Goal: Task Accomplishment & Management: Complete application form

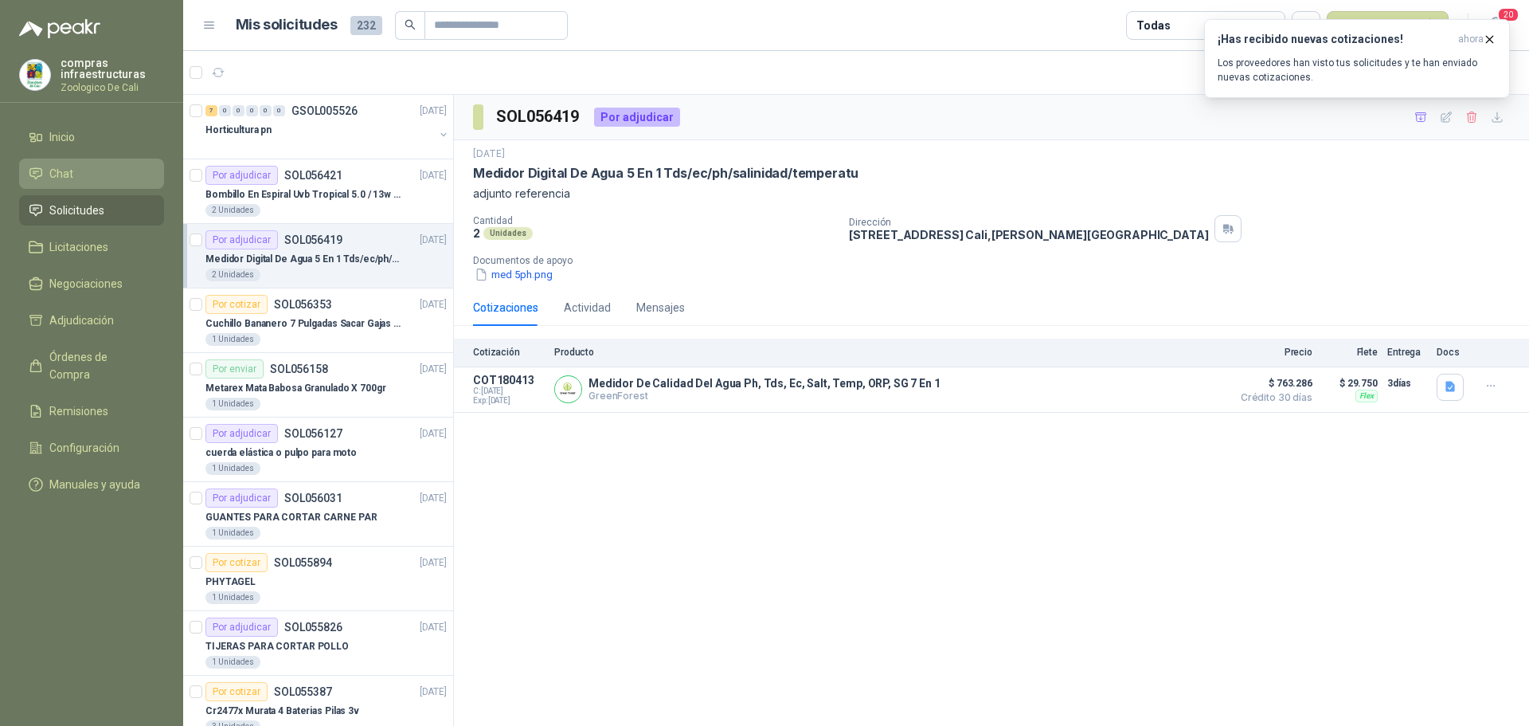
click at [63, 167] on span "Chat" at bounding box center [61, 174] width 24 height 18
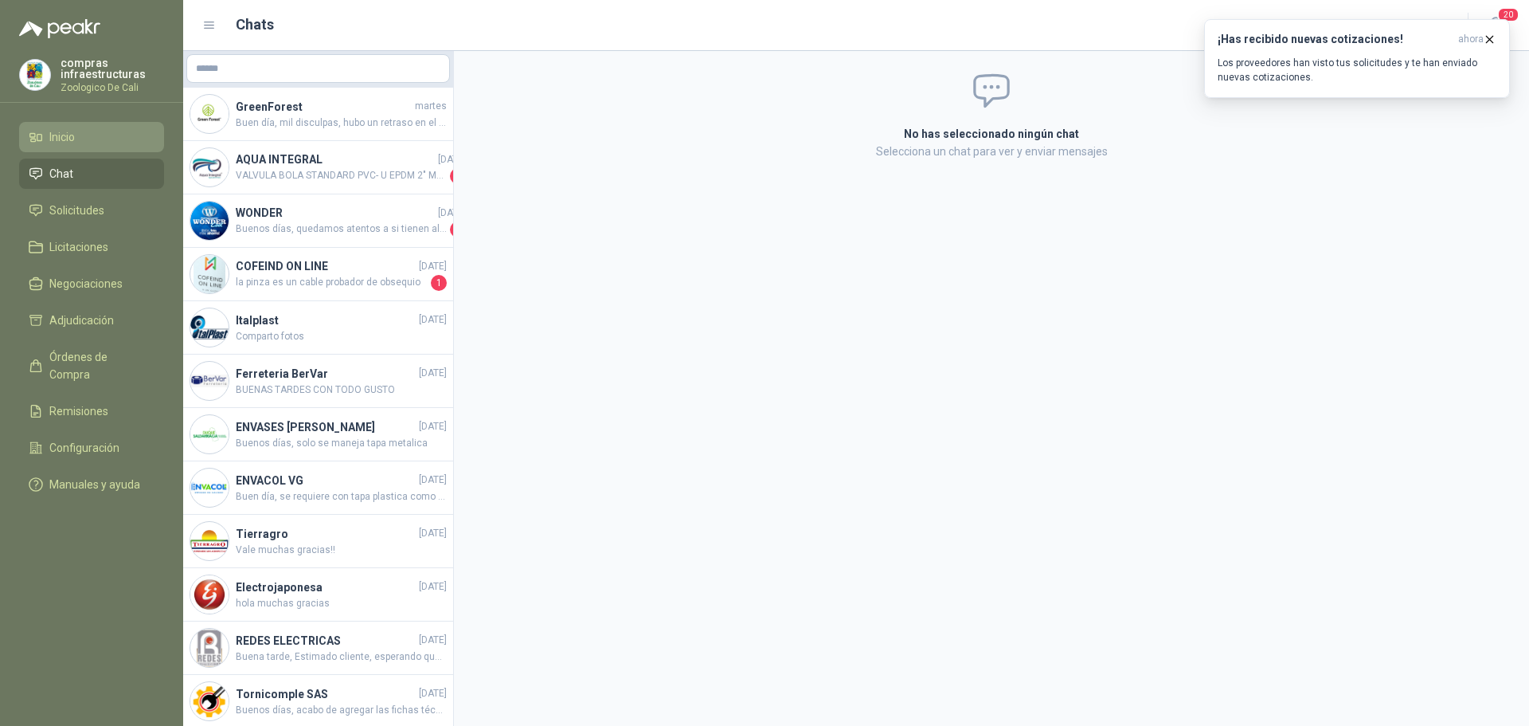
click at [66, 143] on span "Inicio" at bounding box center [61, 137] width 25 height 18
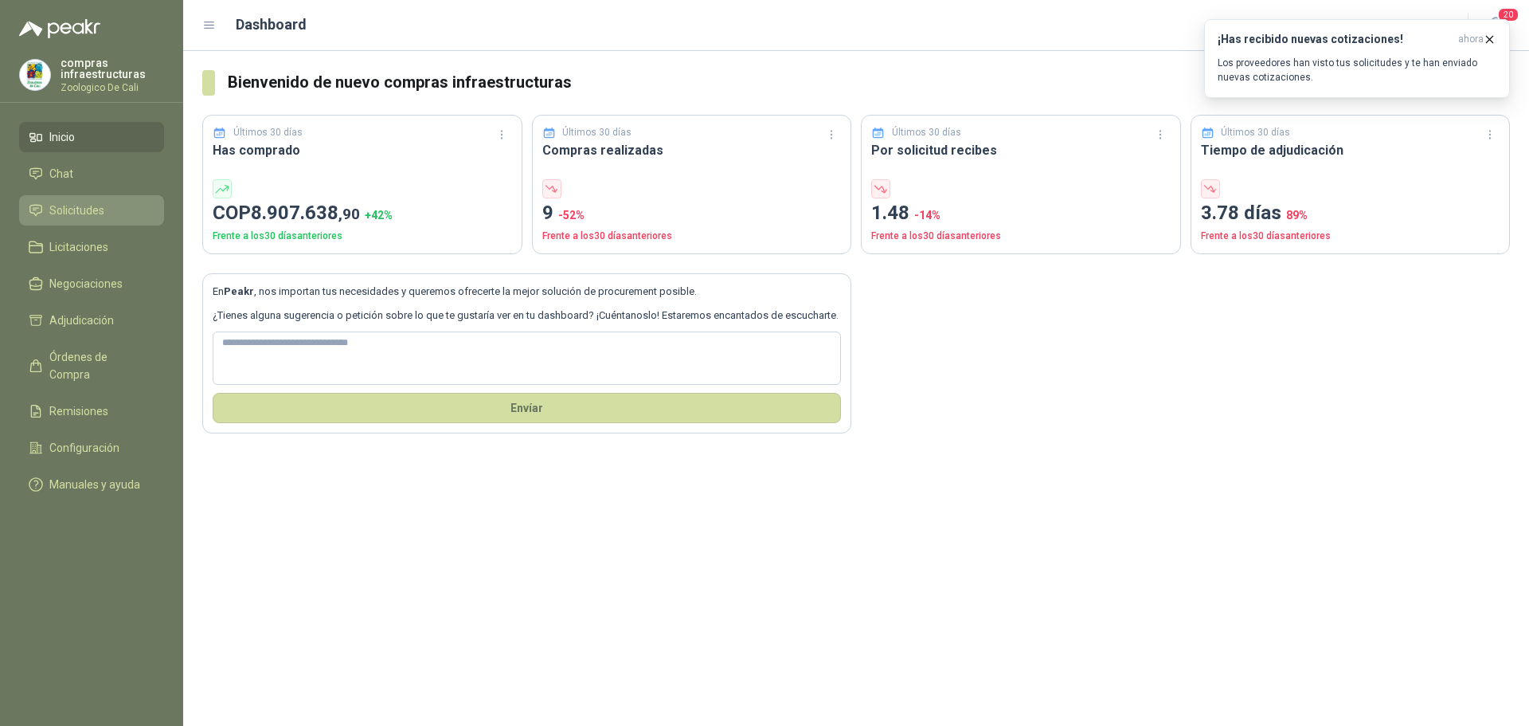
click at [104, 207] on span "Solicitudes" at bounding box center [76, 211] width 55 height 18
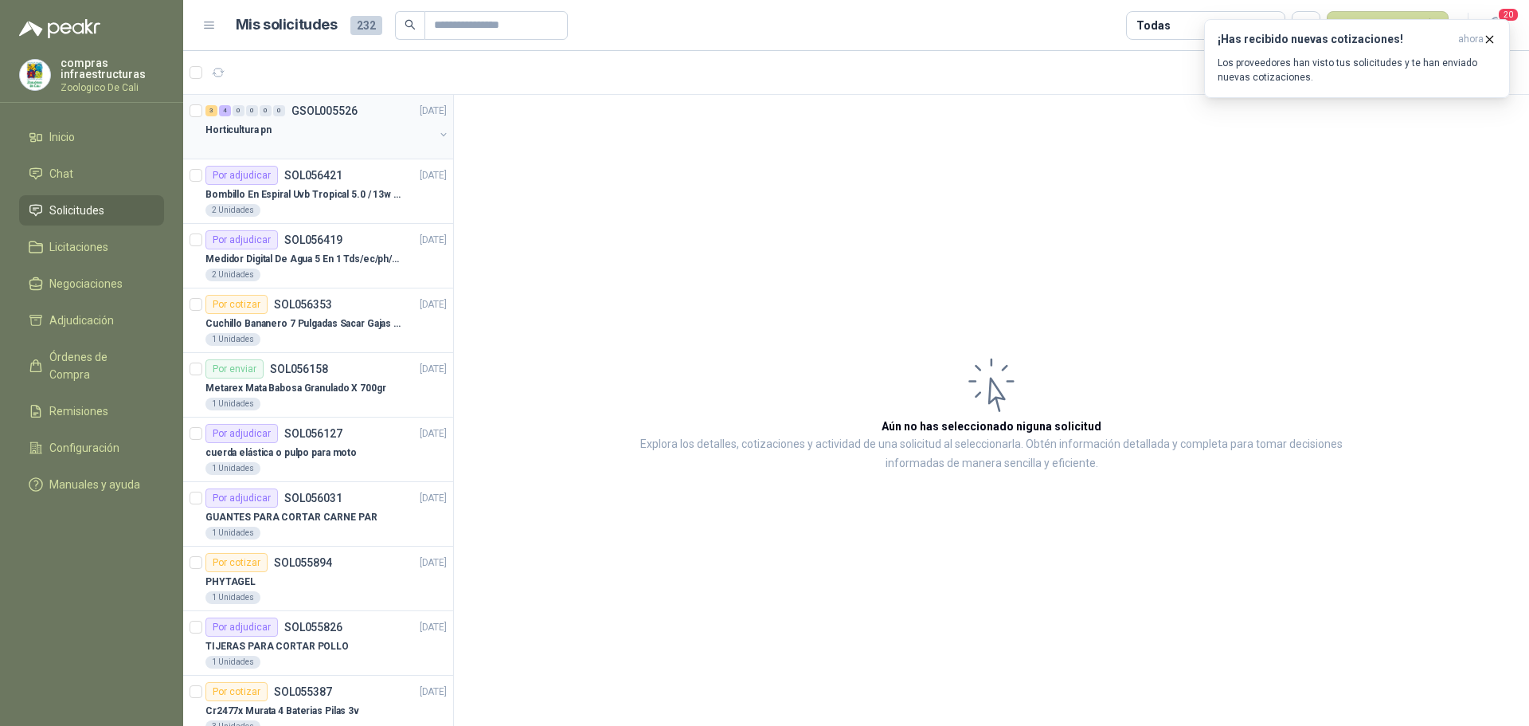
click at [342, 131] on div "Horticultura pn" at bounding box center [319, 129] width 229 height 19
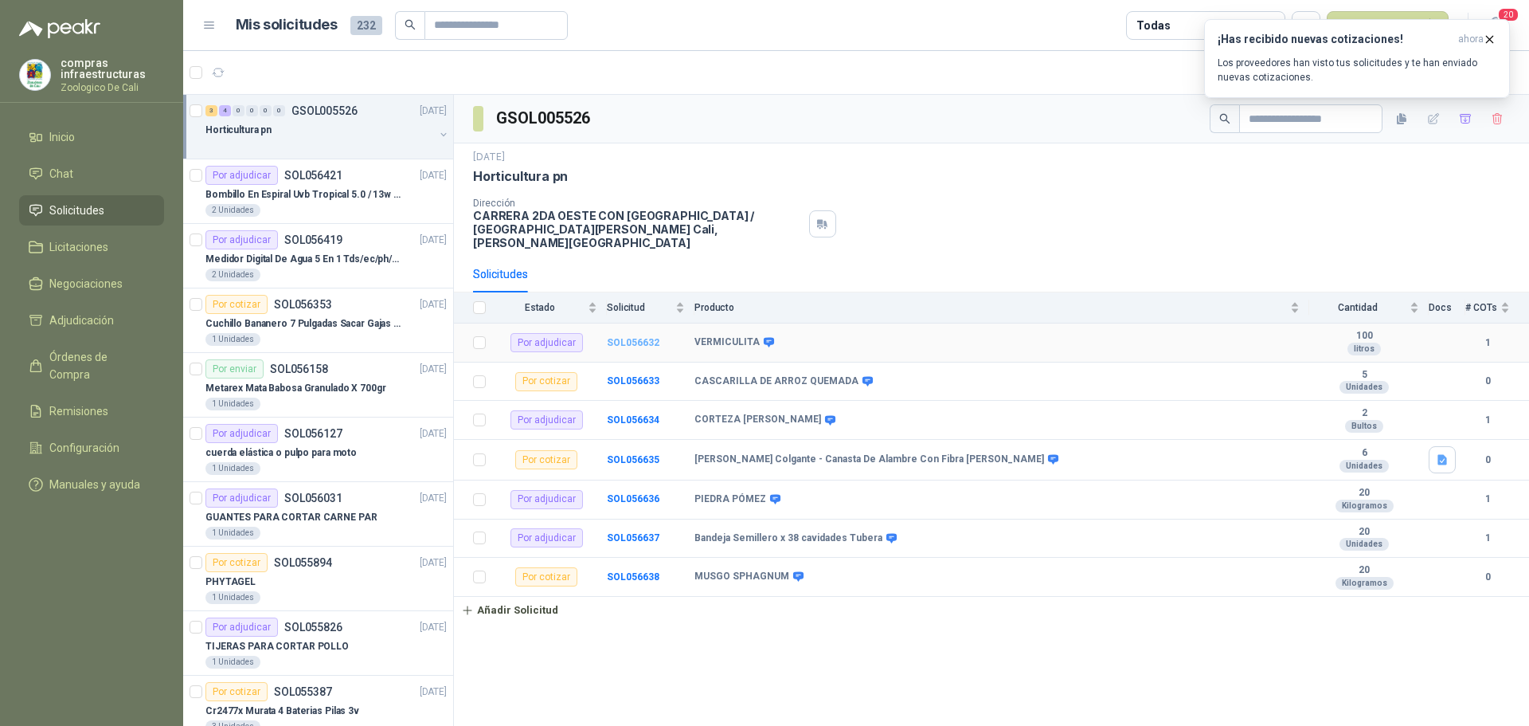
click at [632, 337] on b "SOL056632" at bounding box center [633, 342] width 53 height 11
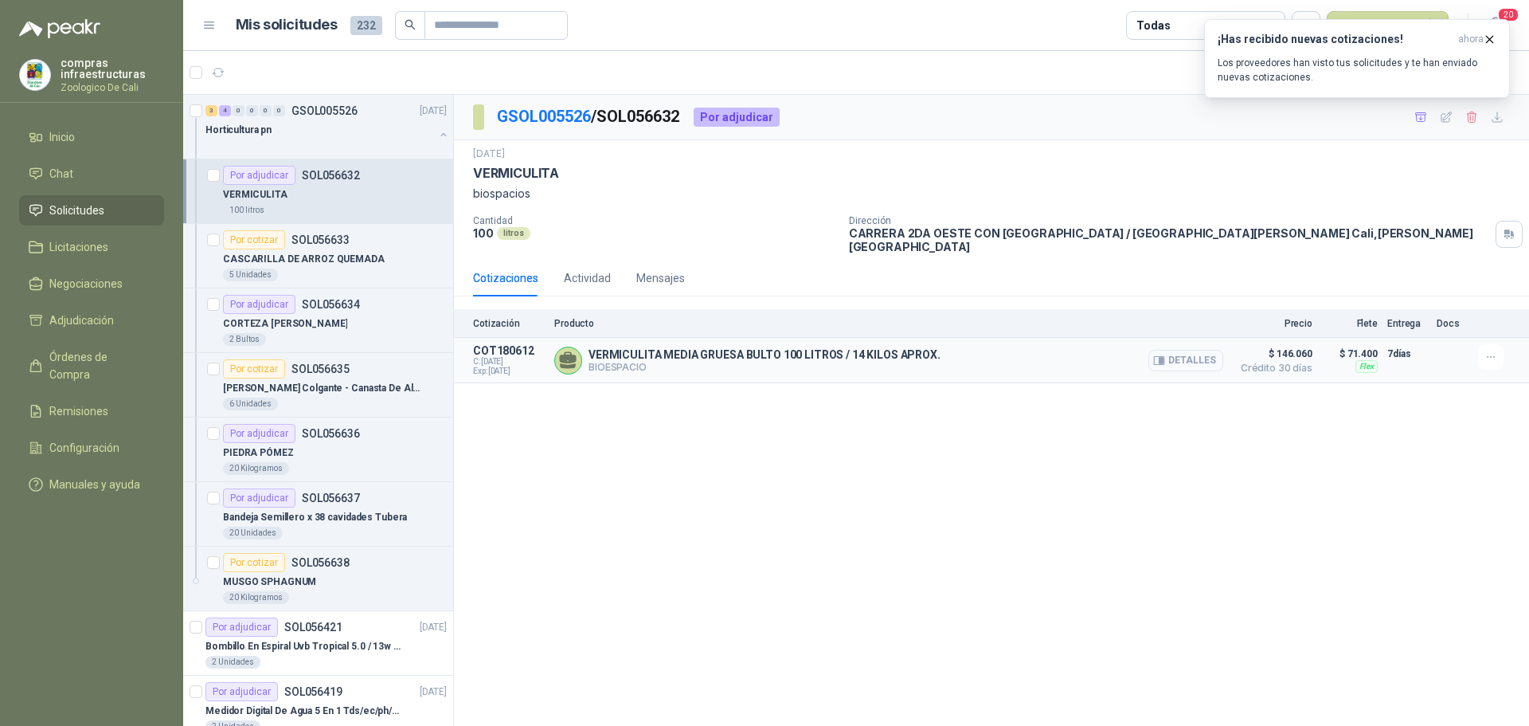
click at [1175, 350] on button "Detalles" at bounding box center [1186, 361] width 75 height 22
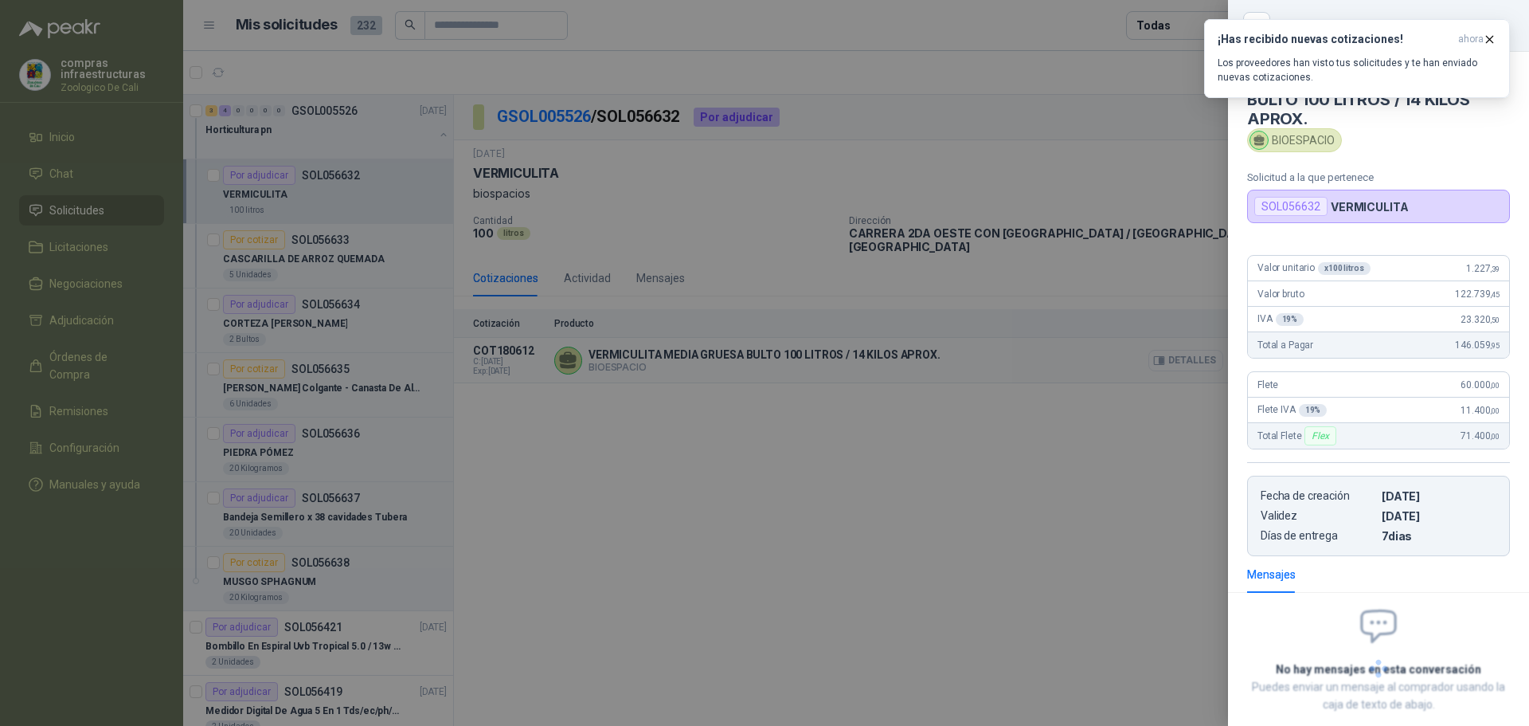
scroll to position [87, 0]
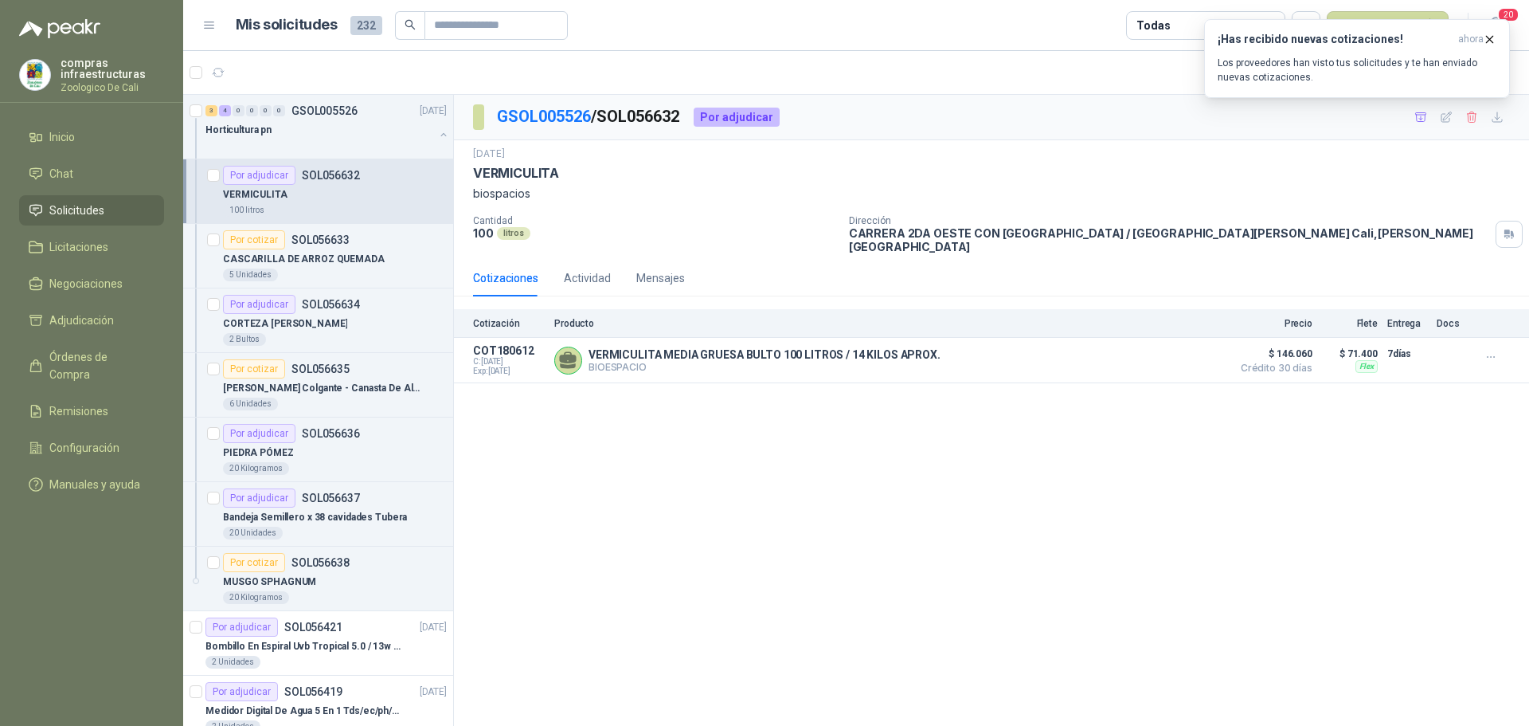
click at [328, 176] on p "SOL056632" at bounding box center [331, 175] width 58 height 11
click at [351, 317] on div "CORTEZA DE PINO" at bounding box center [335, 323] width 224 height 19
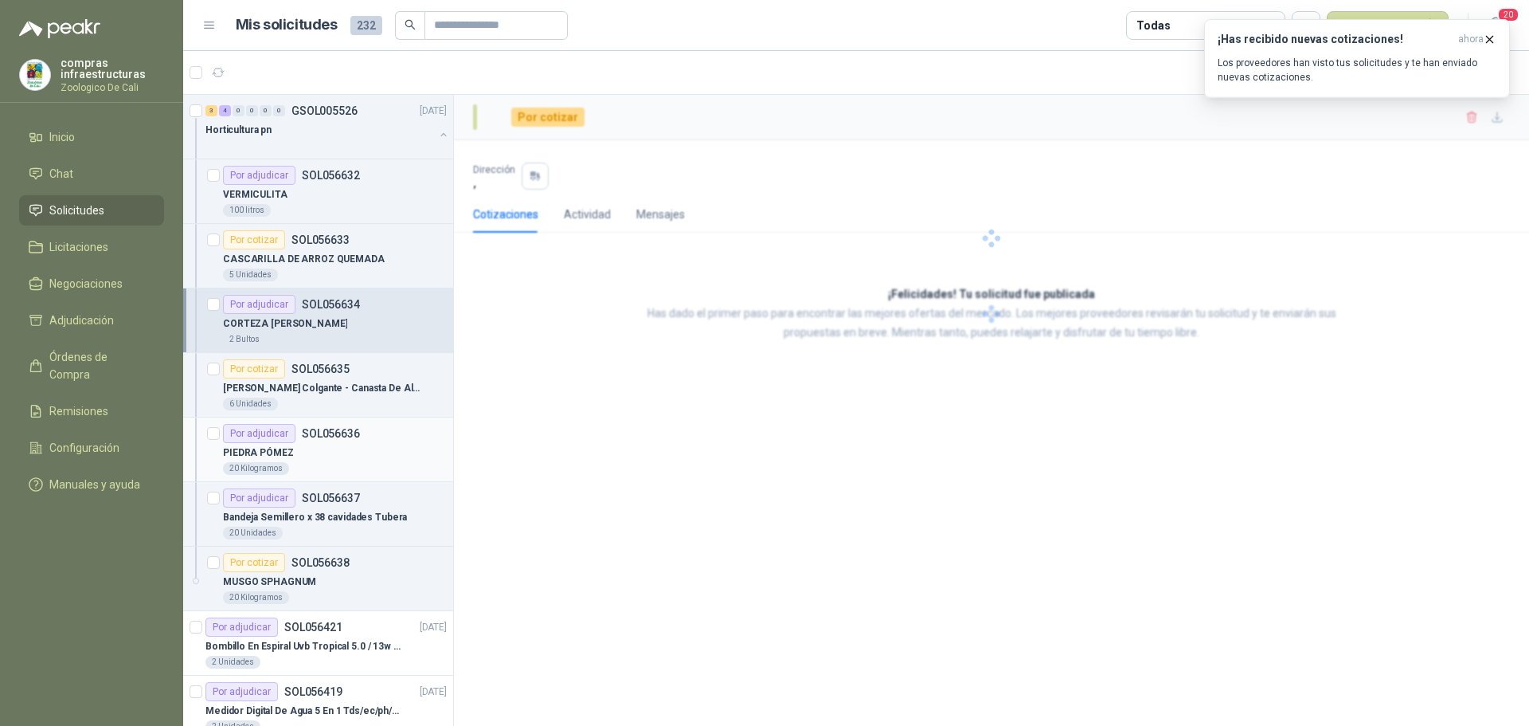
click at [341, 447] on div "PIEDRA PÓMEZ" at bounding box center [335, 452] width 224 height 19
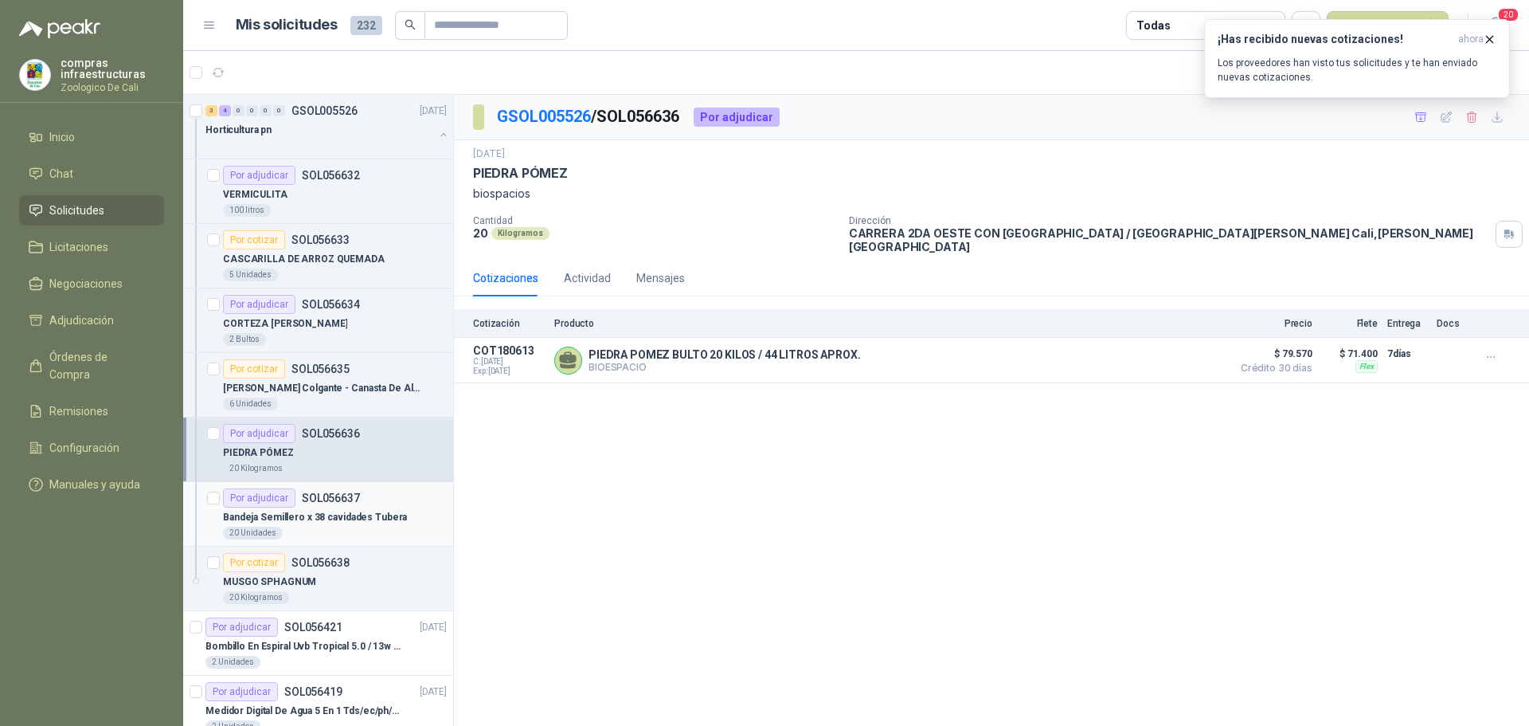
click at [361, 516] on p "Bandeja Semillero x 38 cavidades Tubera" at bounding box center [315, 517] width 184 height 15
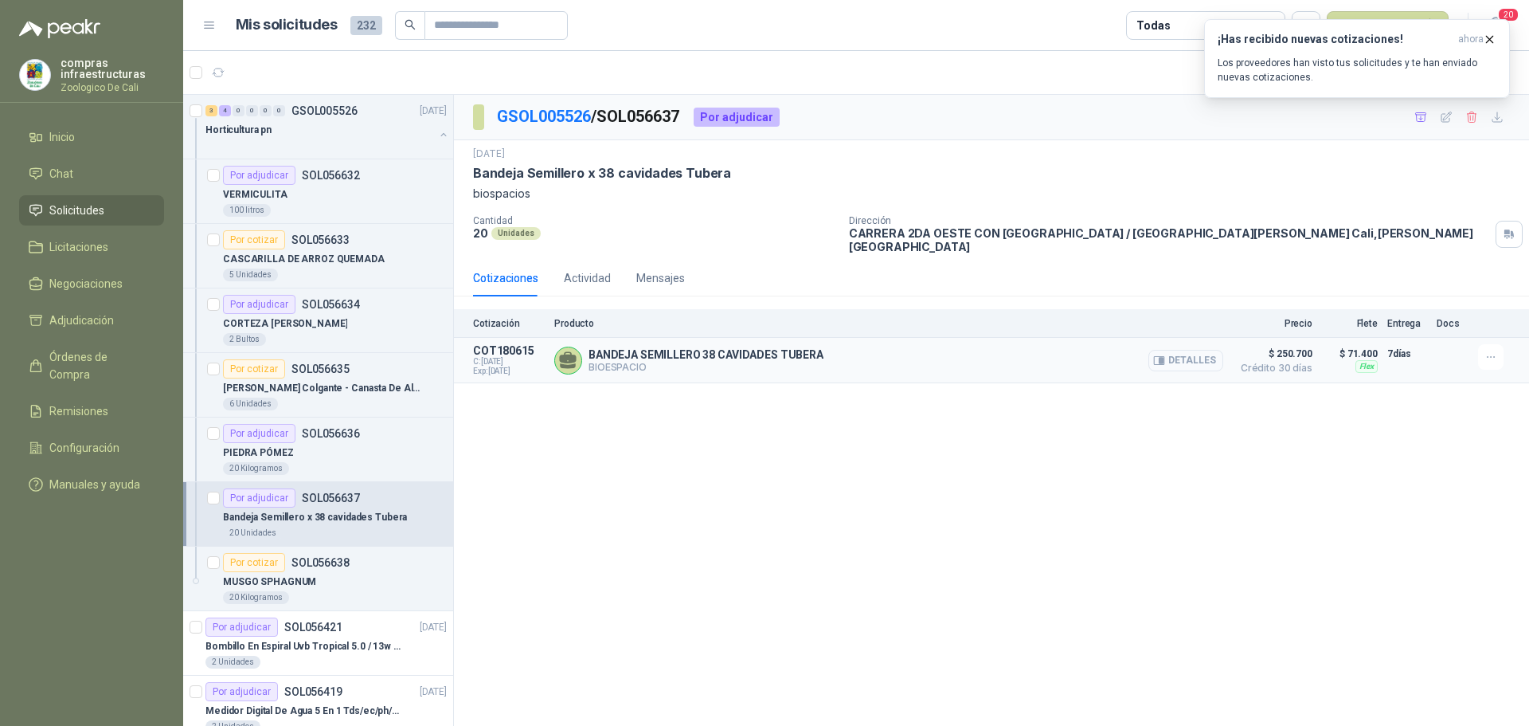
click at [1208, 351] on button "Detalles" at bounding box center [1186, 361] width 75 height 22
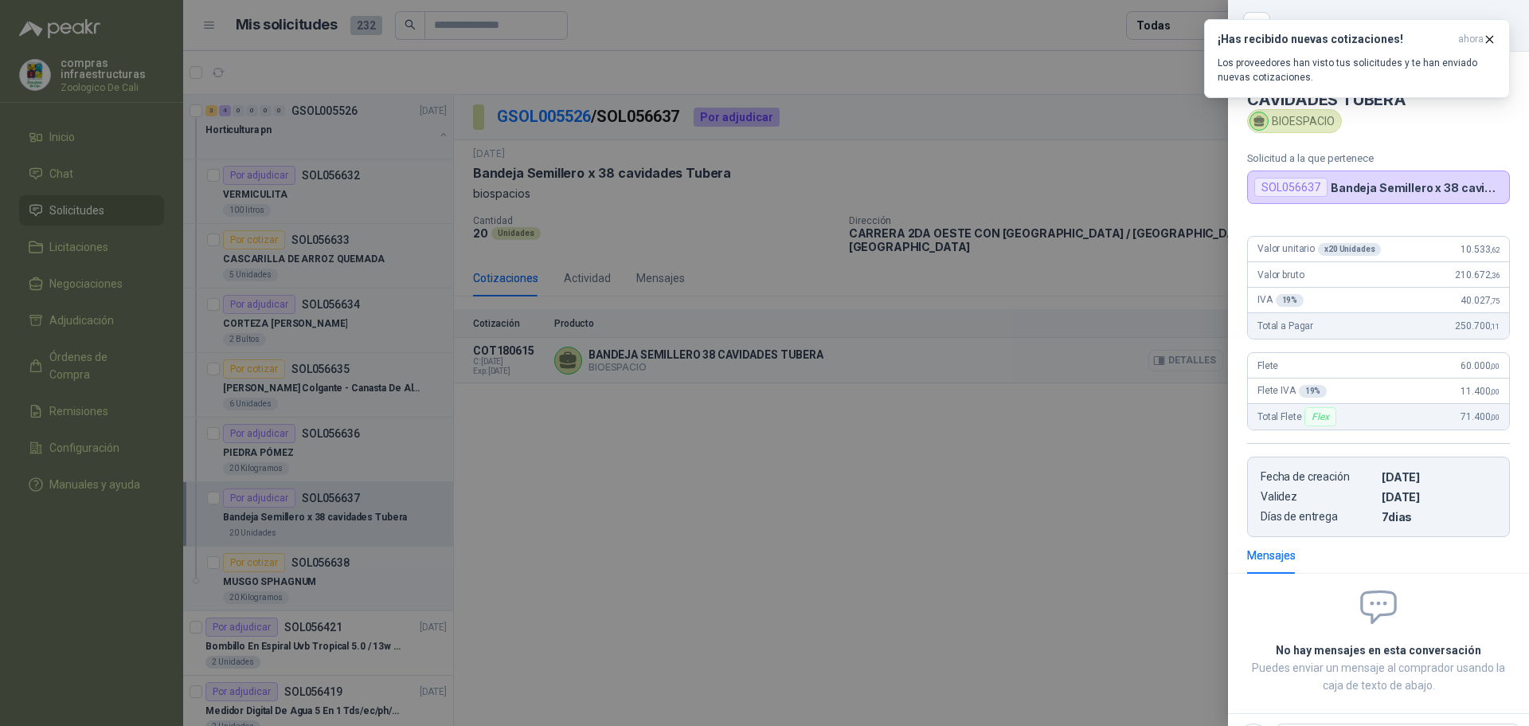
scroll to position [68, 0]
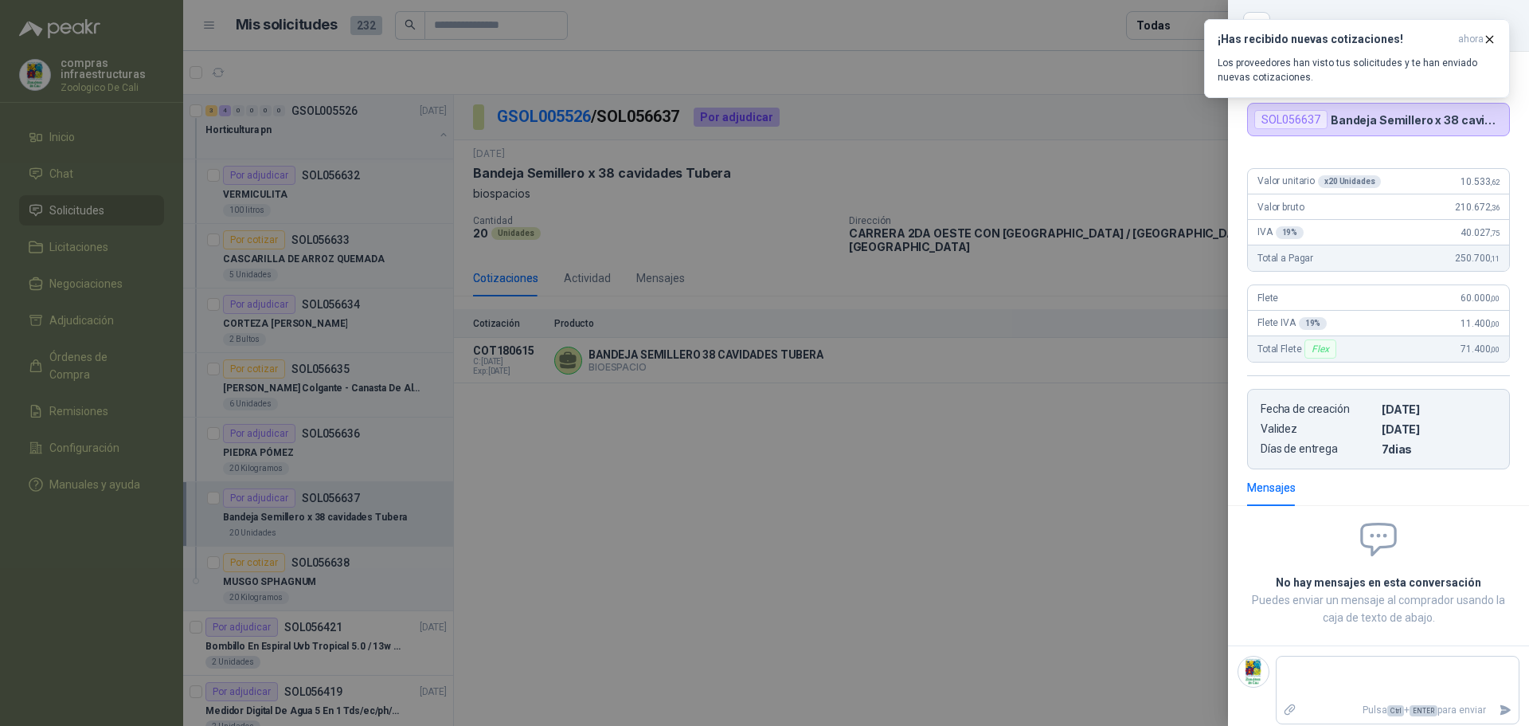
click at [1039, 421] on div at bounding box center [764, 363] width 1529 height 726
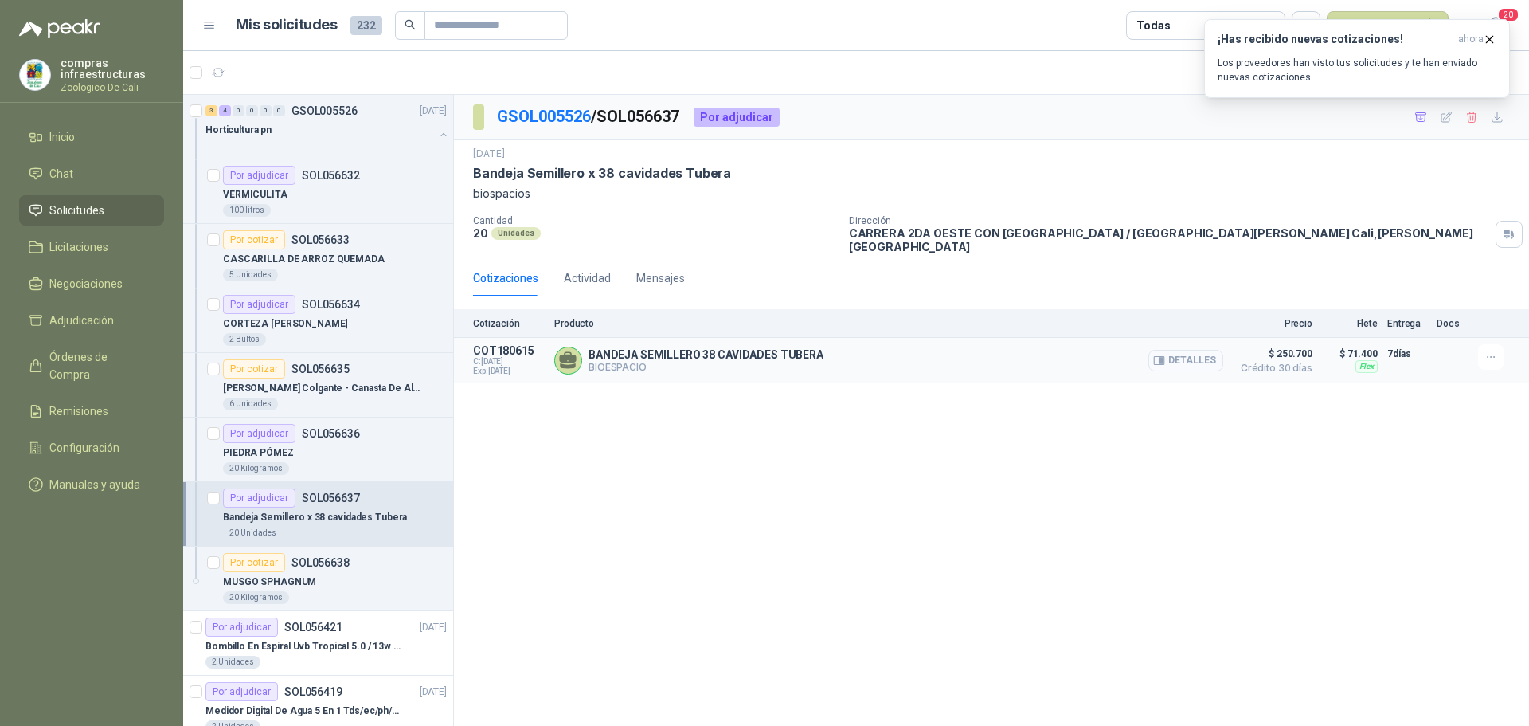
click at [1203, 350] on button "Detalles" at bounding box center [1186, 361] width 75 height 22
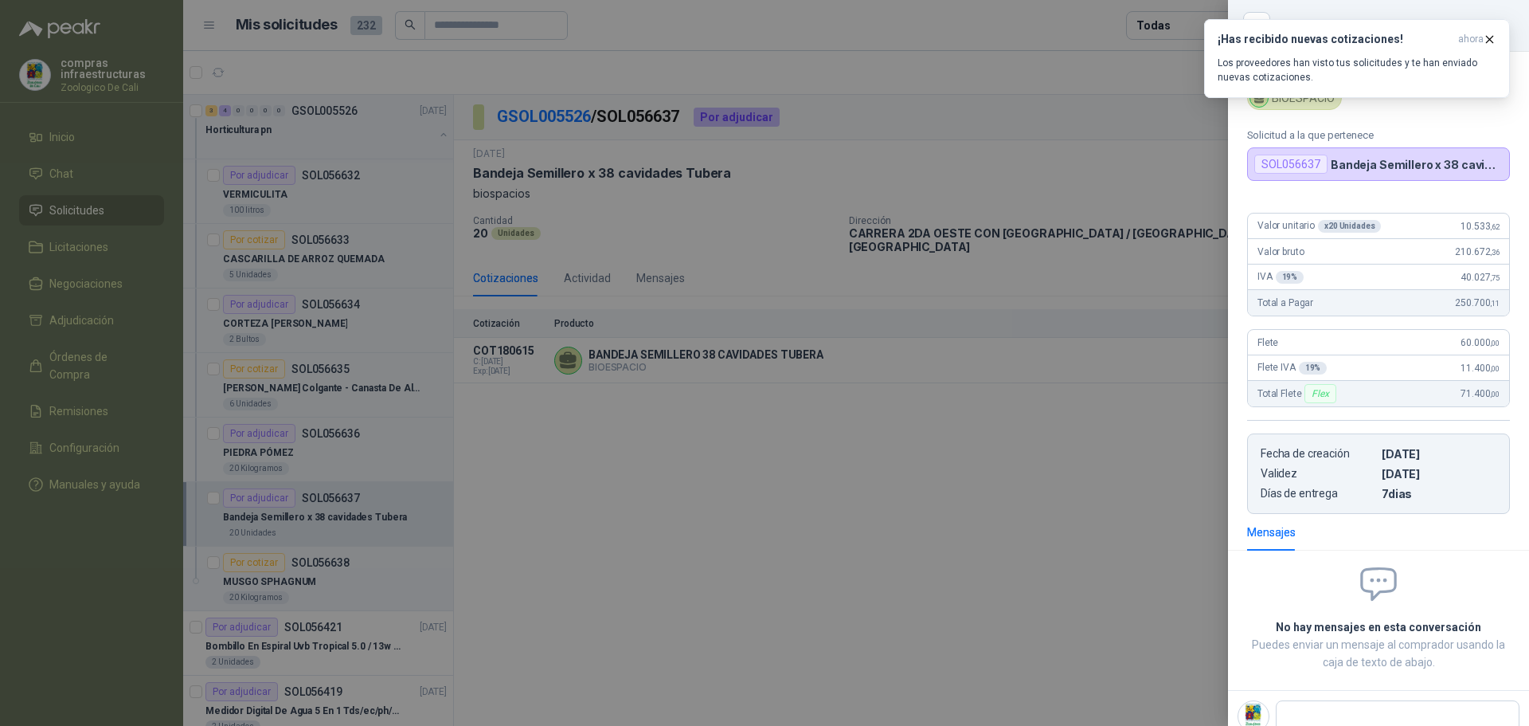
scroll to position [0, 0]
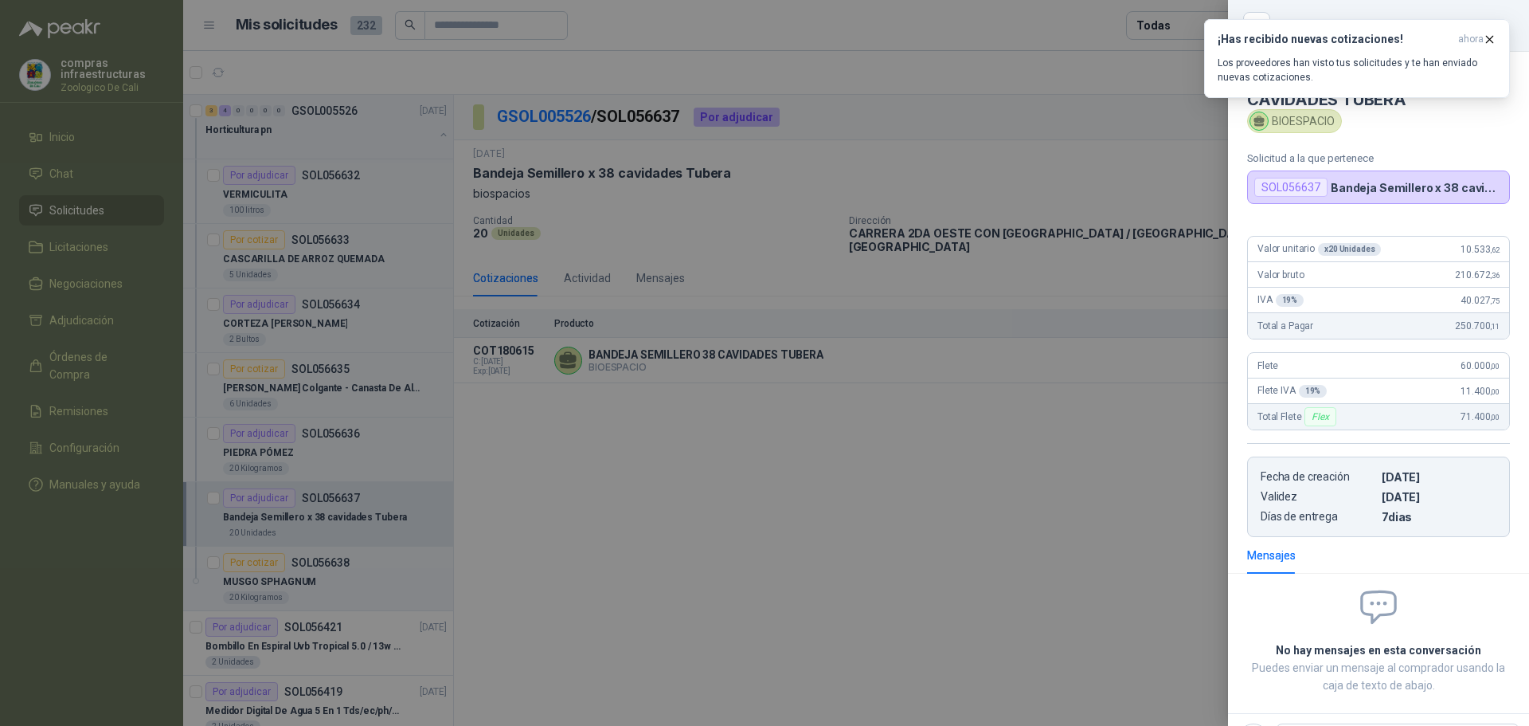
click at [627, 526] on div at bounding box center [764, 363] width 1529 height 726
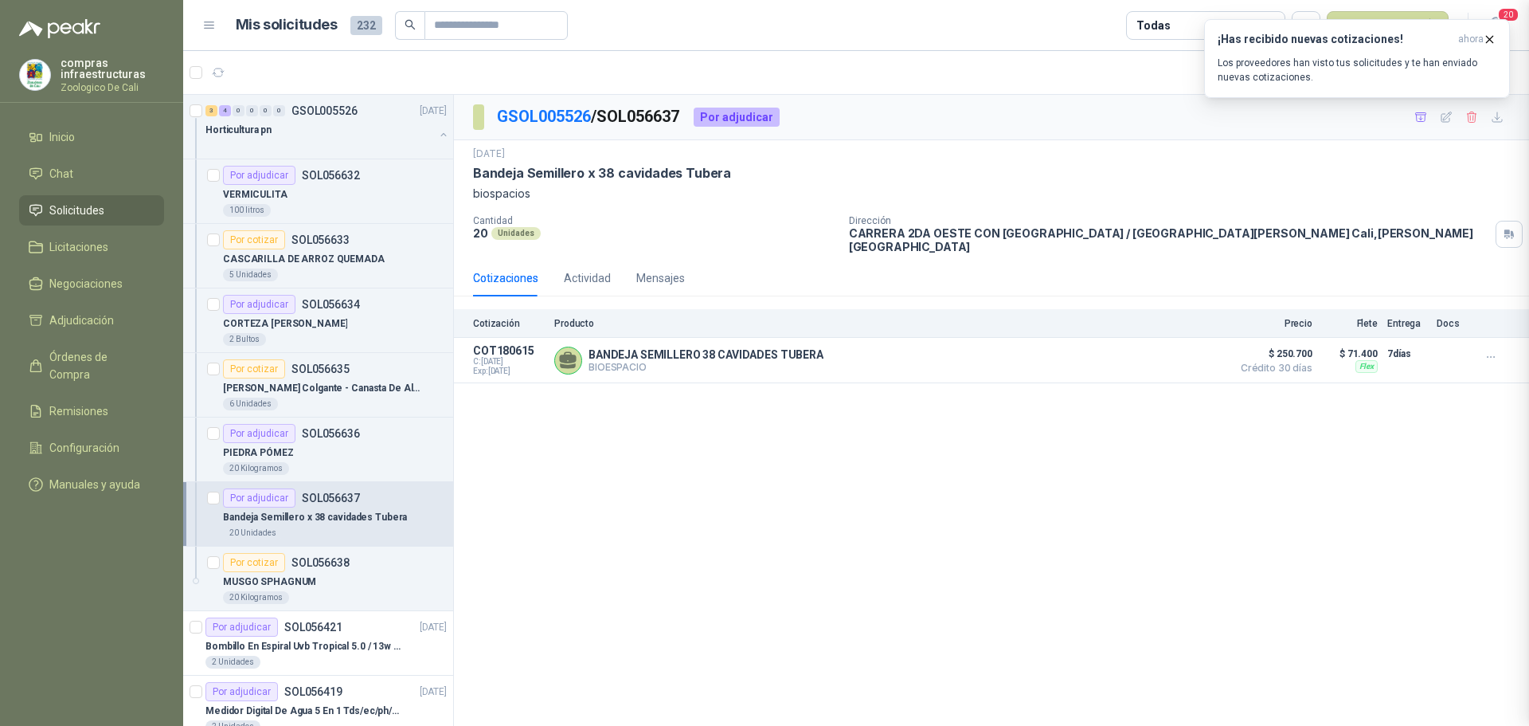
scroll to position [76, 0]
click at [244, 430] on div "Por adjudicar" at bounding box center [259, 433] width 72 height 19
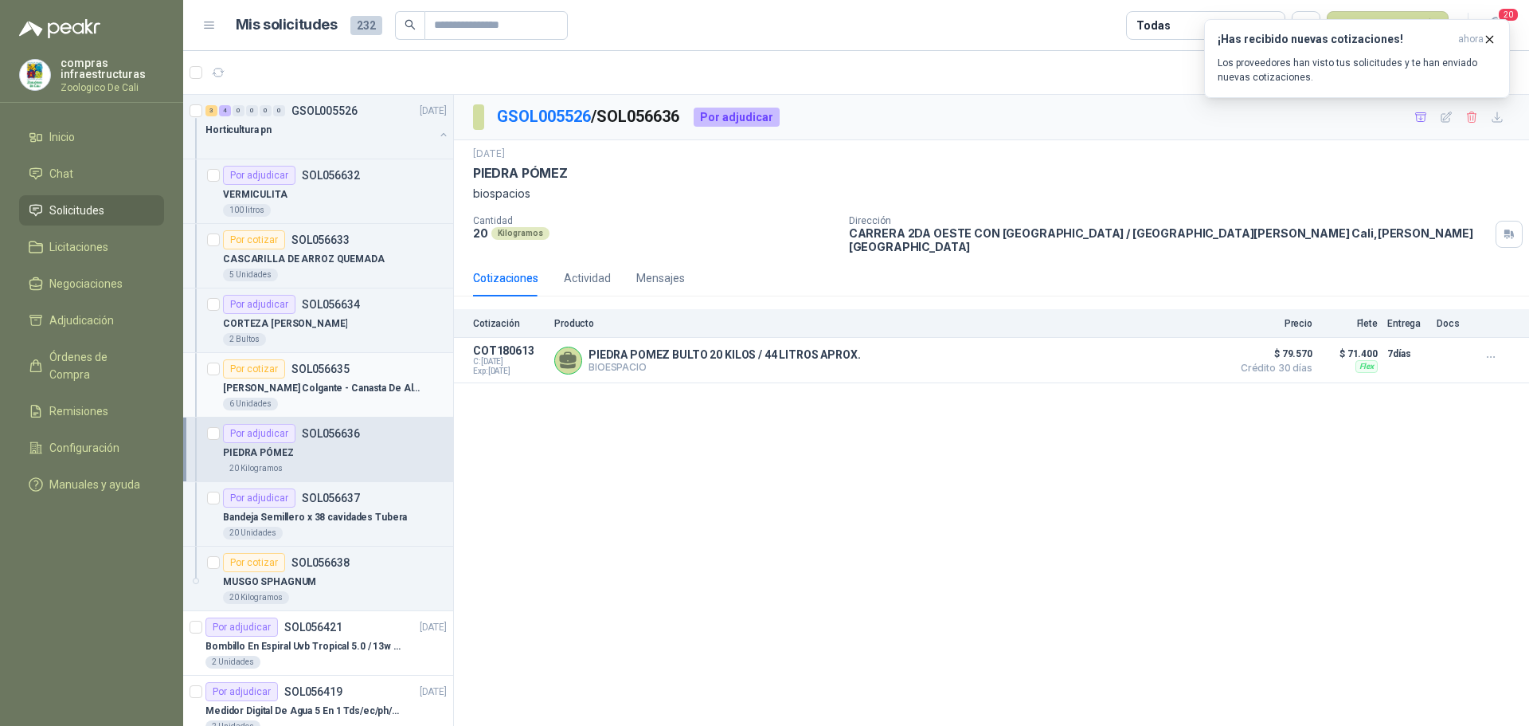
click at [268, 382] on p "Matera Colgante - Canasta De Alambre Con Fibra De Coco" at bounding box center [322, 388] width 198 height 15
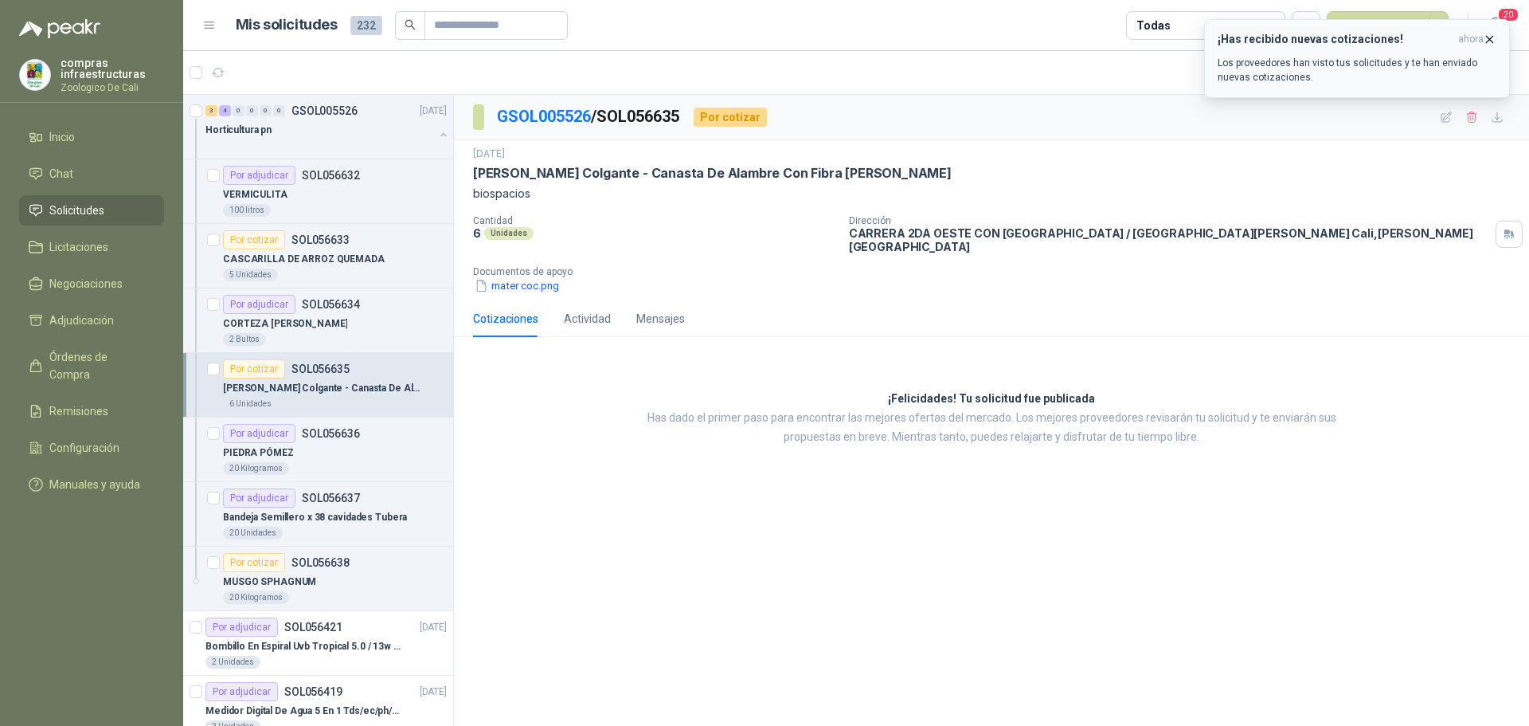
click at [1490, 36] on icon "button" at bounding box center [1490, 40] width 14 height 14
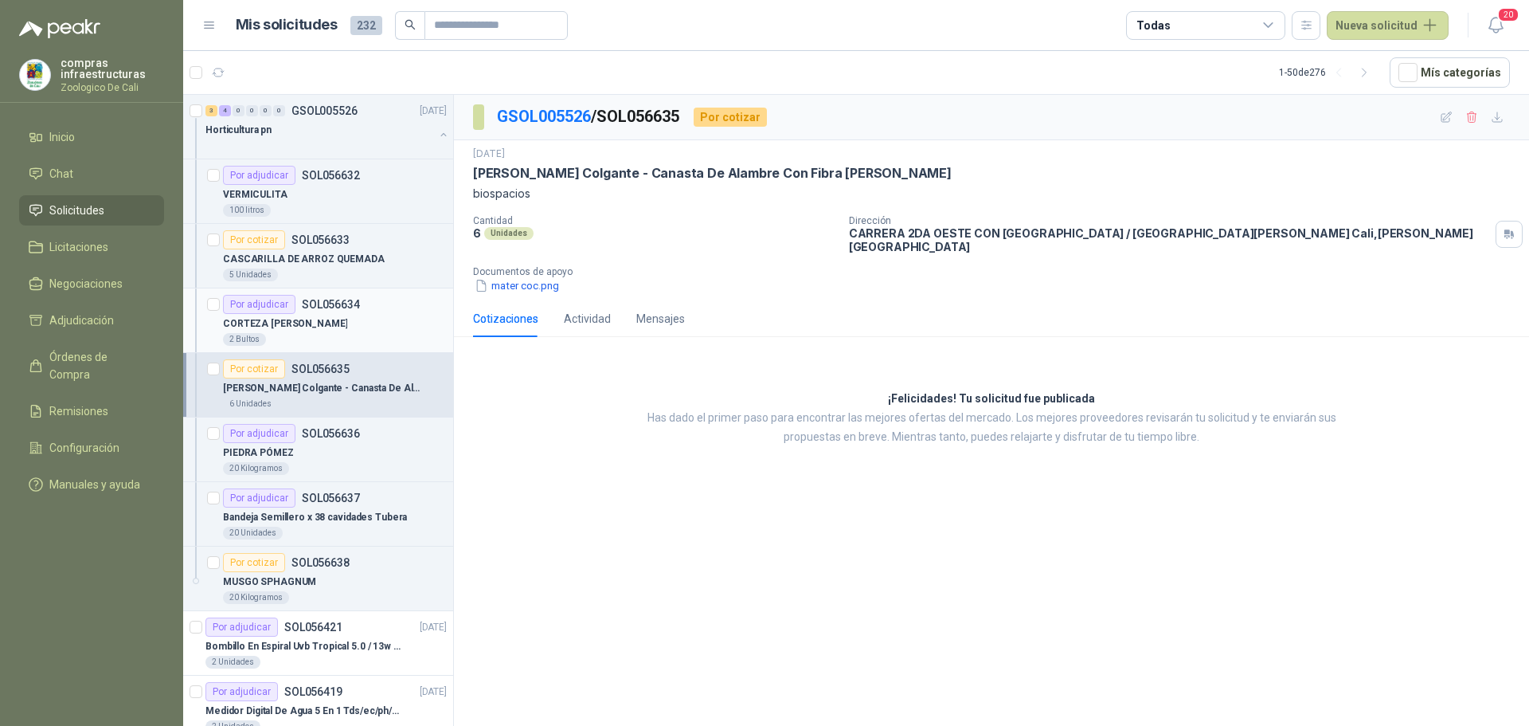
click at [287, 310] on div "Por adjudicar" at bounding box center [259, 304] width 72 height 19
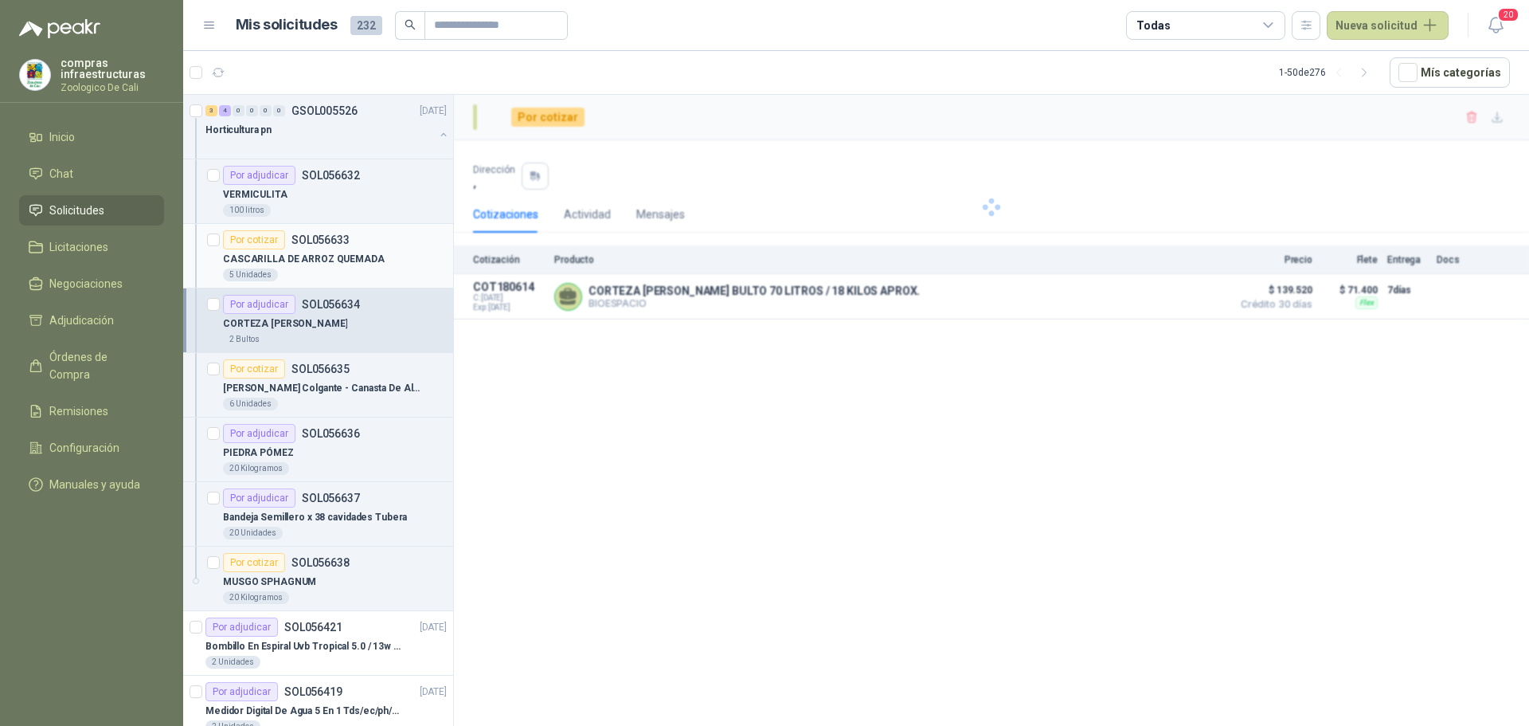
click at [285, 263] on p "CASCARILLA DE ARROZ QUEMADA" at bounding box center [304, 259] width 162 height 15
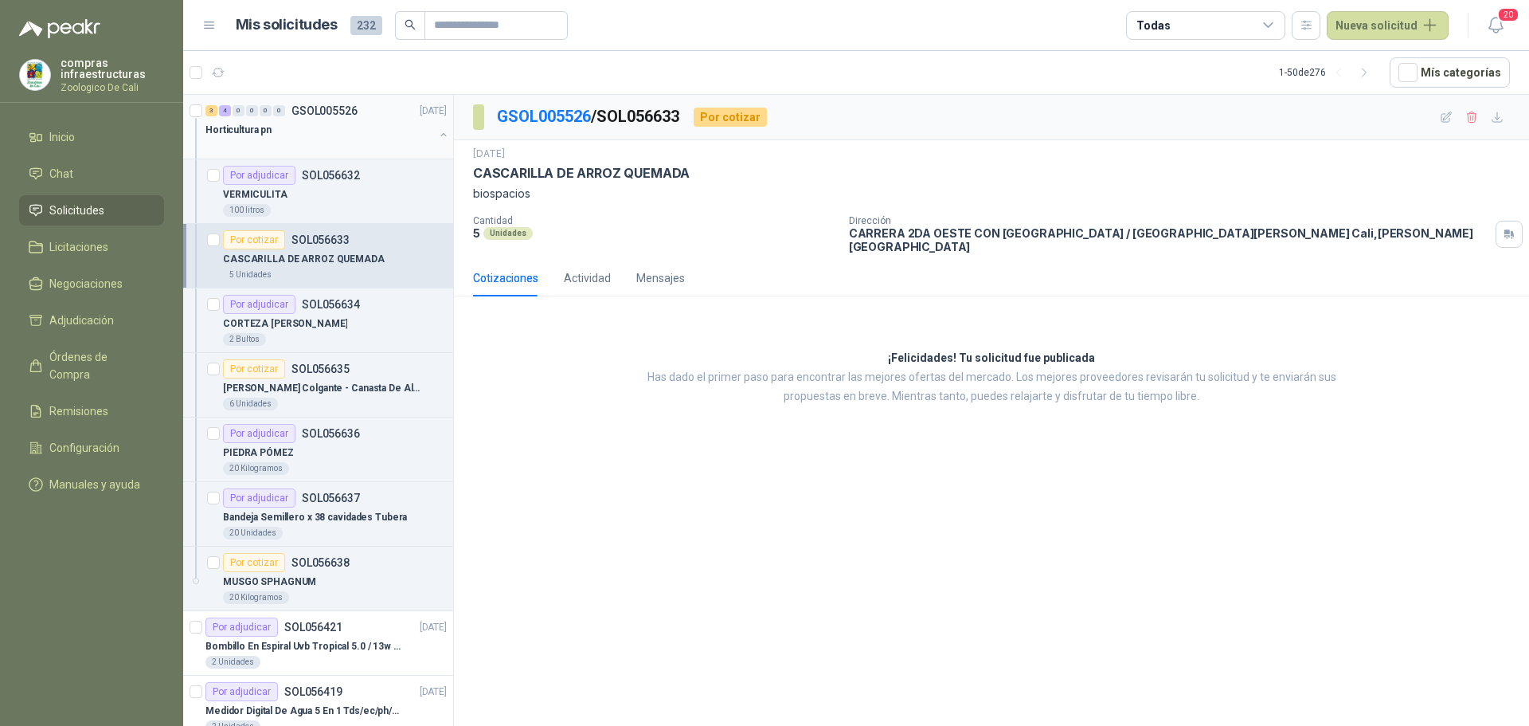
click at [308, 136] on div "Horticultura pn" at bounding box center [319, 129] width 229 height 19
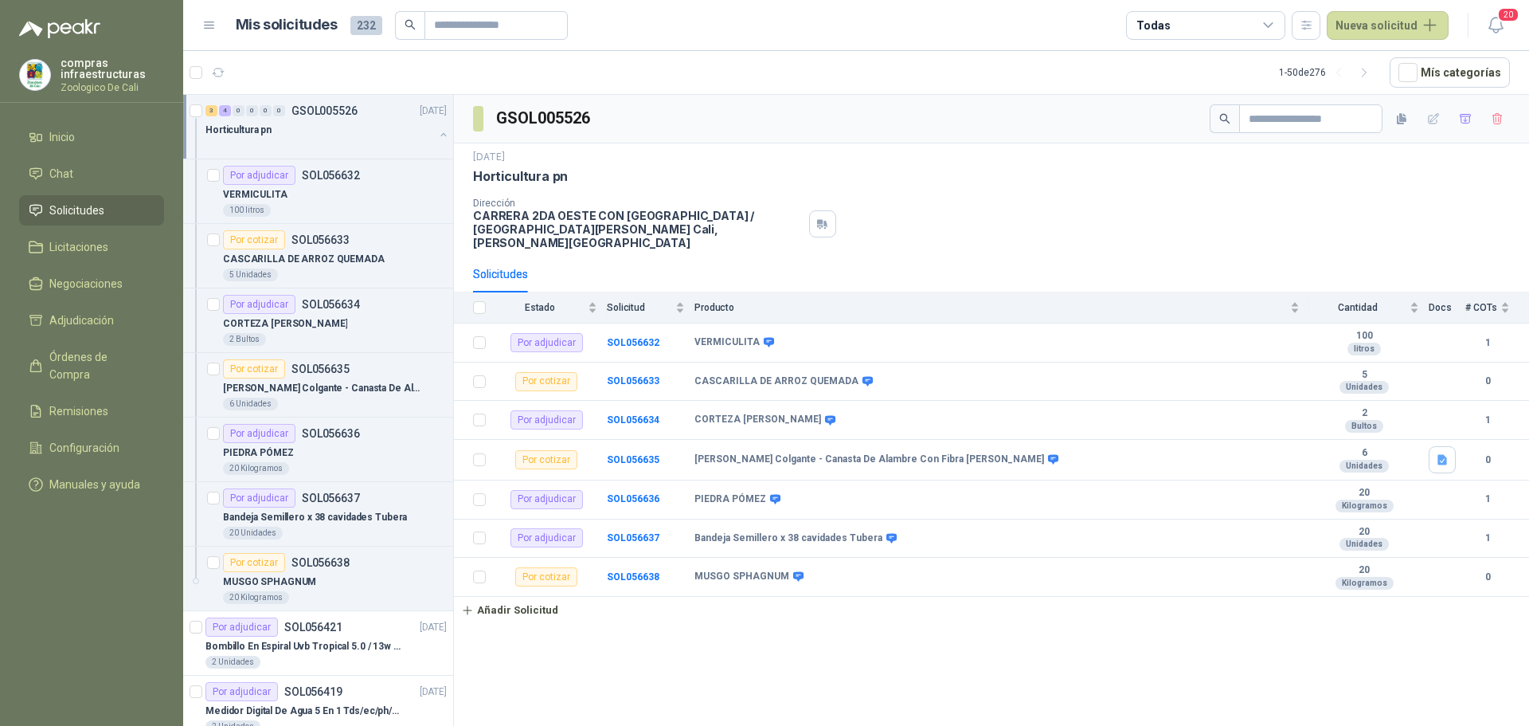
click at [122, 204] on li "Solicitudes" at bounding box center [92, 211] width 126 height 18
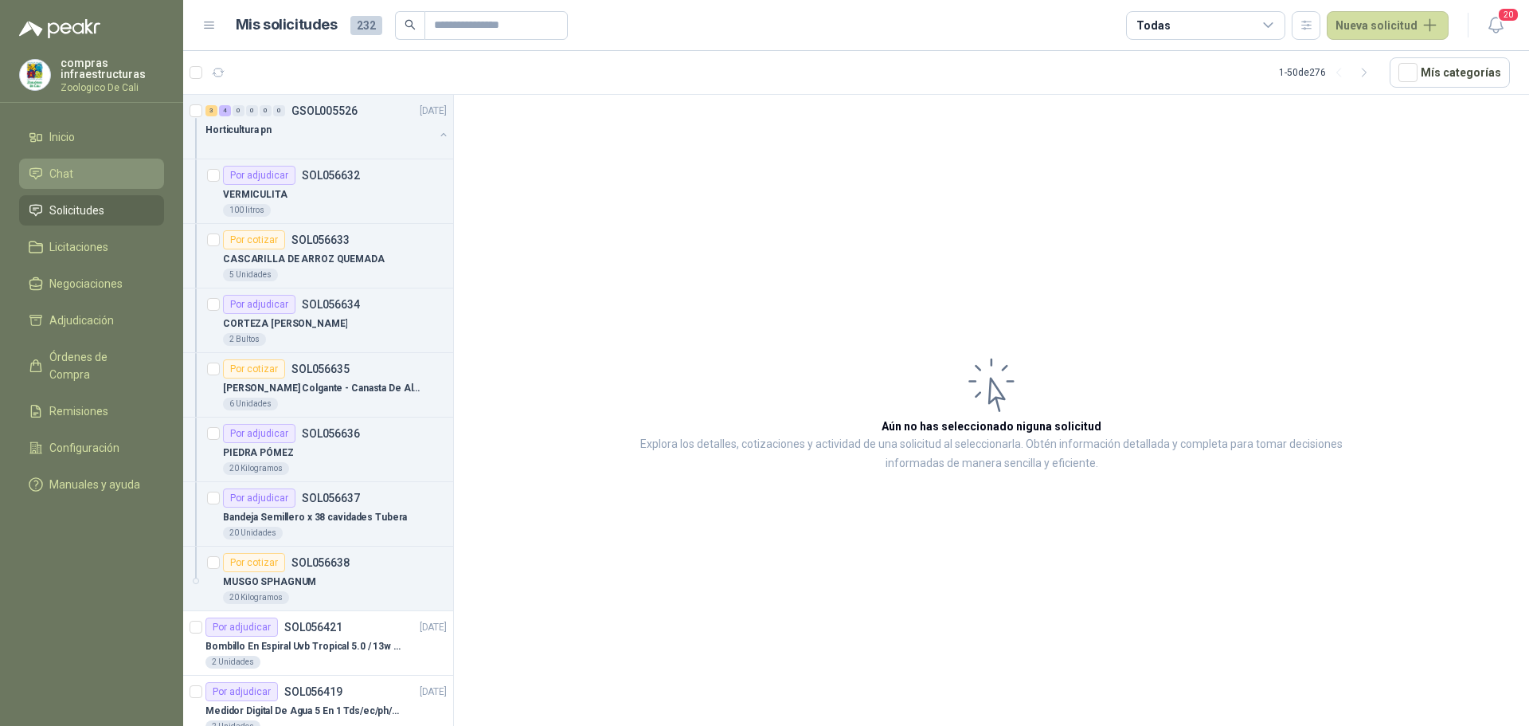
click at [130, 180] on li "Chat" at bounding box center [92, 174] width 126 height 18
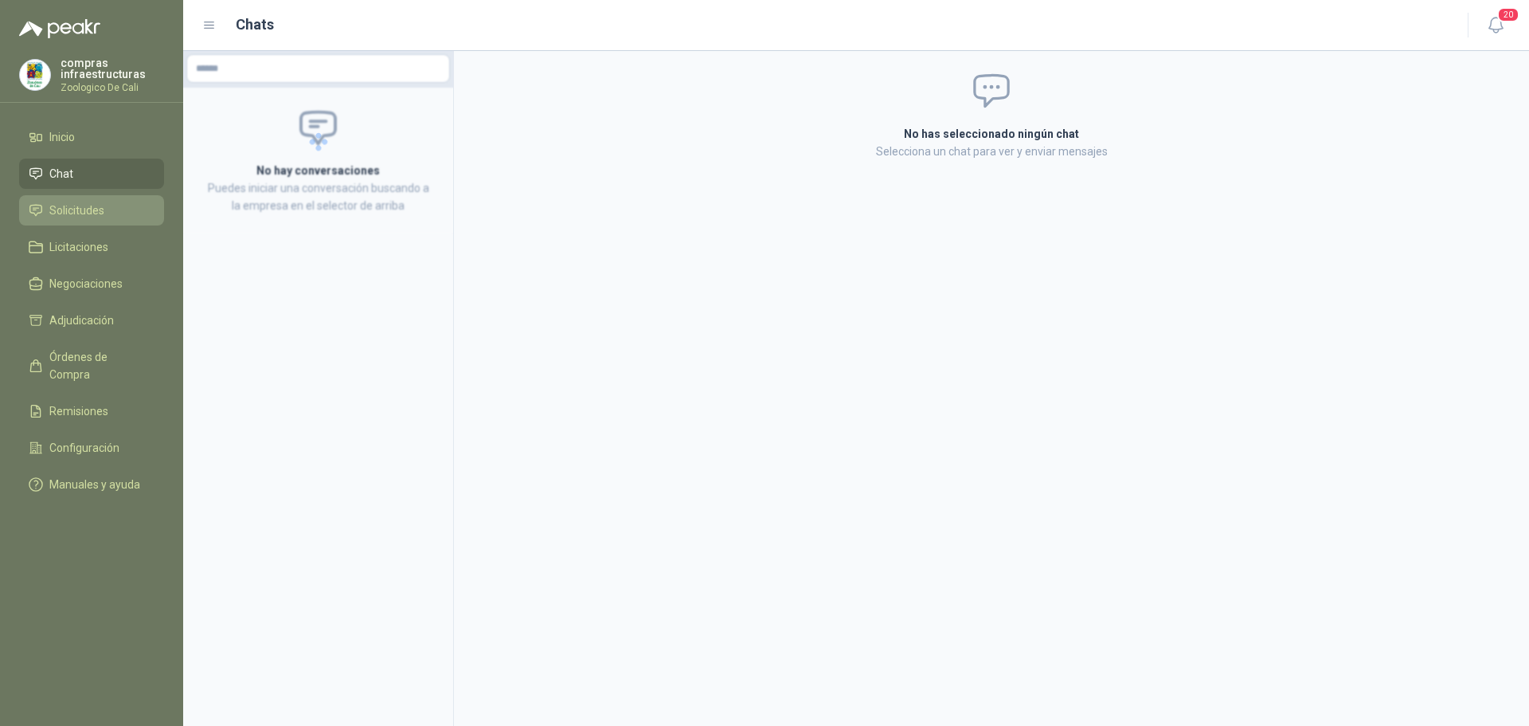
click at [123, 215] on li "Solicitudes" at bounding box center [92, 211] width 126 height 18
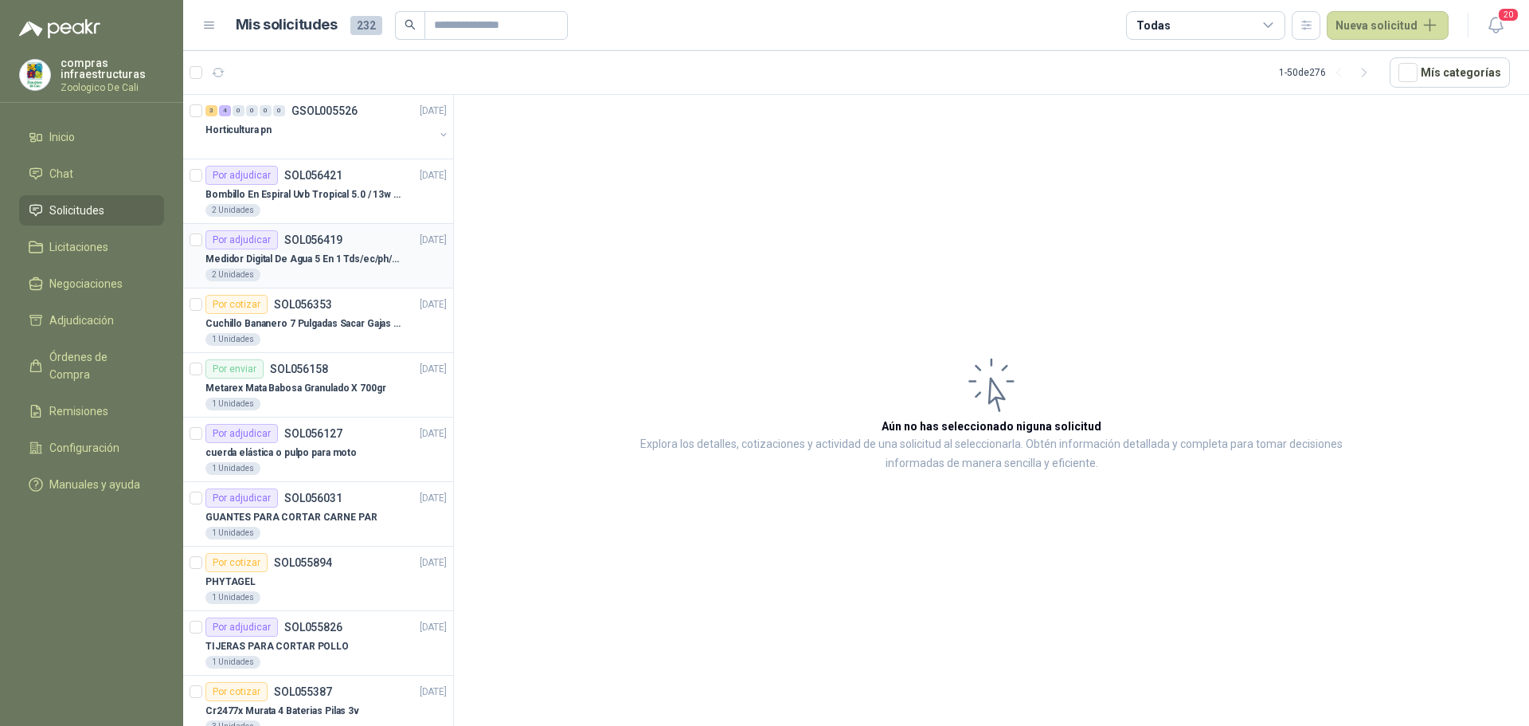
click at [327, 240] on p "SOL056419" at bounding box center [313, 239] width 58 height 11
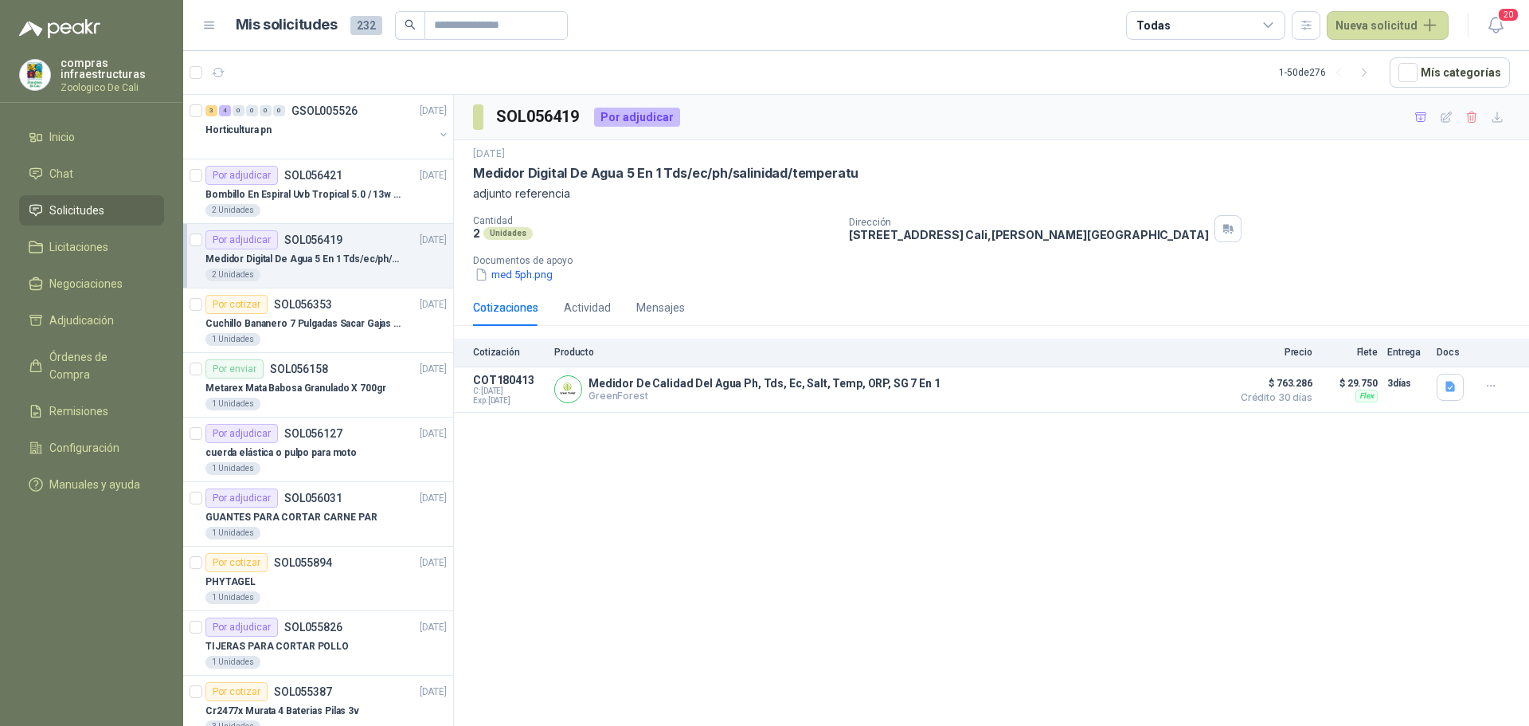
click at [123, 231] on ul "Inicio Chat Solicitudes Licitaciones Negociaciones Adjudicación Órdenes de Comp…" at bounding box center [91, 314] width 183 height 384
click at [119, 250] on li "Licitaciones" at bounding box center [92, 247] width 126 height 18
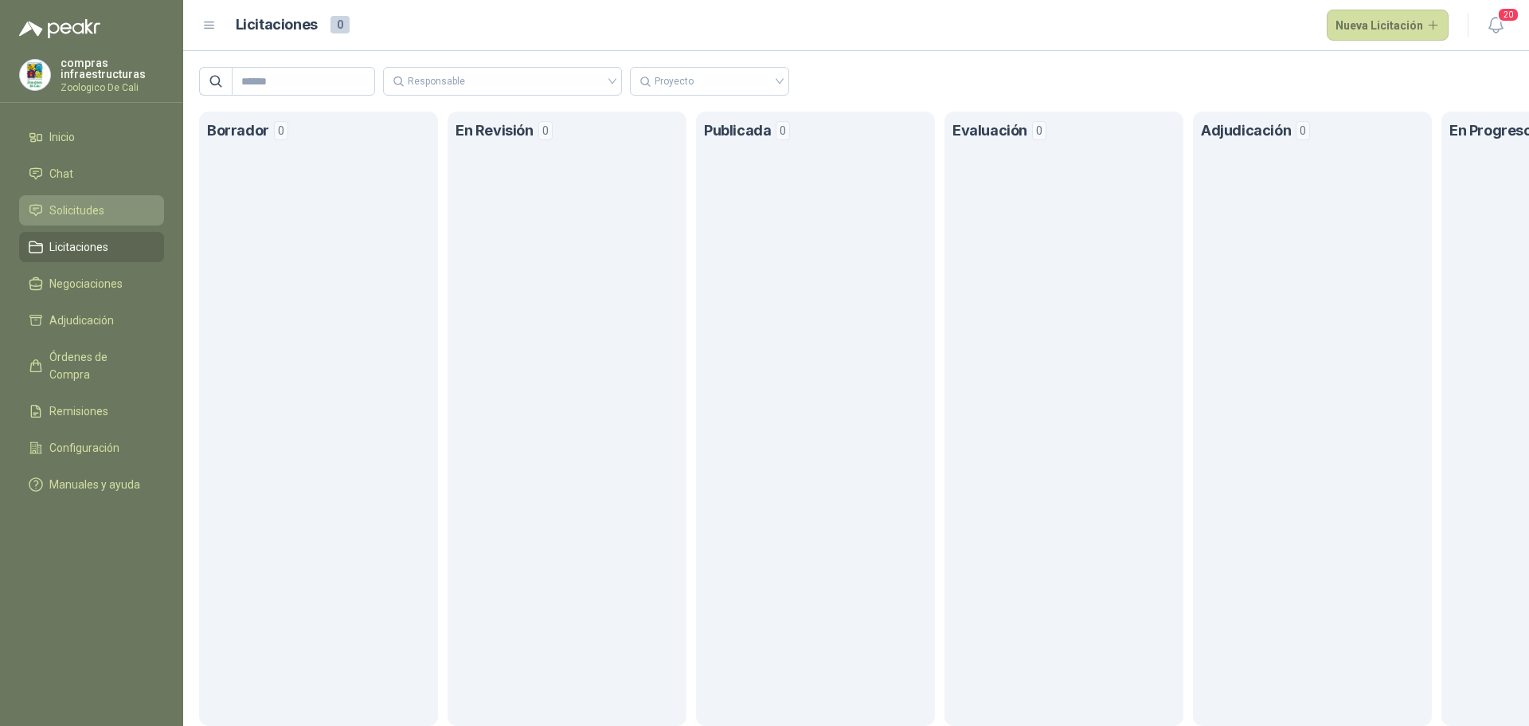
click at [103, 213] on span "Solicitudes" at bounding box center [76, 211] width 55 height 18
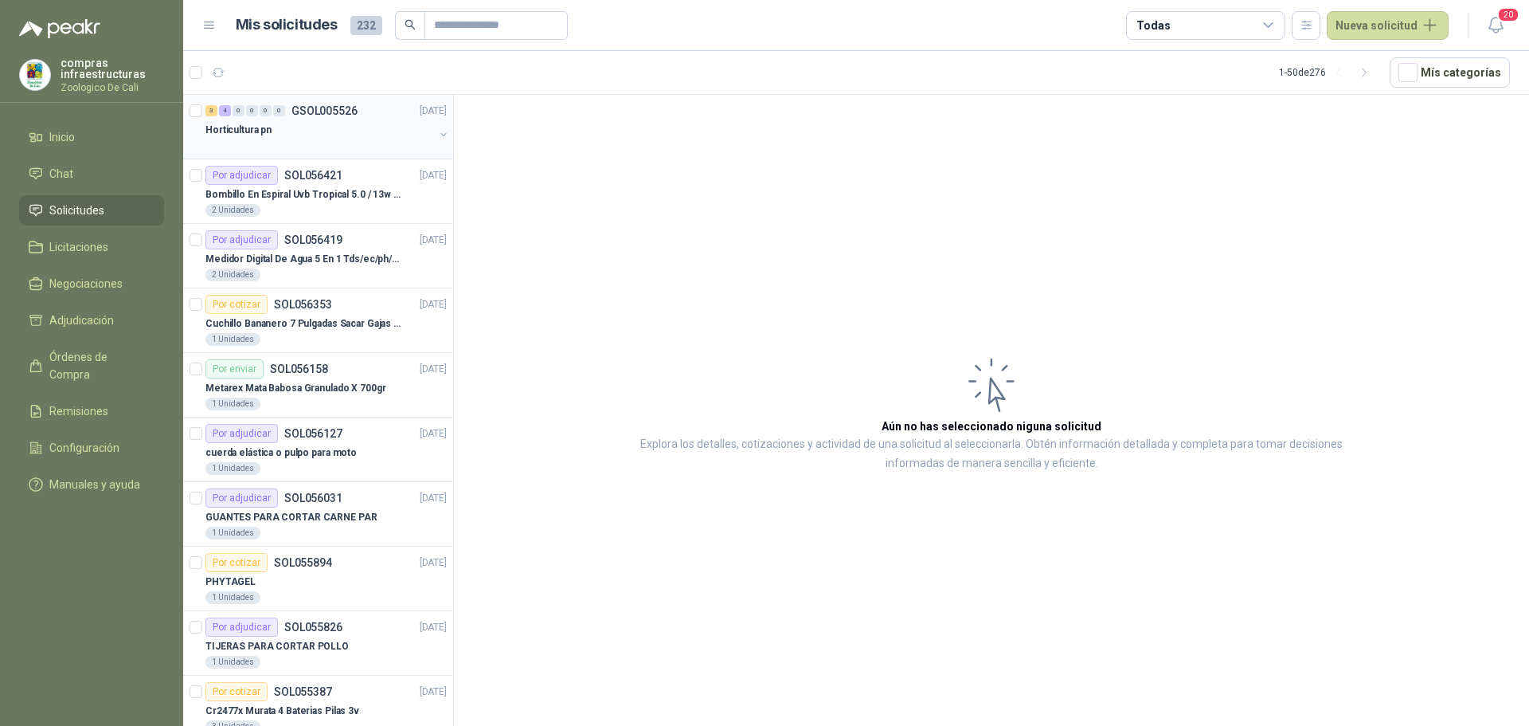
click at [251, 141] on div at bounding box center [319, 145] width 229 height 13
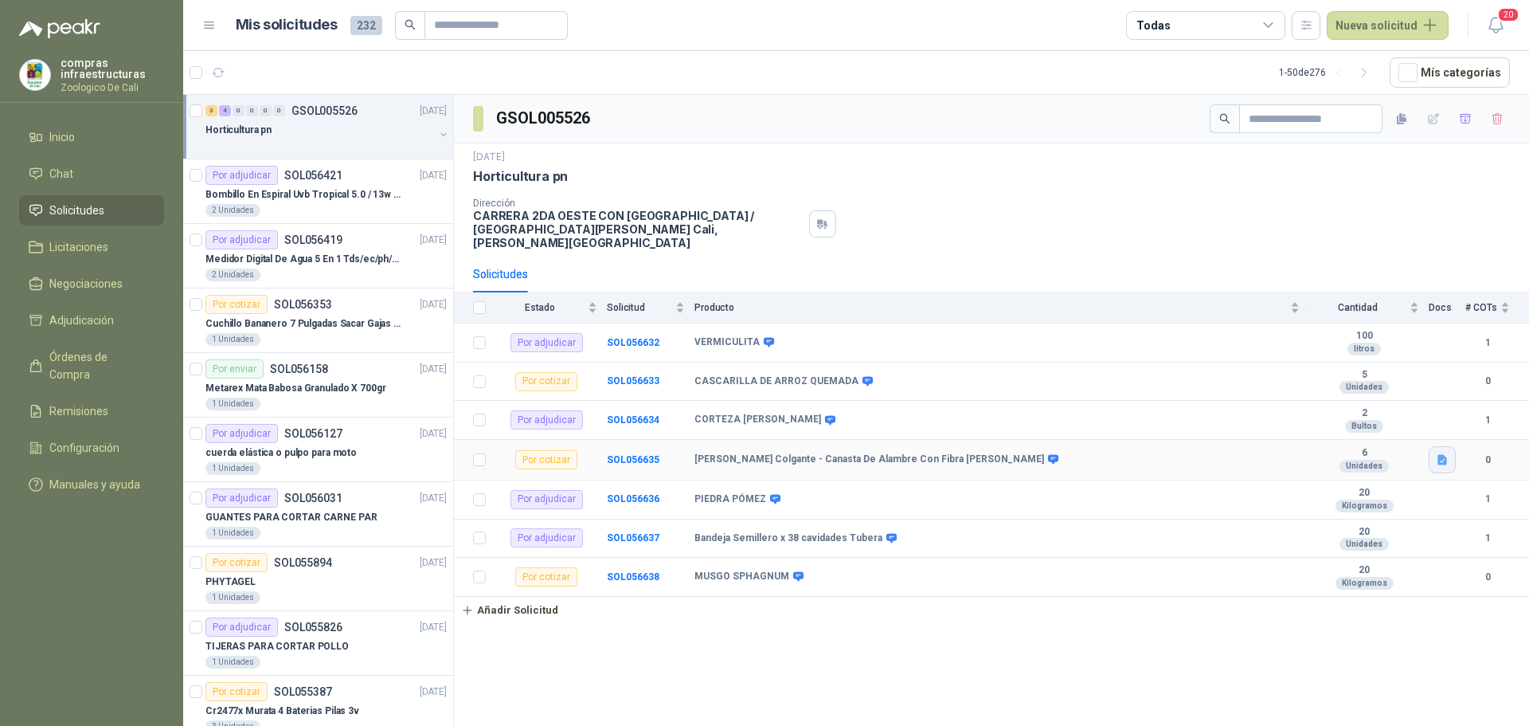
click at [1444, 453] on icon "button" at bounding box center [1443, 460] width 14 height 14
click at [1422, 404] on button "mater coc.png" at bounding box center [1402, 410] width 88 height 17
click at [530, 68] on article "1 - 50 de 276 Mís categorías" at bounding box center [856, 72] width 1346 height 43
click at [616, 337] on b "SOL056632" at bounding box center [633, 342] width 53 height 11
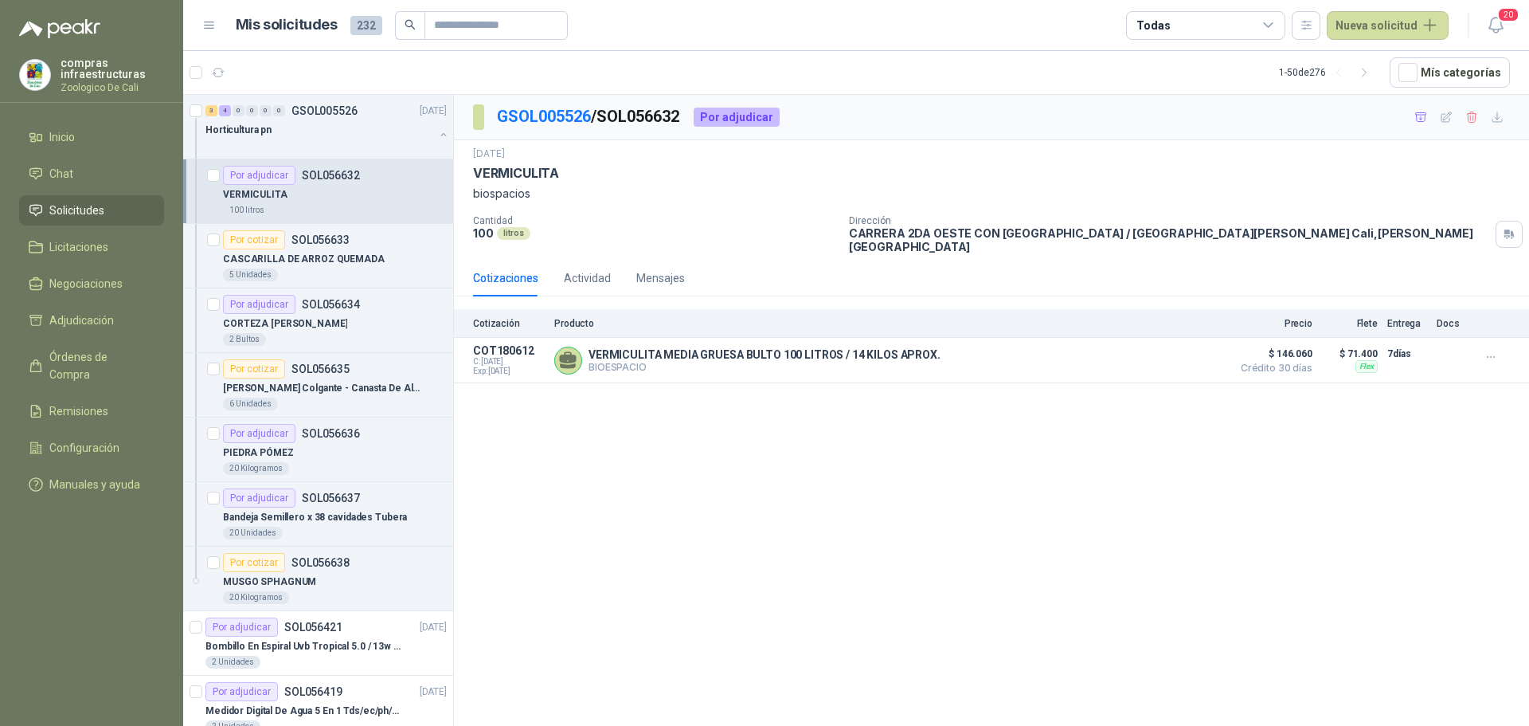
click at [629, 526] on div "GSOL005526 / SOL056632 Por adjudicar 18 sept, 2025 VERMICULITA biospacios Canti…" at bounding box center [991, 413] width 1075 height 636
click at [323, 241] on p "SOL056633" at bounding box center [321, 239] width 58 height 11
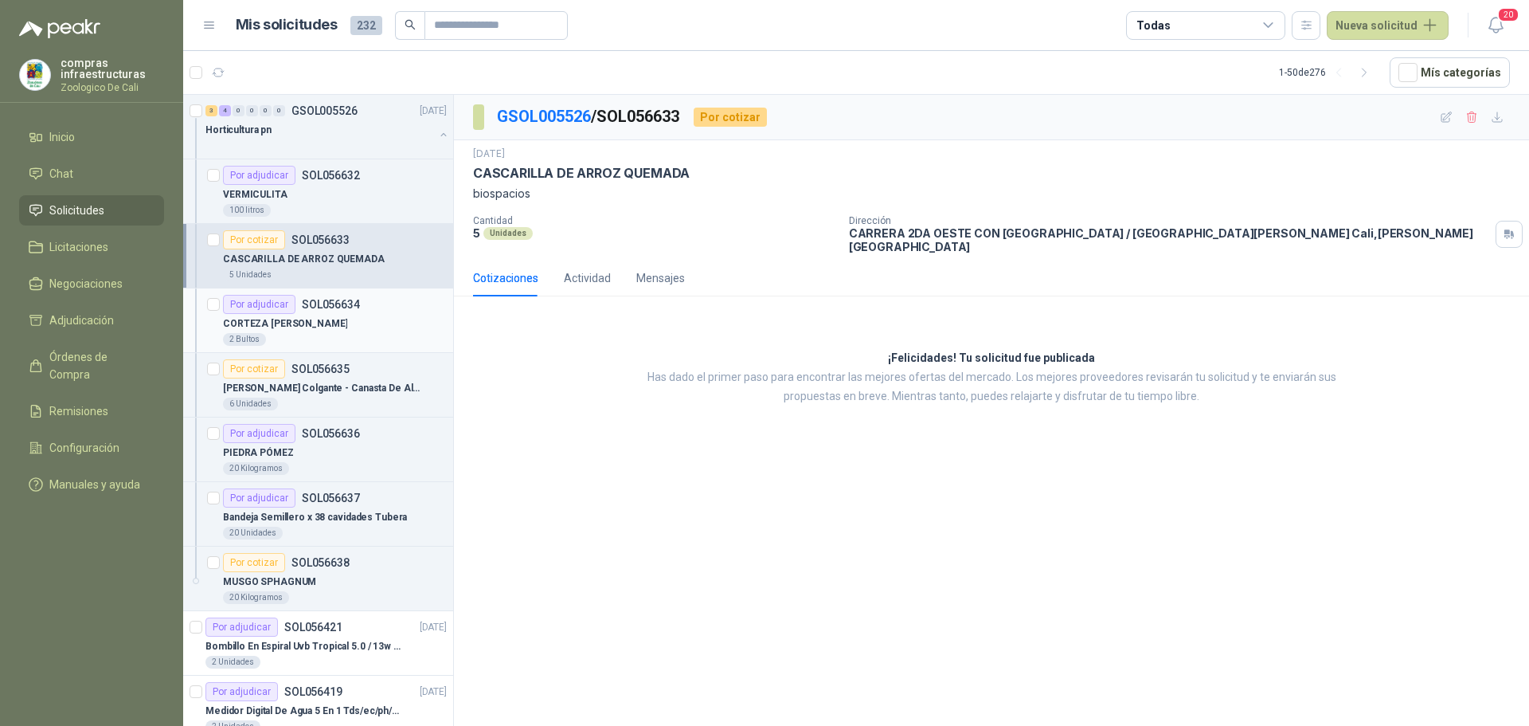
click at [330, 331] on div "CORTEZA DE PINO" at bounding box center [335, 323] width 224 height 19
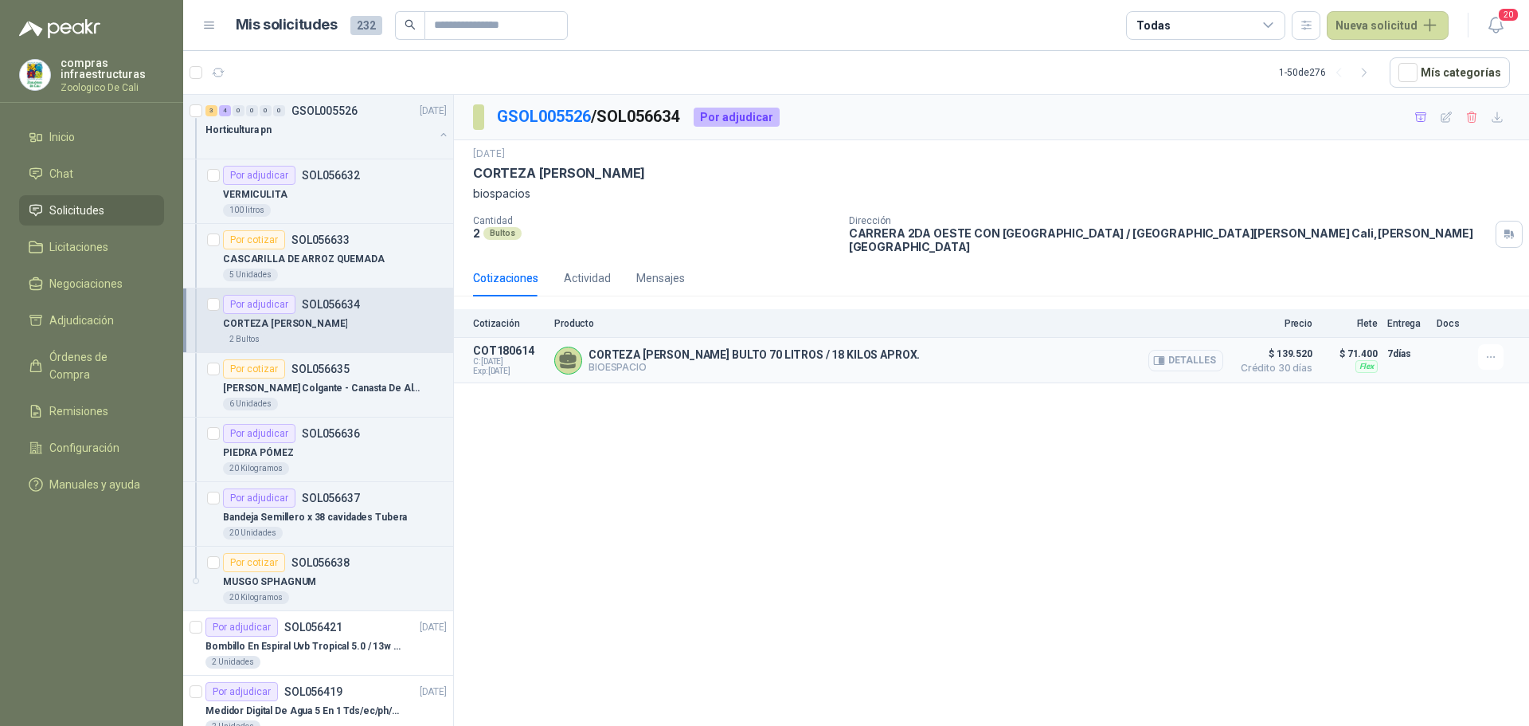
click at [1203, 354] on button "Detalles" at bounding box center [1186, 361] width 75 height 22
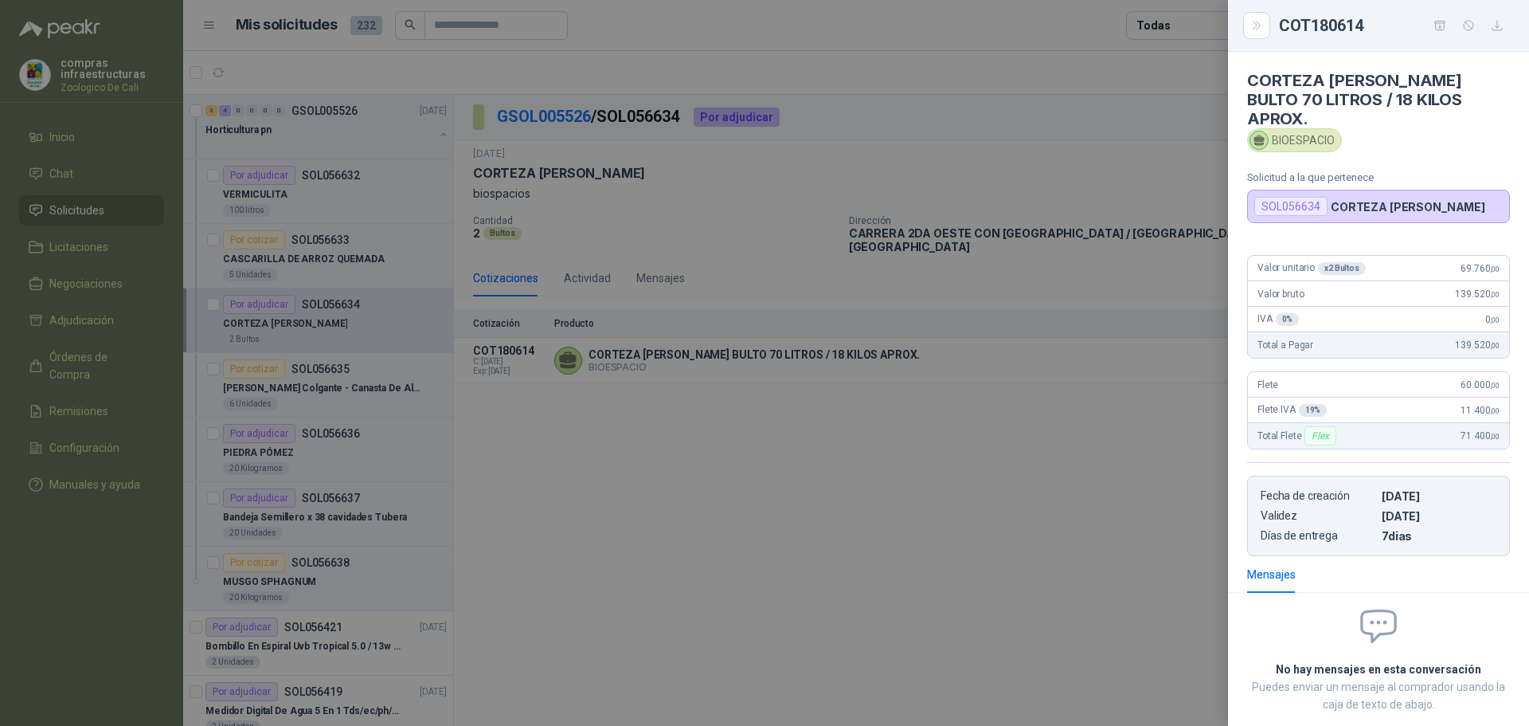
scroll to position [68, 0]
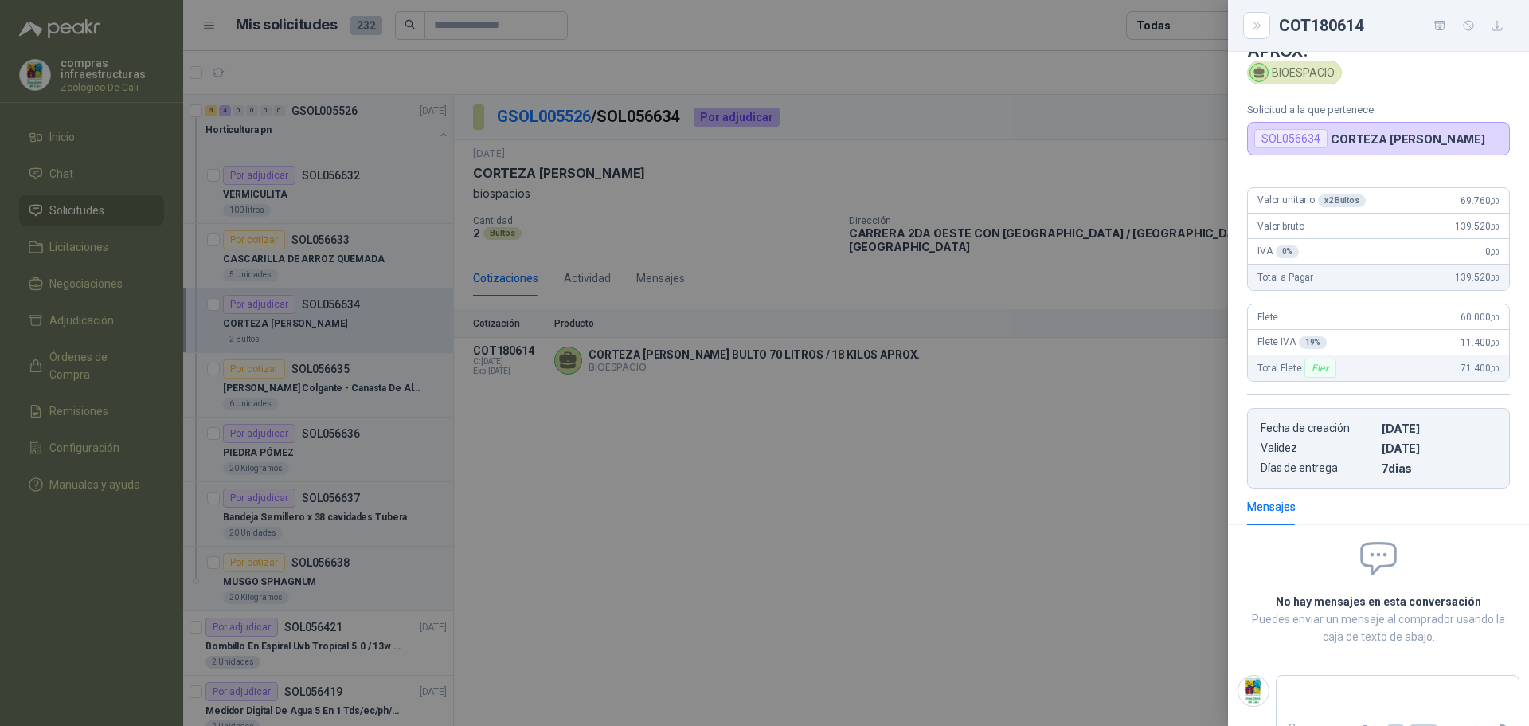
click at [1074, 460] on div at bounding box center [764, 363] width 1529 height 726
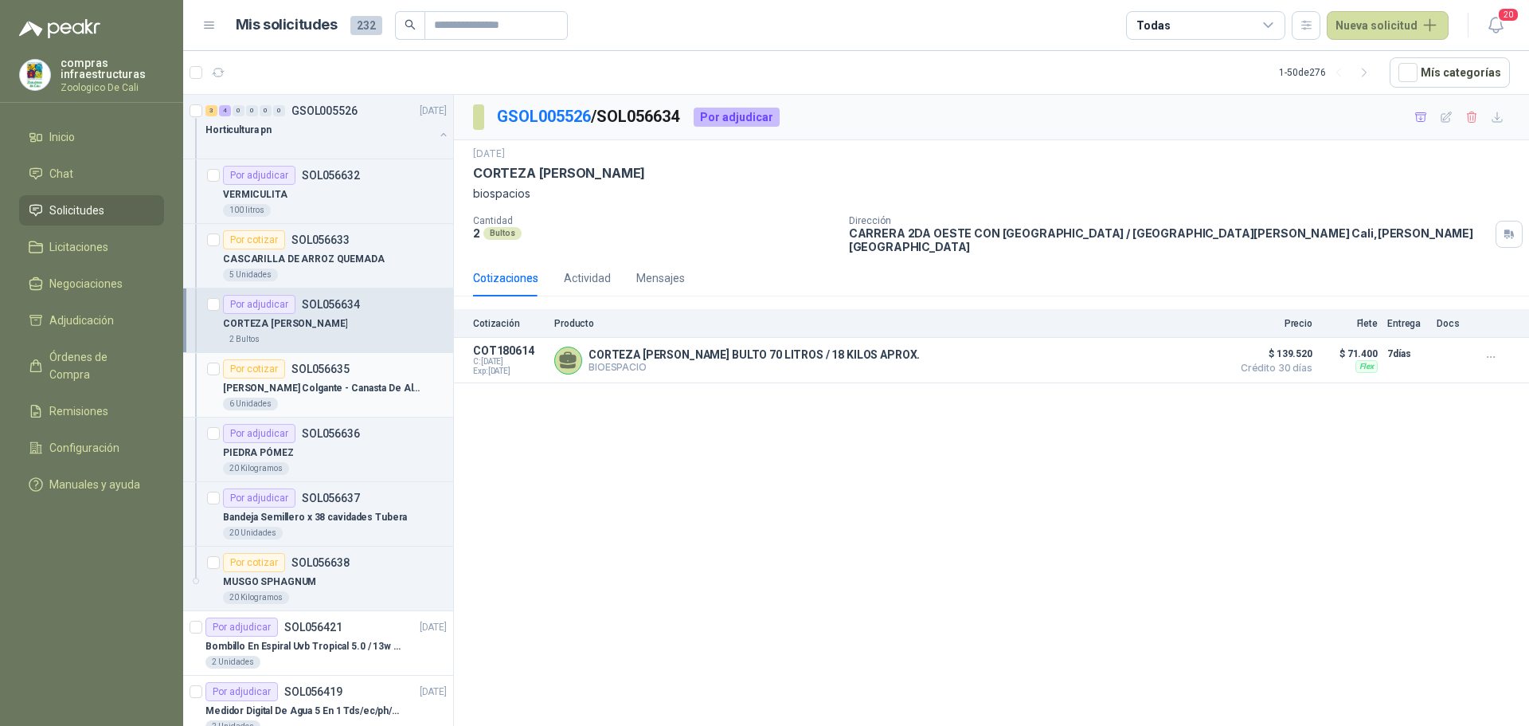
click at [278, 388] on p "Matera Colgante - Canasta De Alambre Con Fibra De Coco" at bounding box center [322, 388] width 198 height 15
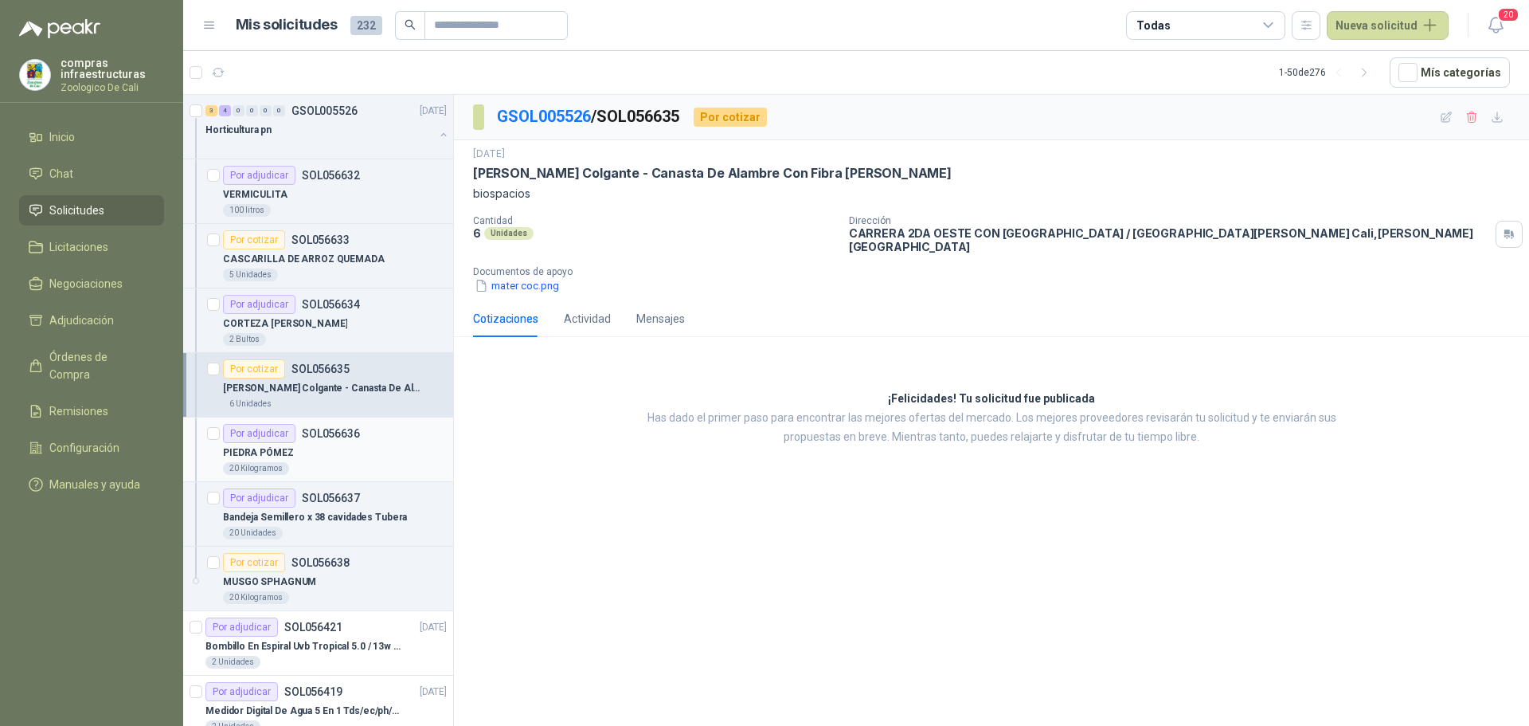
click at [298, 438] on div "Por adjudicar SOL056636" at bounding box center [291, 433] width 137 height 19
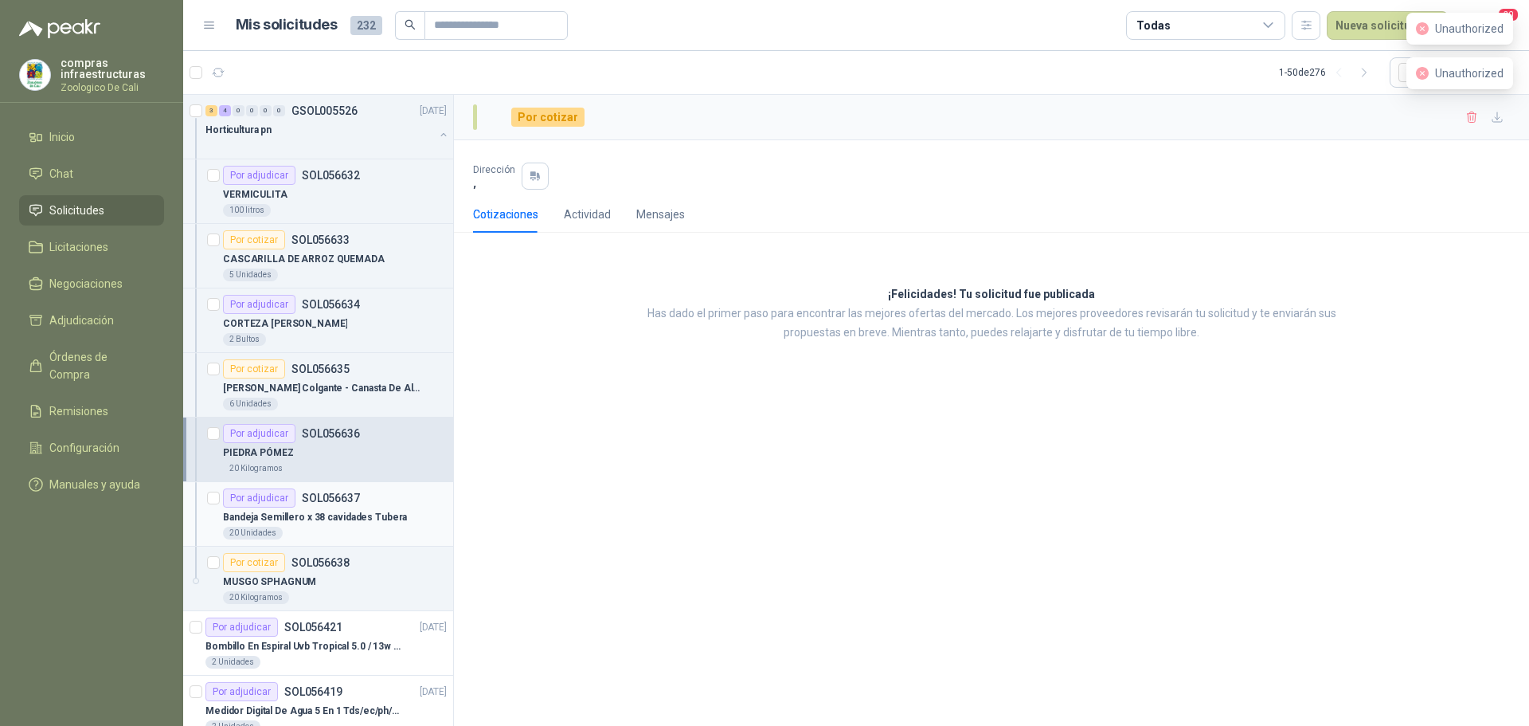
click at [331, 492] on p "SOL056637" at bounding box center [331, 497] width 58 height 11
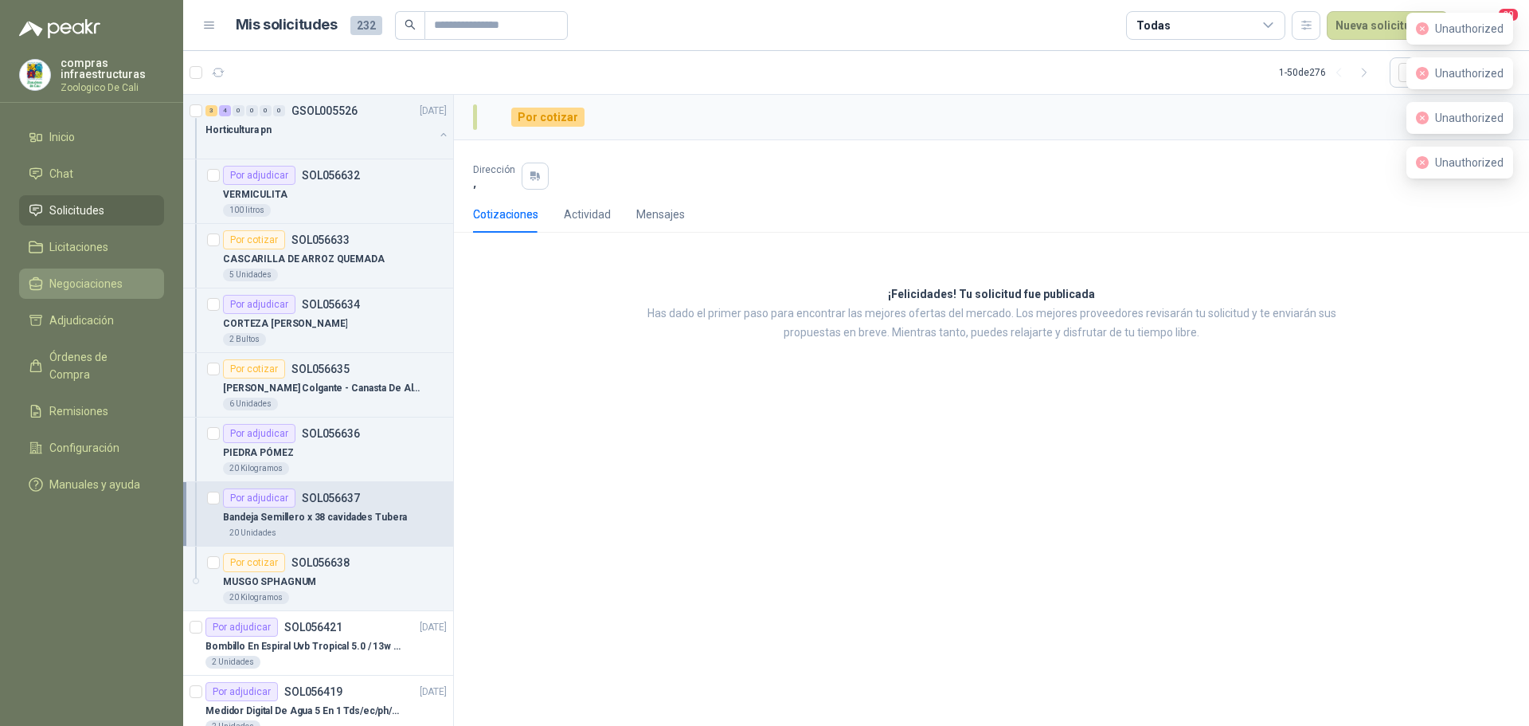
click at [100, 280] on span "Negociaciones" at bounding box center [85, 284] width 73 height 18
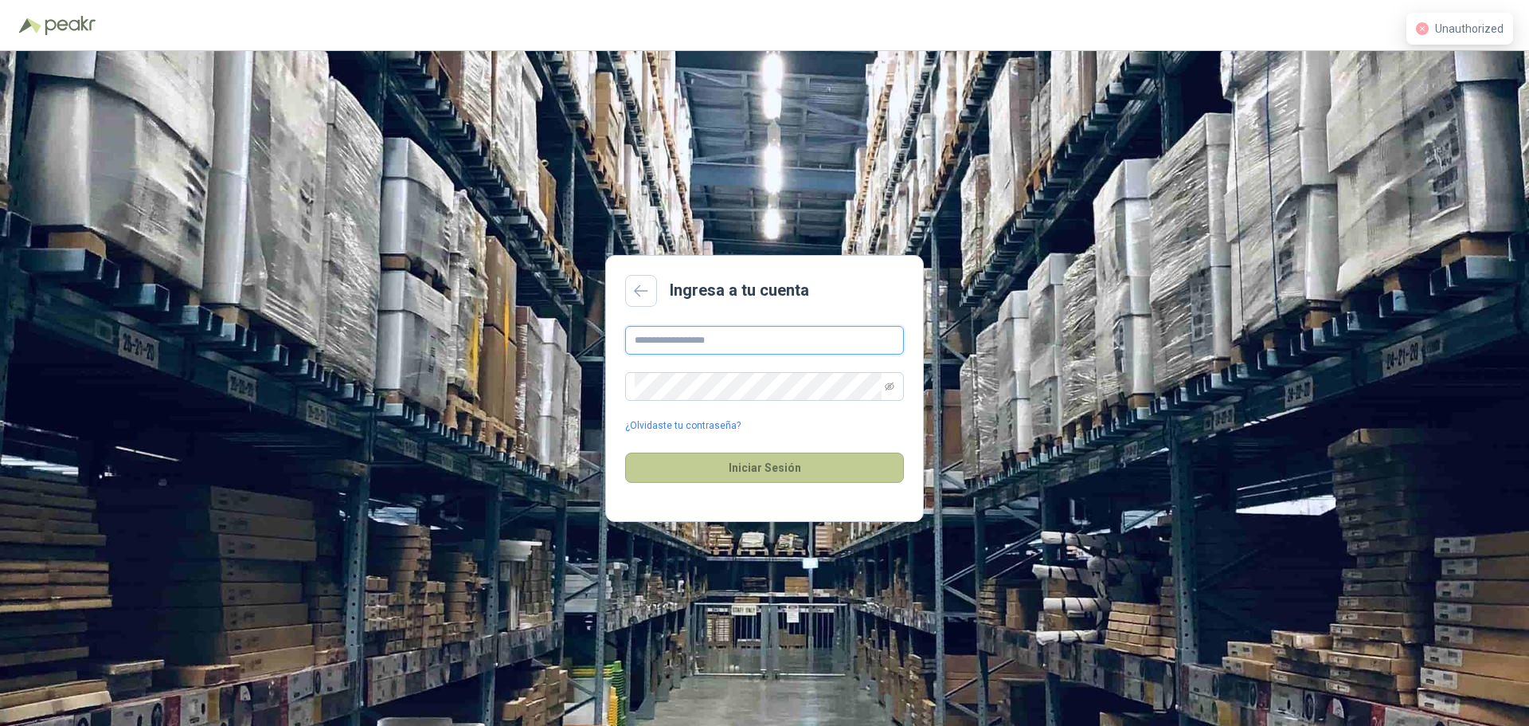
type input "**********"
click at [787, 465] on button "Iniciar Sesión" at bounding box center [764, 467] width 279 height 30
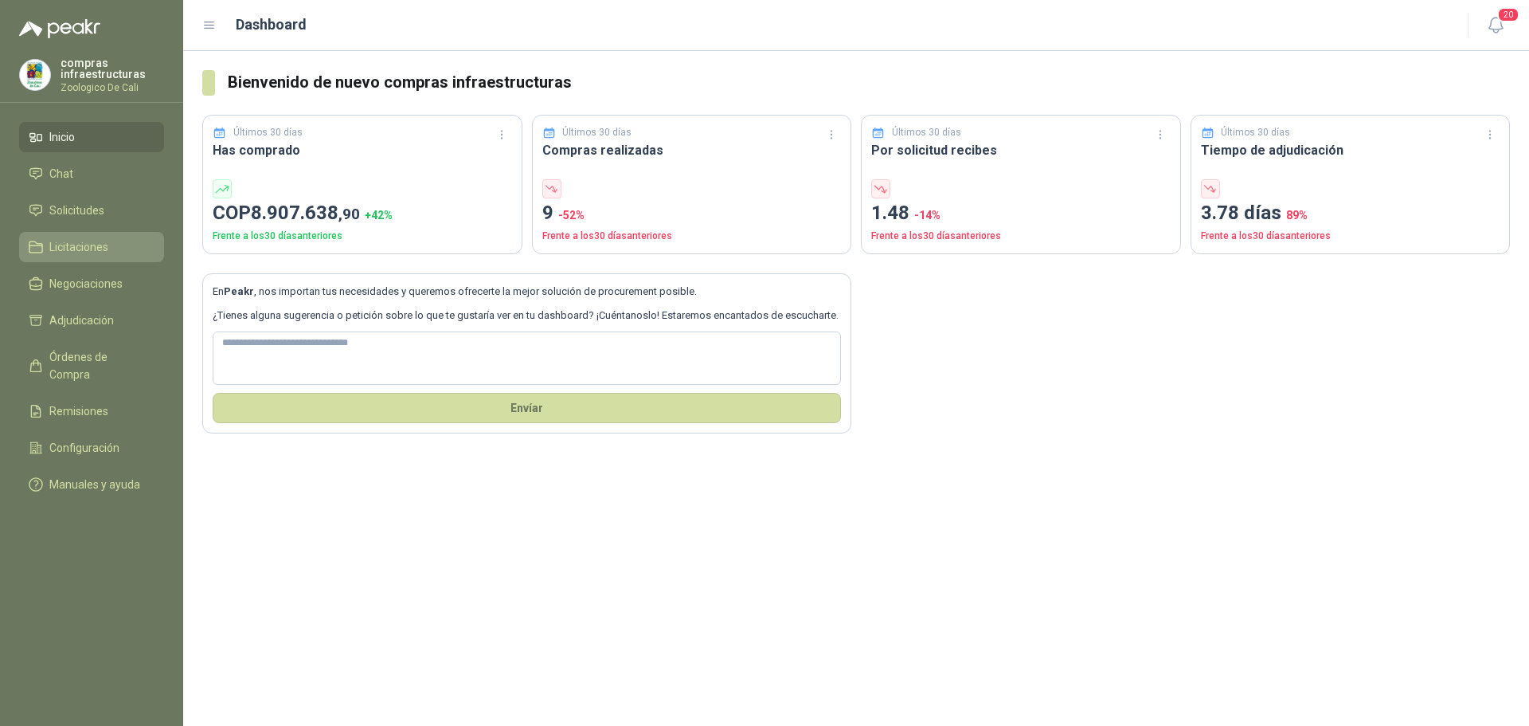
click at [108, 249] on span "Licitaciones" at bounding box center [78, 247] width 59 height 18
click at [119, 183] on link "Chat" at bounding box center [91, 173] width 145 height 30
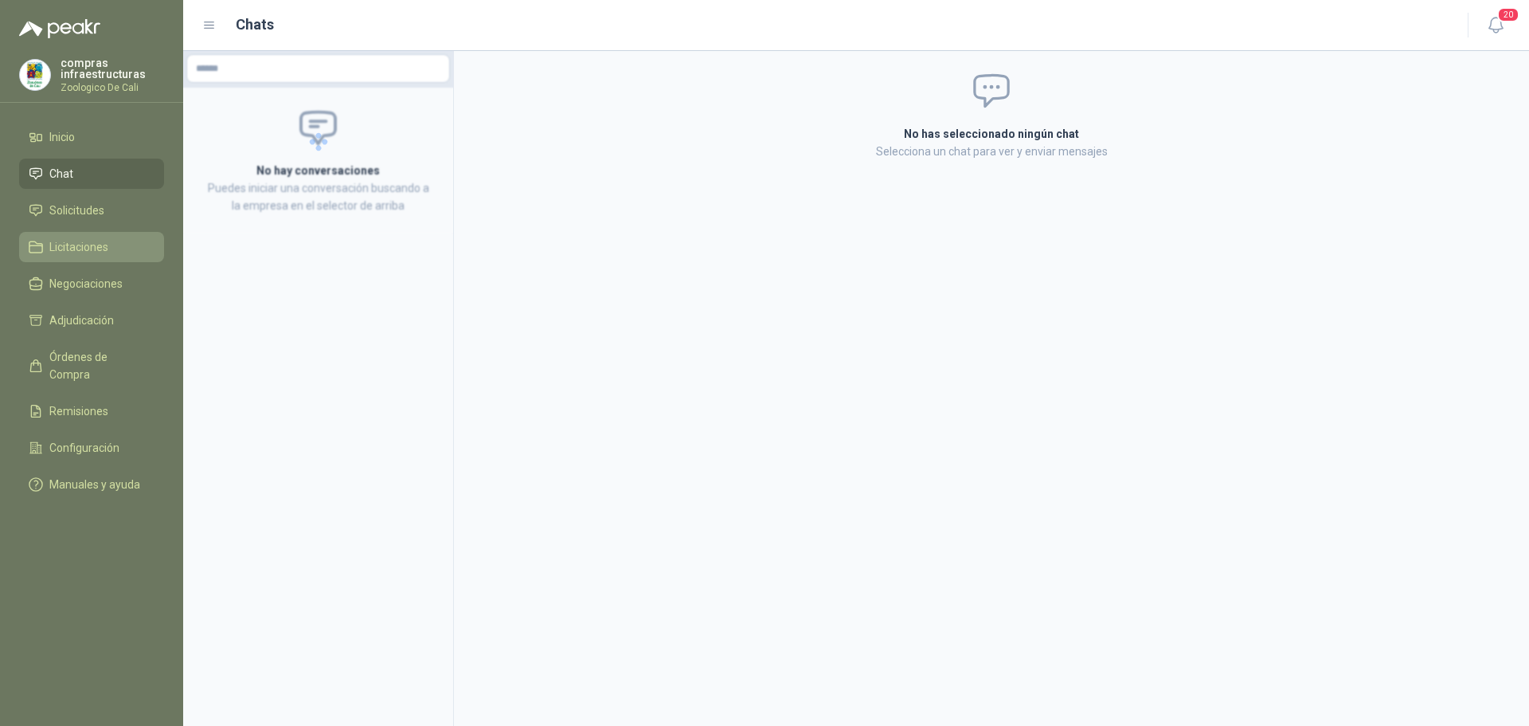
click at [105, 237] on link "Licitaciones" at bounding box center [91, 247] width 145 height 30
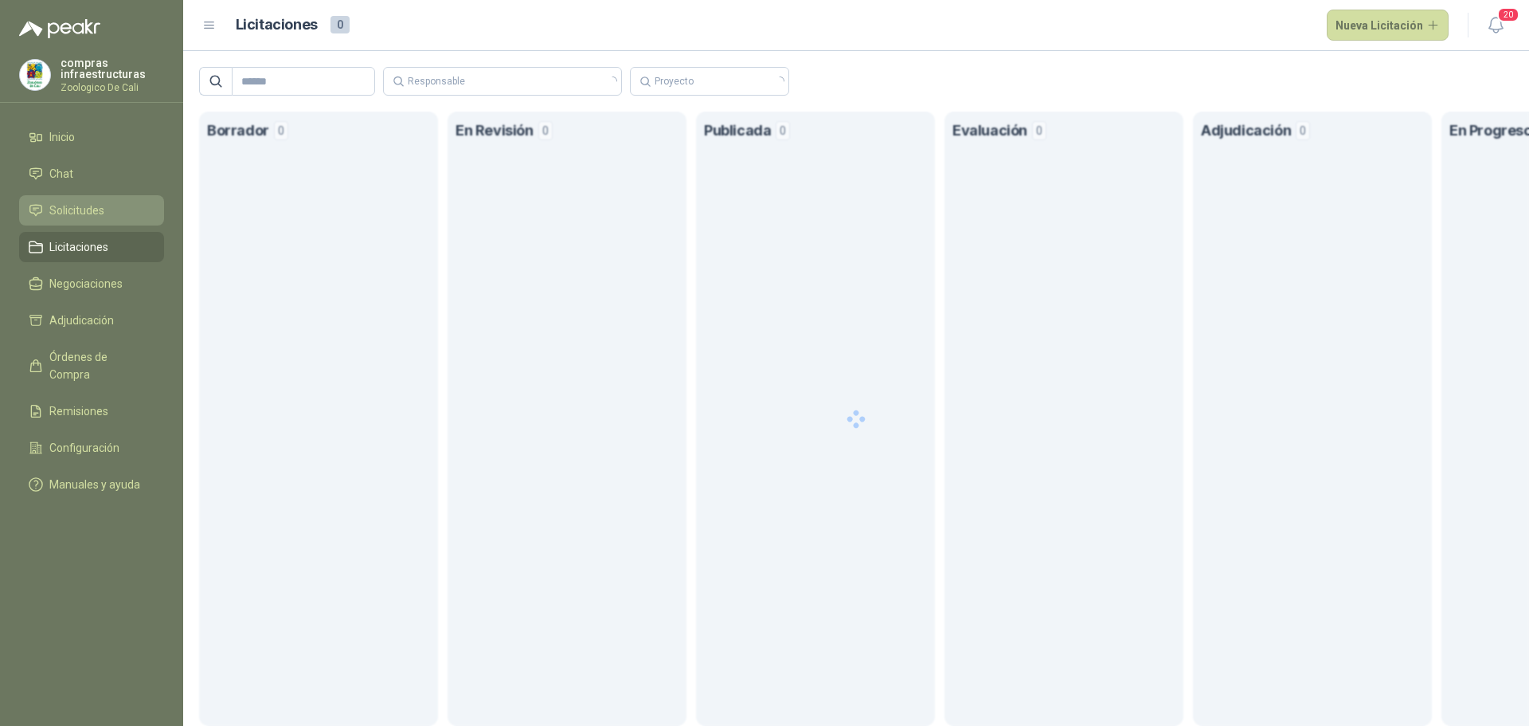
click at [108, 214] on li "Solicitudes" at bounding box center [92, 211] width 126 height 18
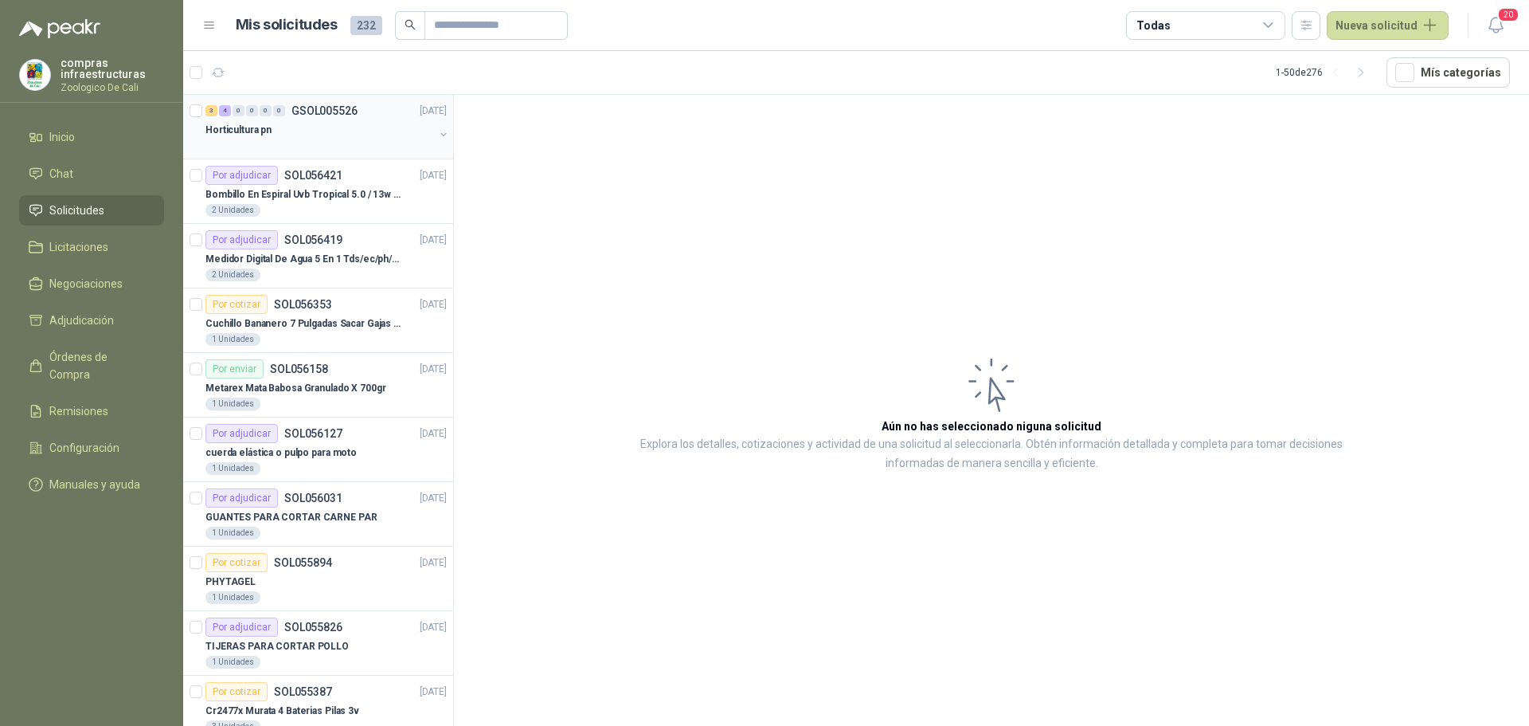
click at [326, 140] on div at bounding box center [319, 145] width 229 height 13
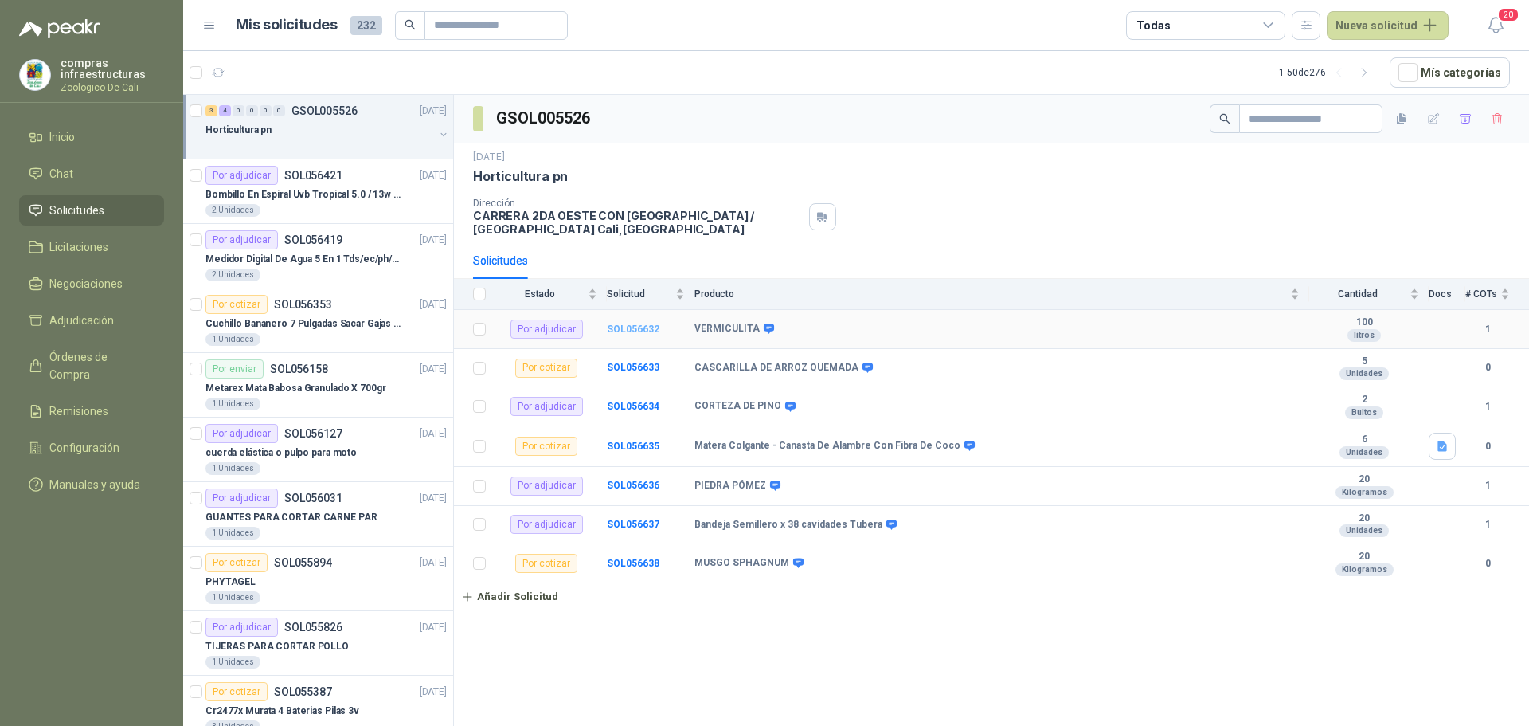
click at [620, 329] on b "SOL056632" at bounding box center [633, 328] width 53 height 11
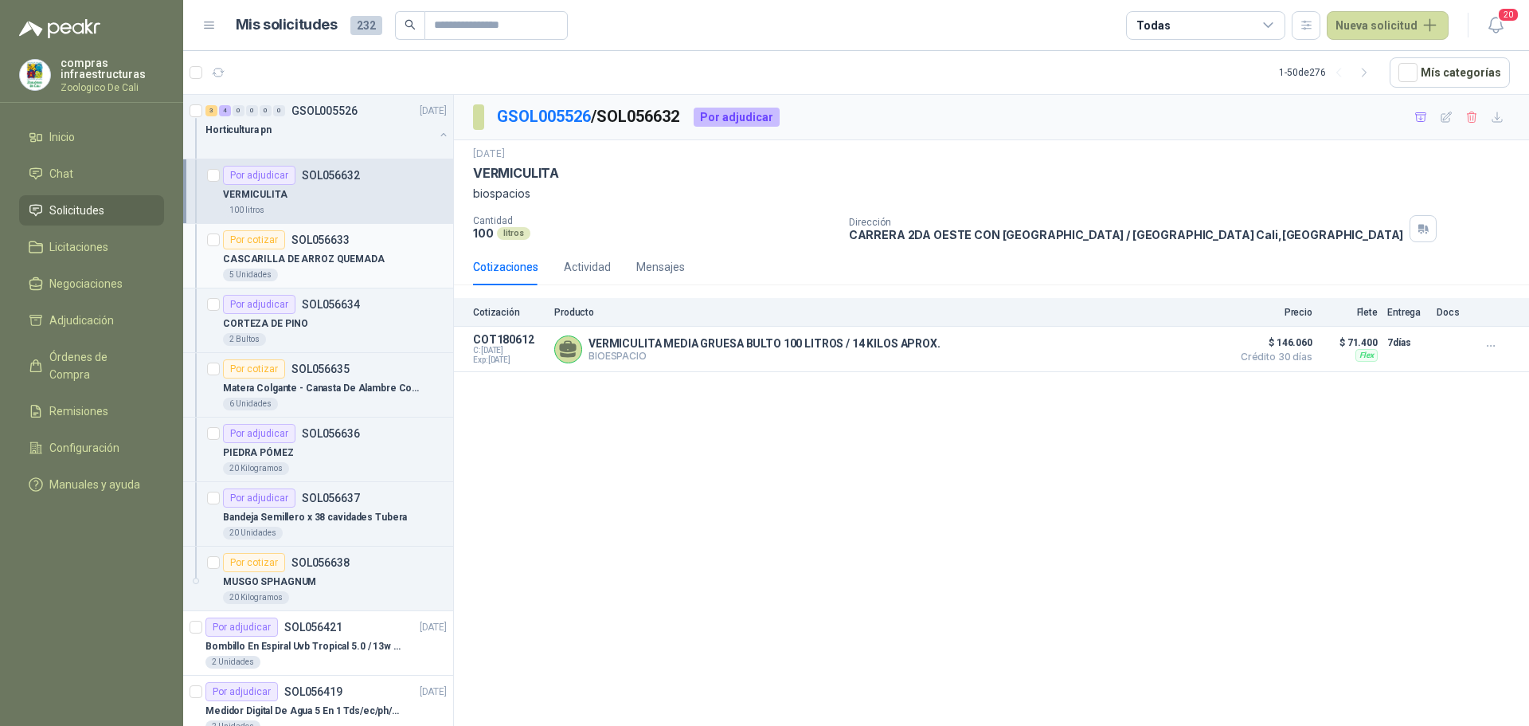
click at [331, 263] on p "CASCARILLA DE ARROZ QUEMADA" at bounding box center [304, 259] width 162 height 15
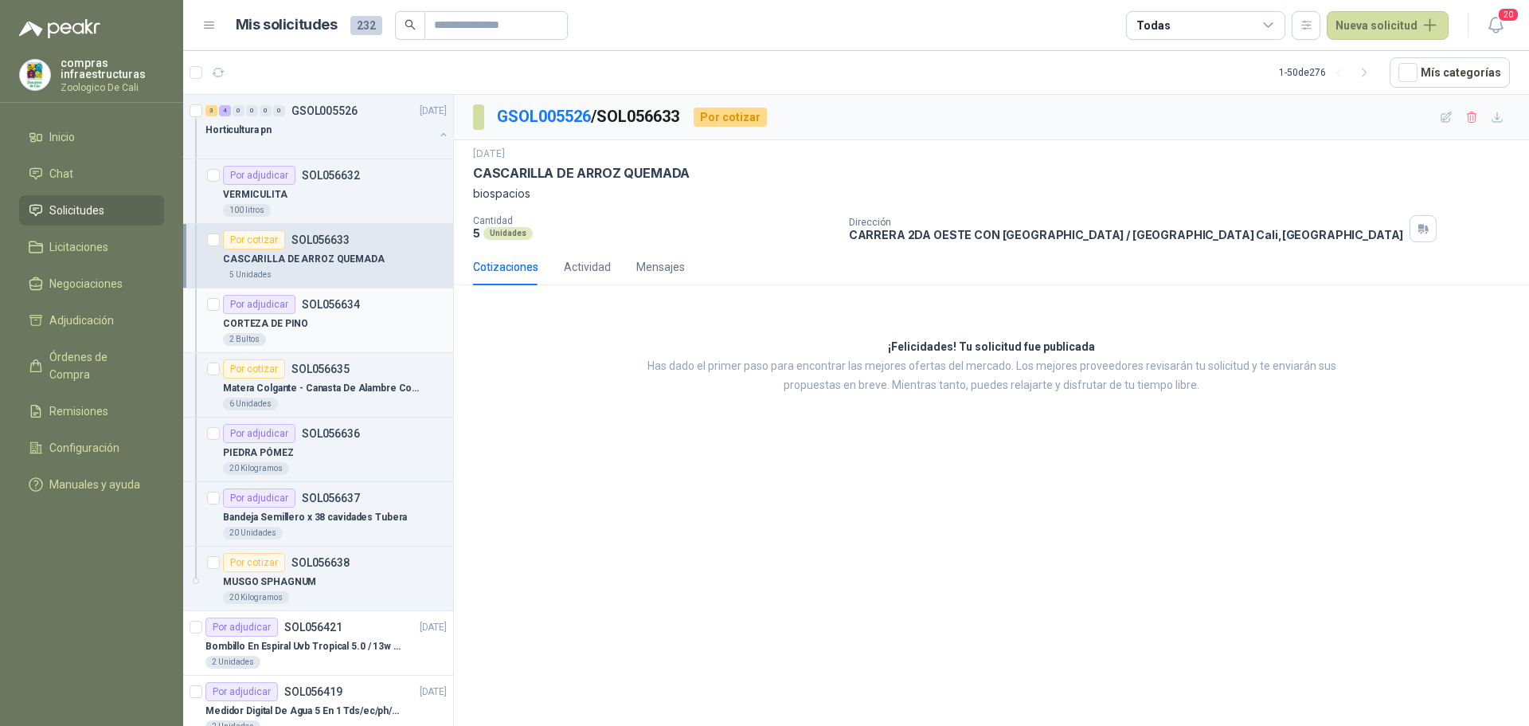
click at [346, 311] on div "Por adjudicar SOL056634" at bounding box center [291, 304] width 137 height 19
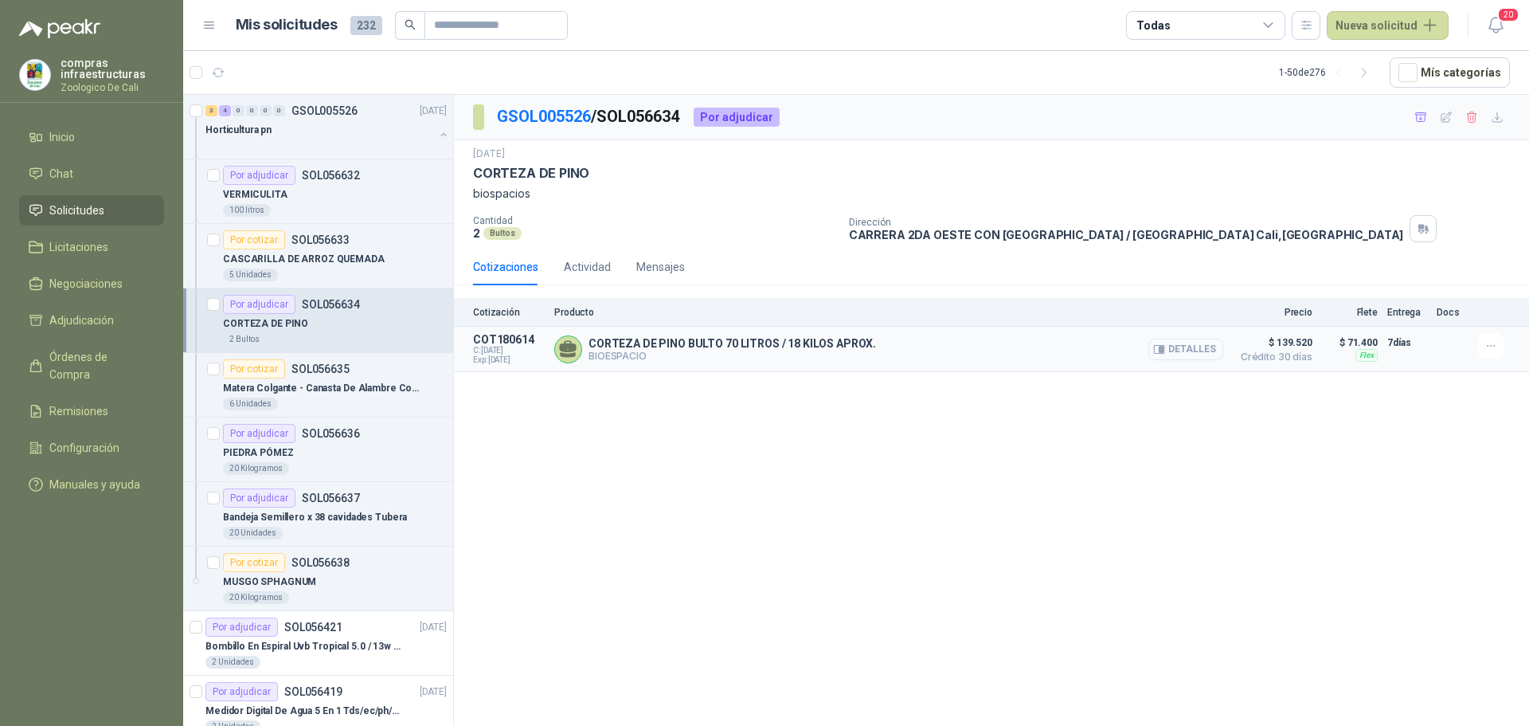
click at [1188, 352] on button "Detalles" at bounding box center [1186, 349] width 75 height 22
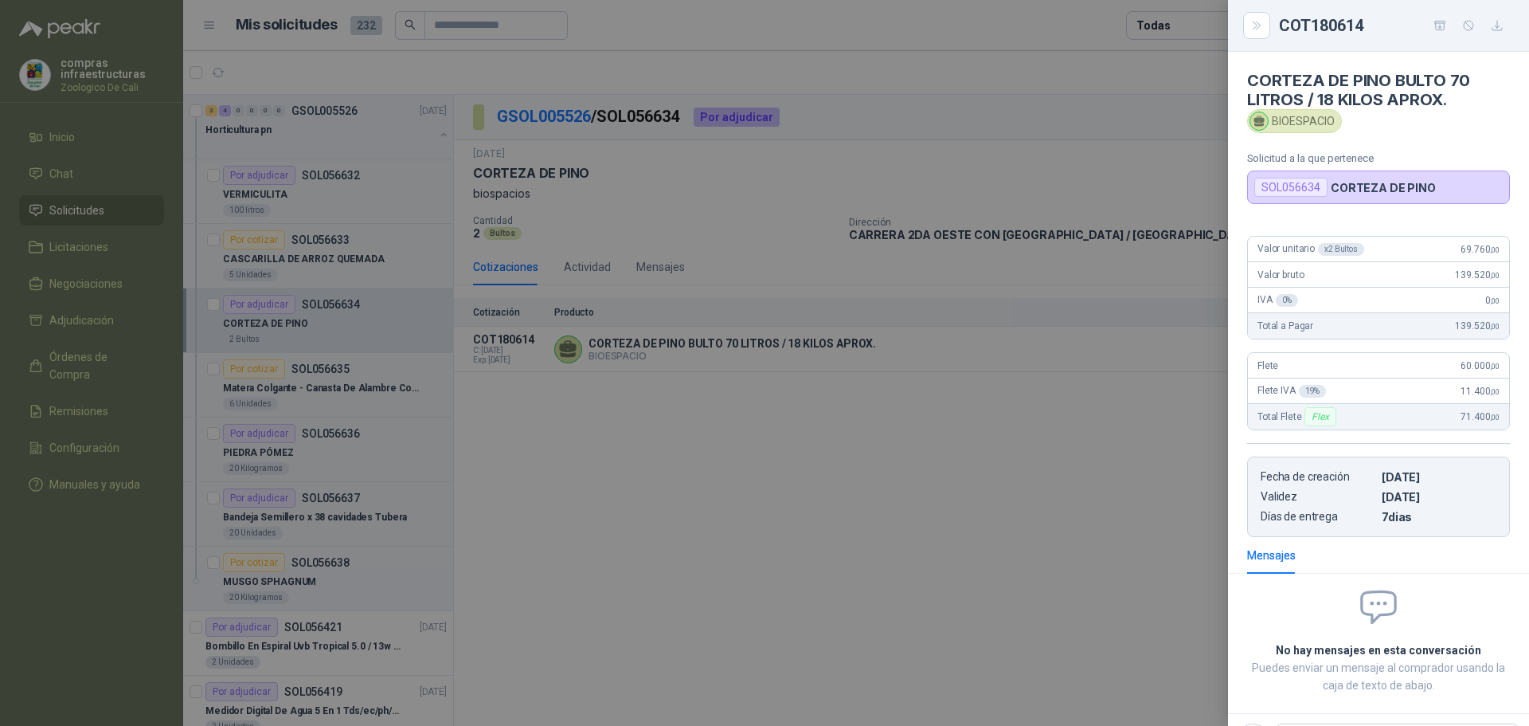
click at [1001, 511] on div at bounding box center [764, 363] width 1529 height 726
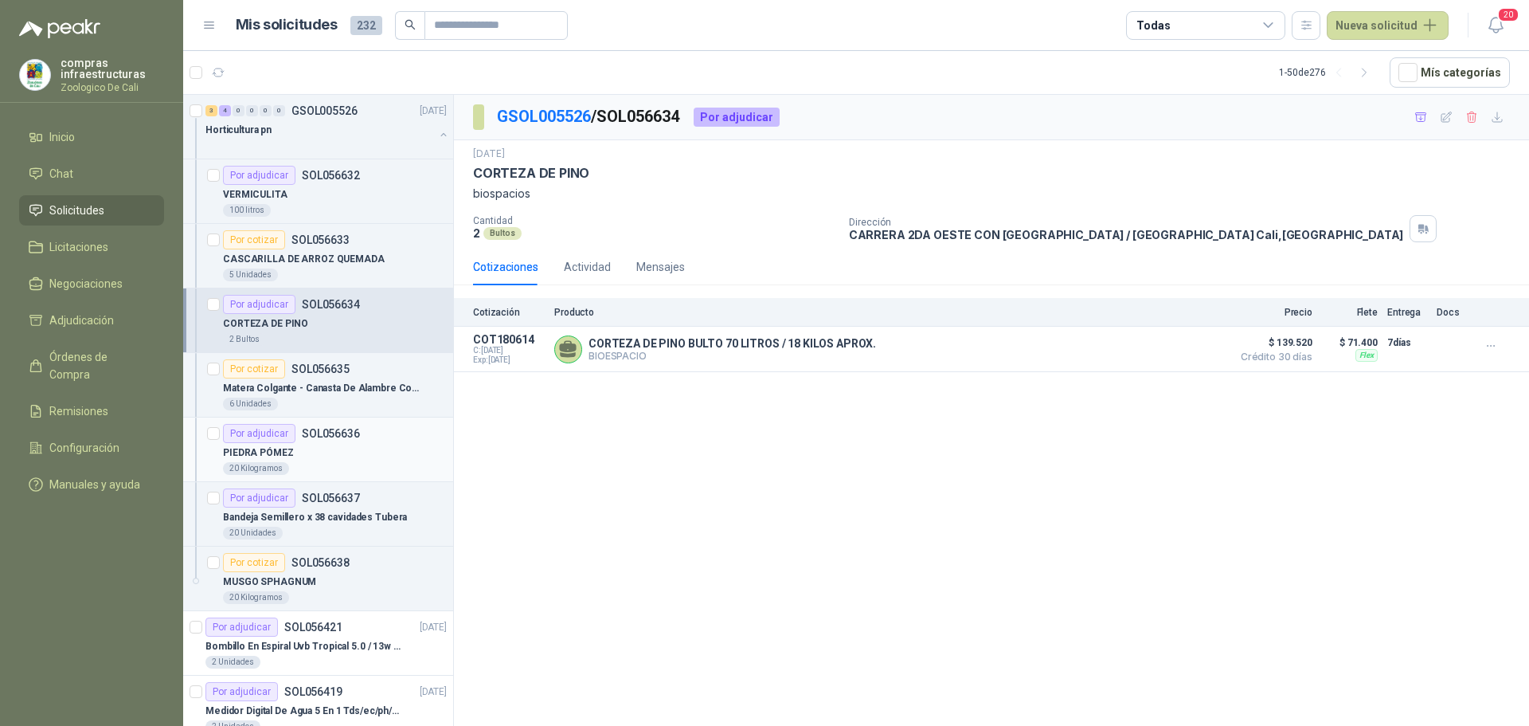
click at [327, 441] on div "Por adjudicar SOL056636" at bounding box center [291, 433] width 137 height 19
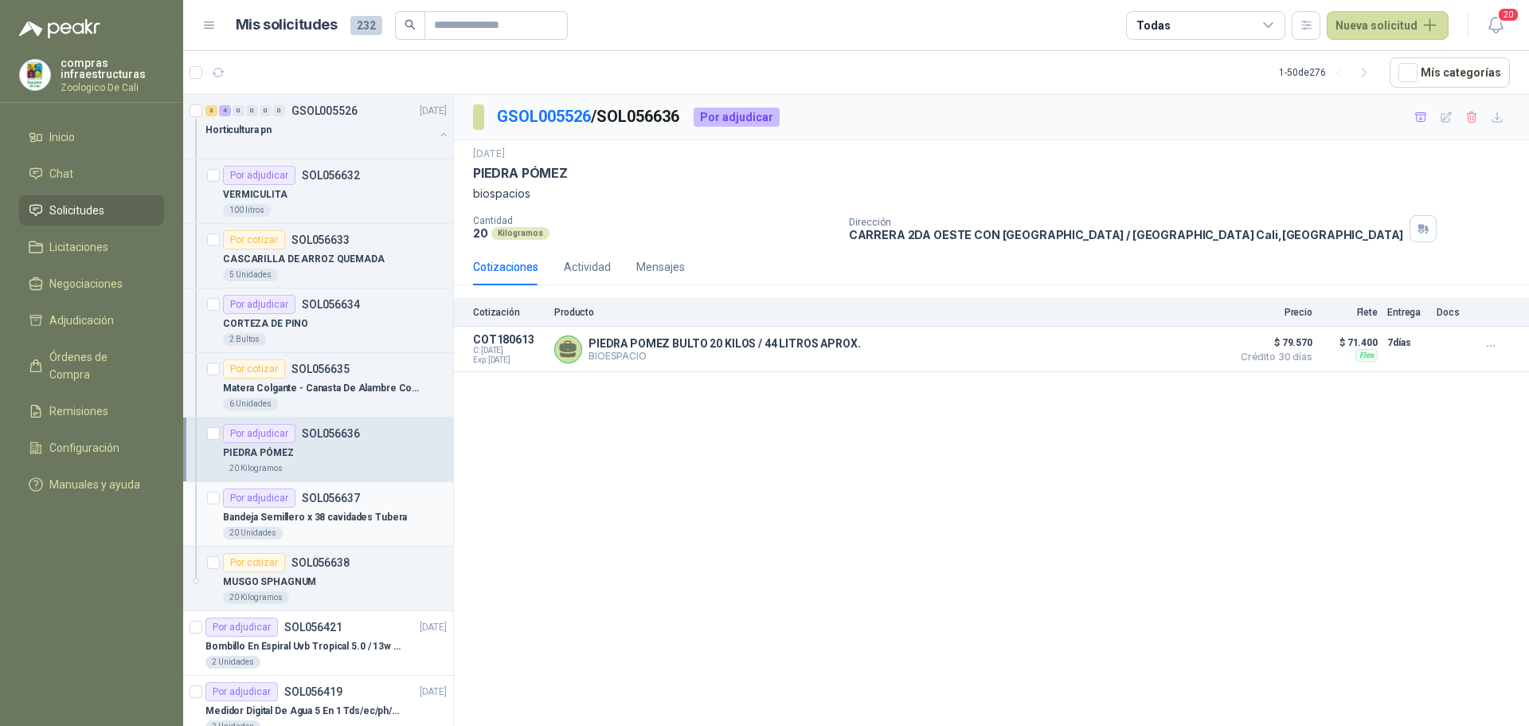
click at [353, 515] on p "Bandeja Semillero x 38 cavidades Tubera" at bounding box center [315, 517] width 184 height 15
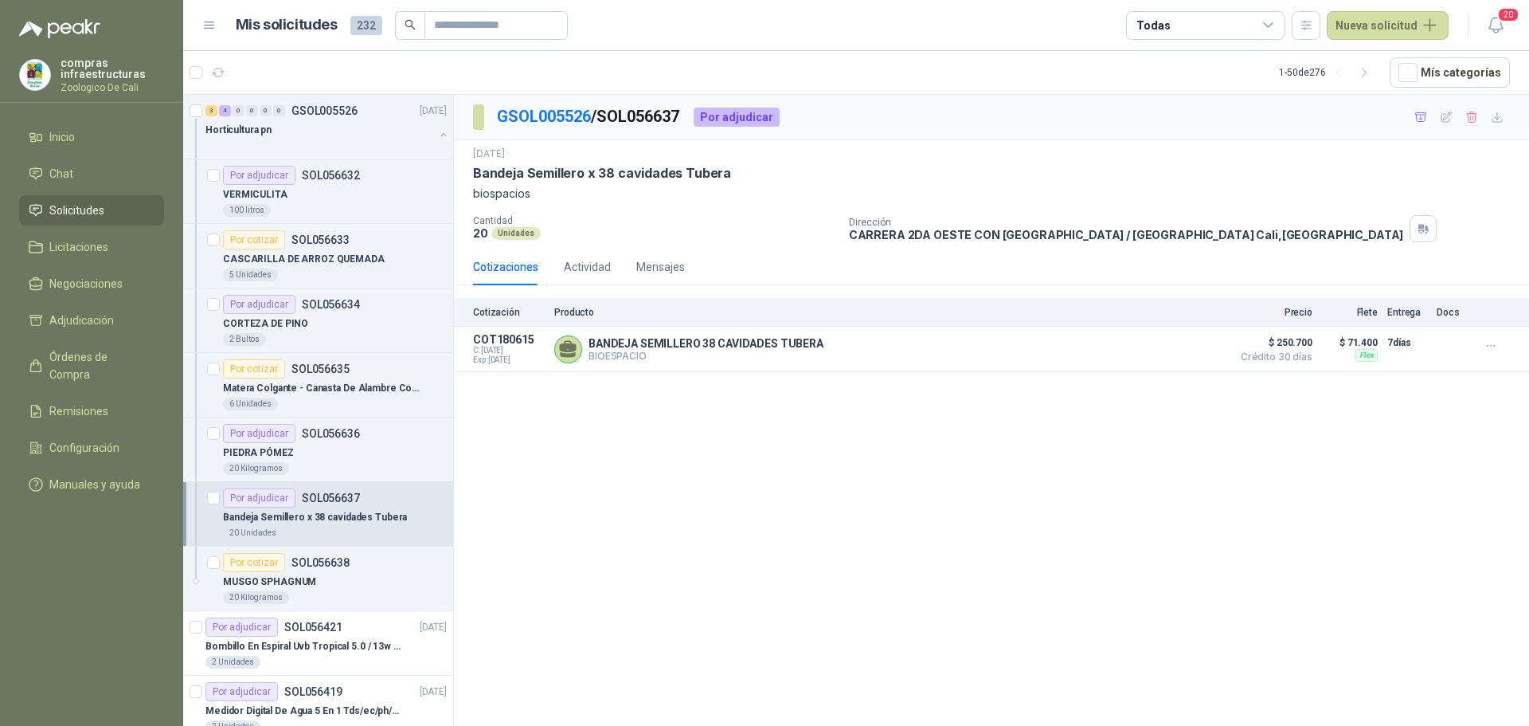
click at [330, 515] on p "Bandeja Semillero x 38 cavidades Tubera" at bounding box center [315, 517] width 184 height 15
click at [1495, 349] on icon "button" at bounding box center [1492, 346] width 14 height 14
click at [1458, 275] on button "Añadir" at bounding box center [1458, 281] width 127 height 25
click at [291, 447] on div "PIEDRA PÓMEZ" at bounding box center [335, 452] width 224 height 19
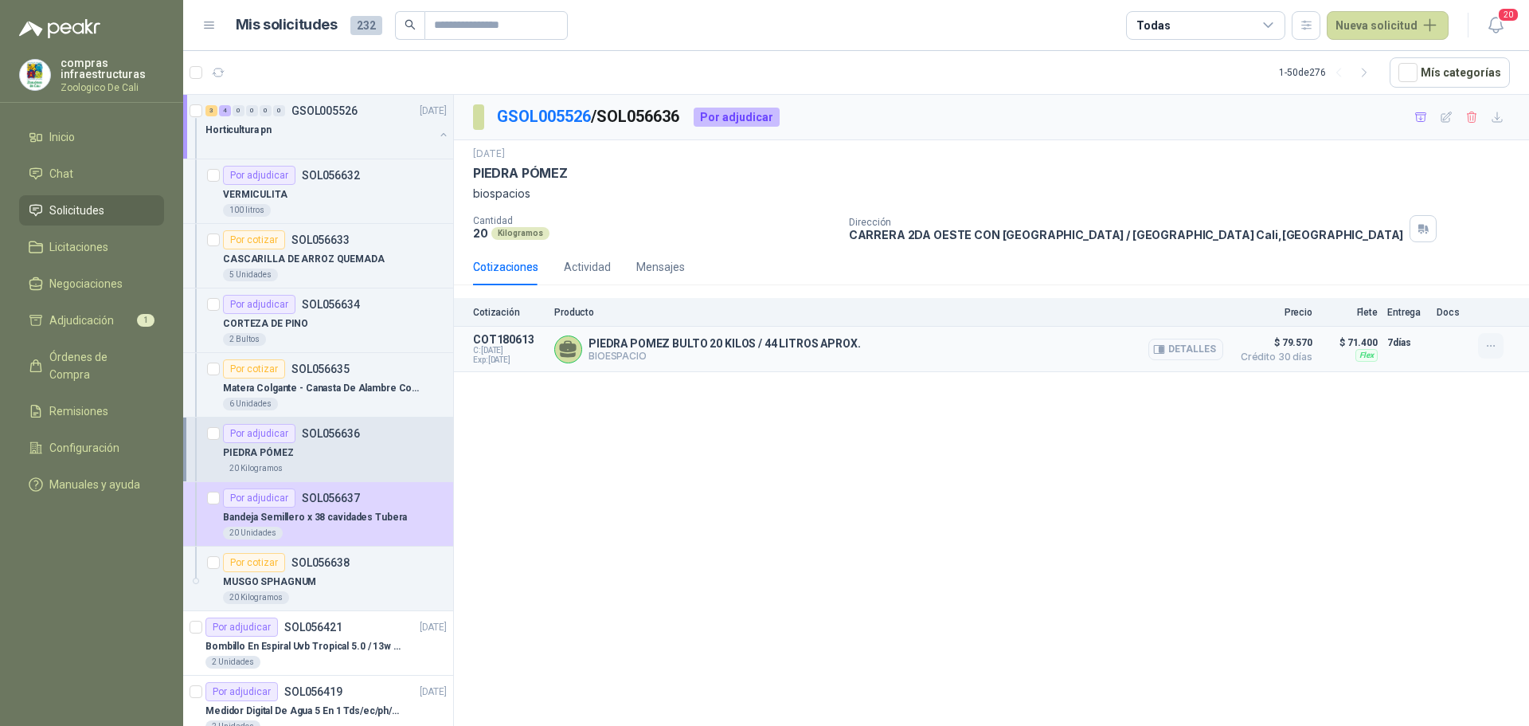
click at [1499, 355] on button "button" at bounding box center [1490, 345] width 25 height 25
click at [1452, 280] on button "Añadir" at bounding box center [1458, 281] width 127 height 25
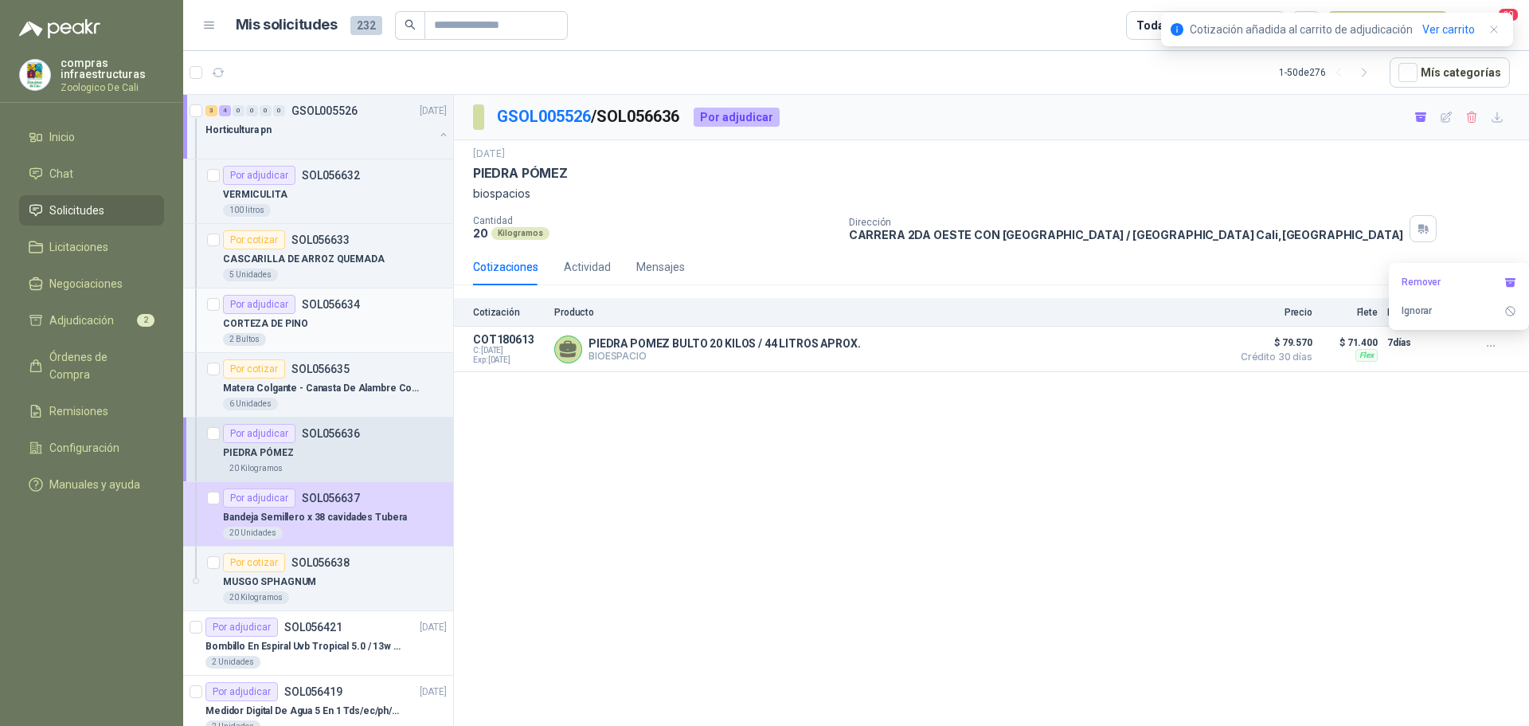
click at [289, 310] on div "Por adjudicar" at bounding box center [259, 304] width 72 height 19
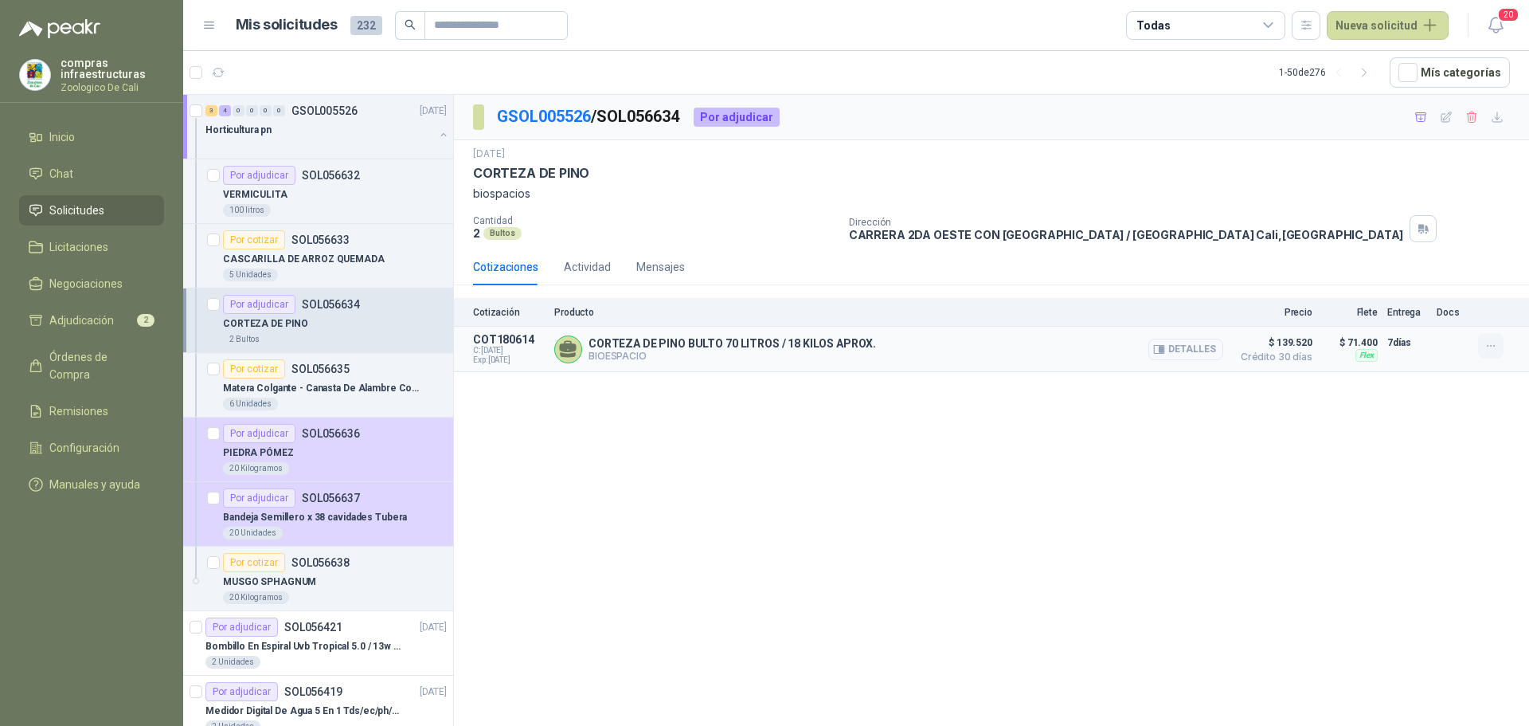
click at [1503, 339] on button "button" at bounding box center [1490, 345] width 25 height 25
click at [1426, 276] on button "Añadir" at bounding box center [1458, 281] width 127 height 25
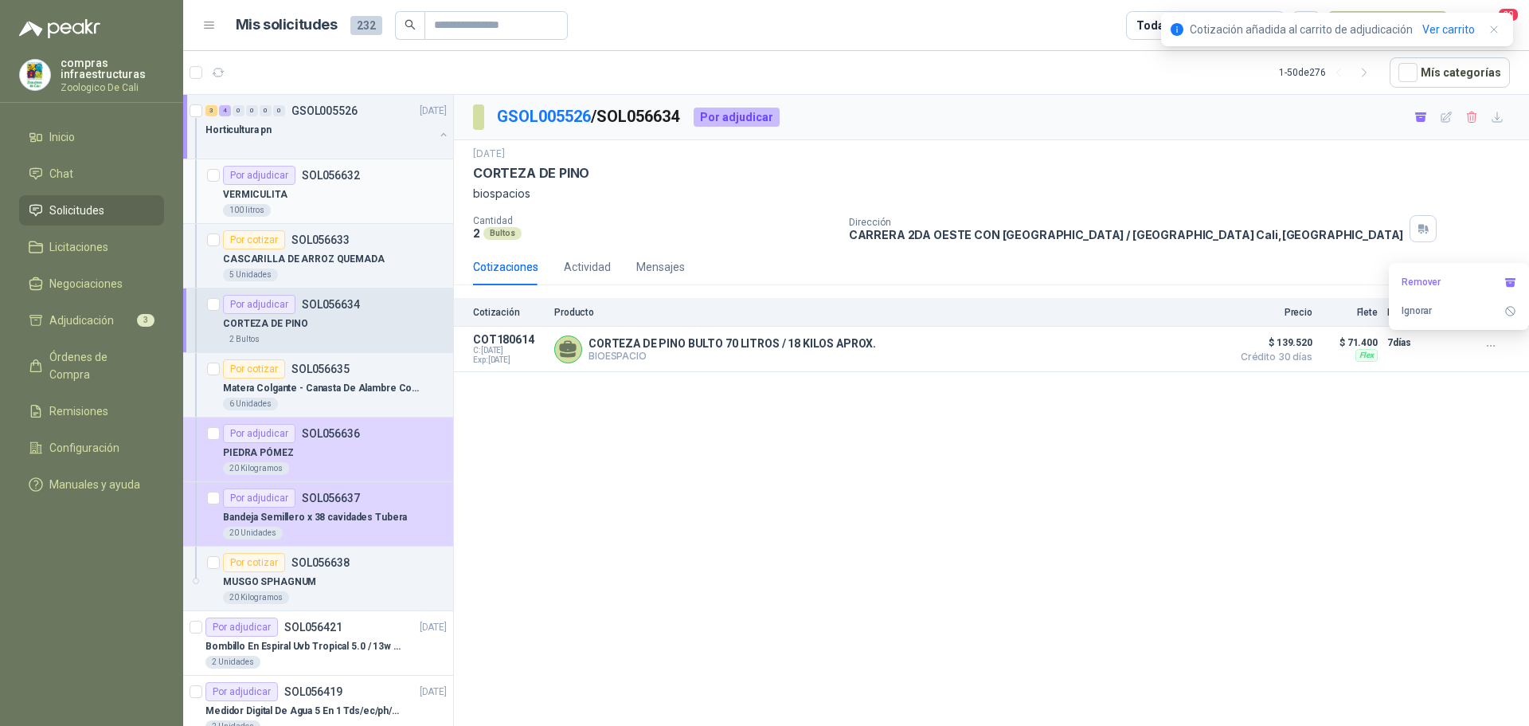
click at [287, 182] on div "Por adjudicar" at bounding box center [259, 175] width 72 height 19
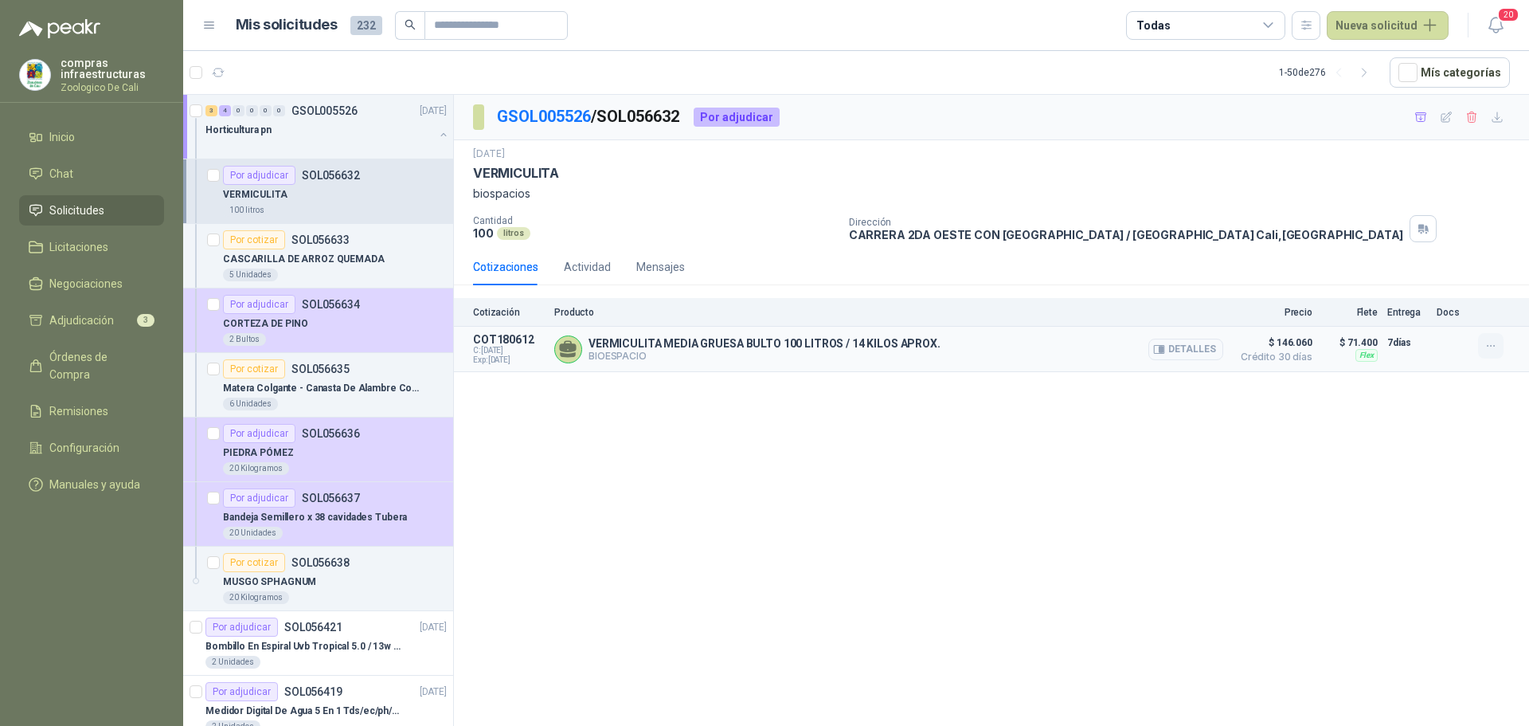
click at [1488, 336] on button "button" at bounding box center [1490, 345] width 25 height 25
click at [1445, 274] on button "Añadir" at bounding box center [1458, 281] width 127 height 25
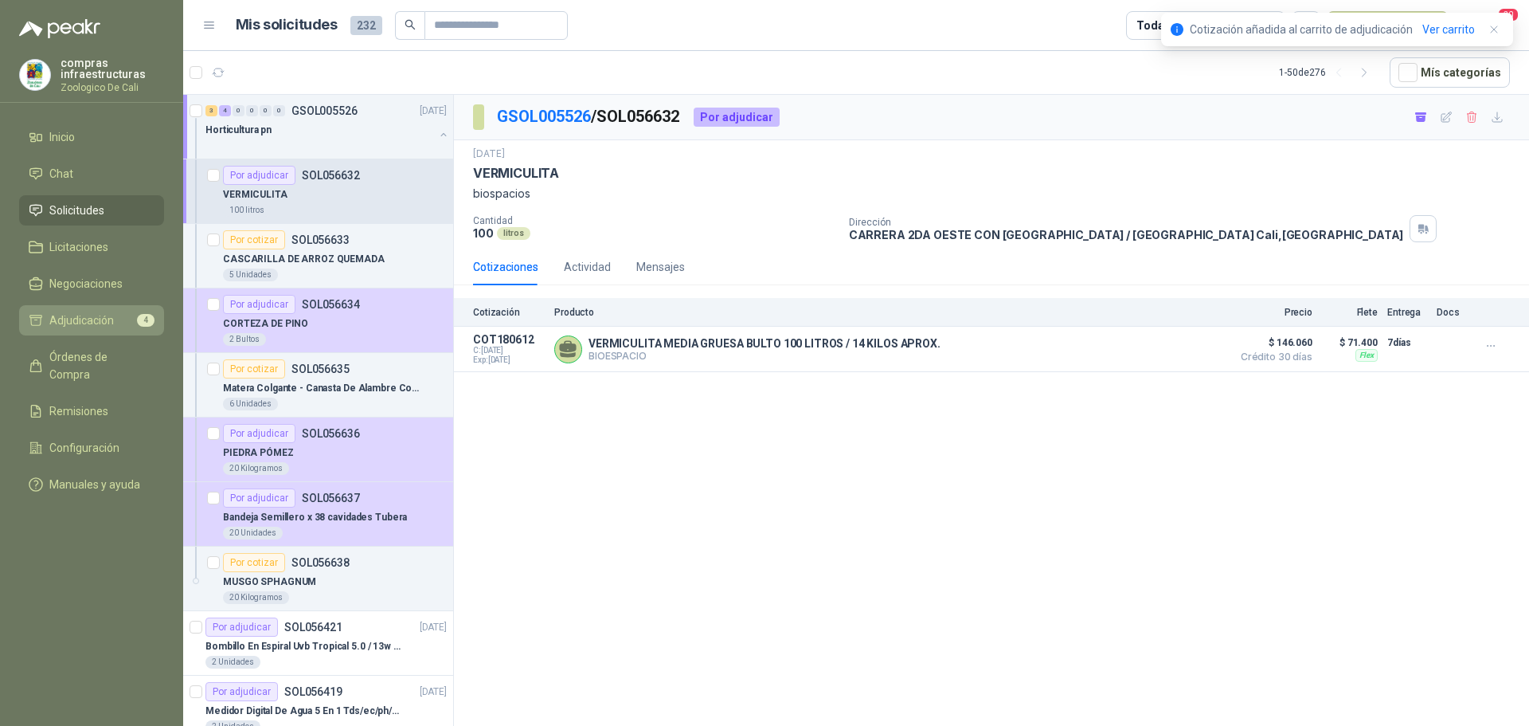
click at [112, 313] on span "Adjudicación" at bounding box center [81, 320] width 65 height 18
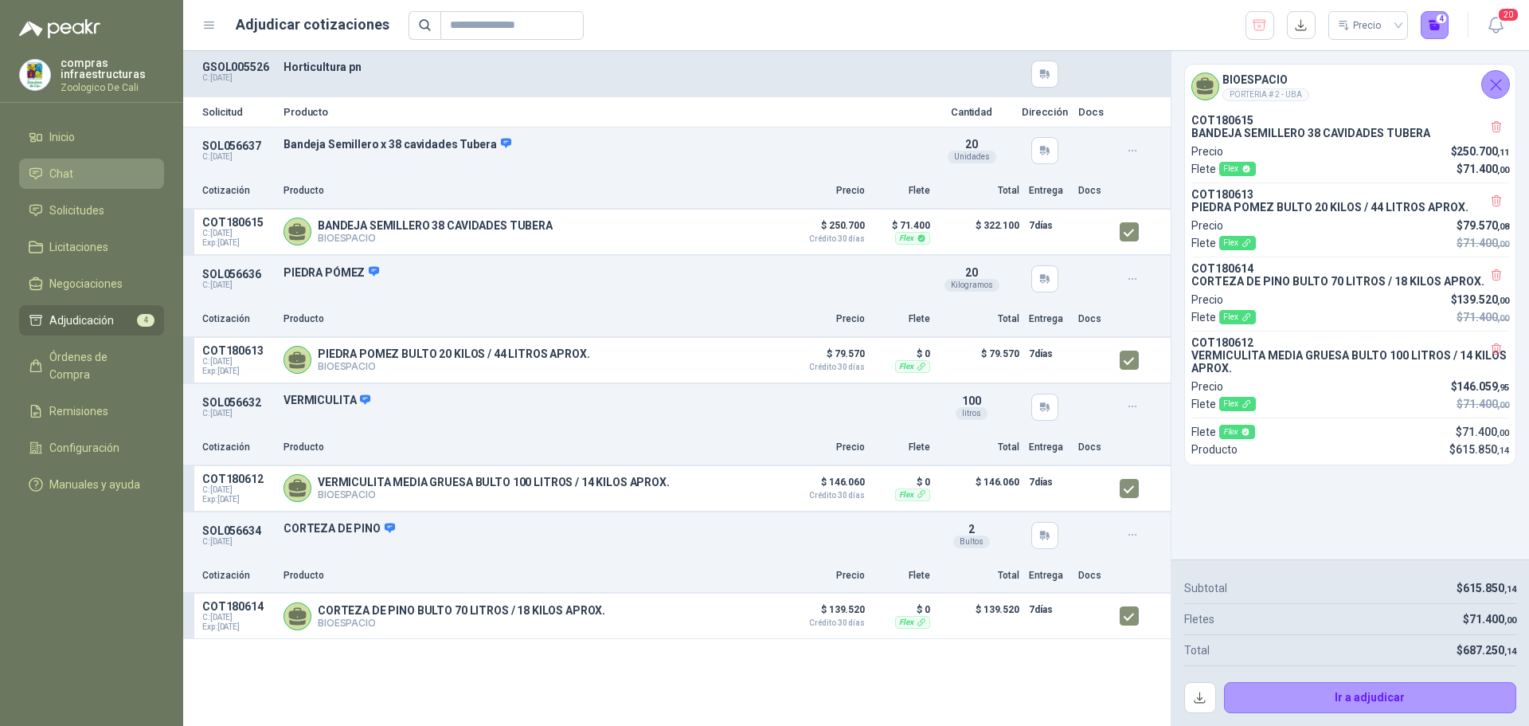
click at [92, 171] on li "Chat" at bounding box center [92, 174] width 126 height 18
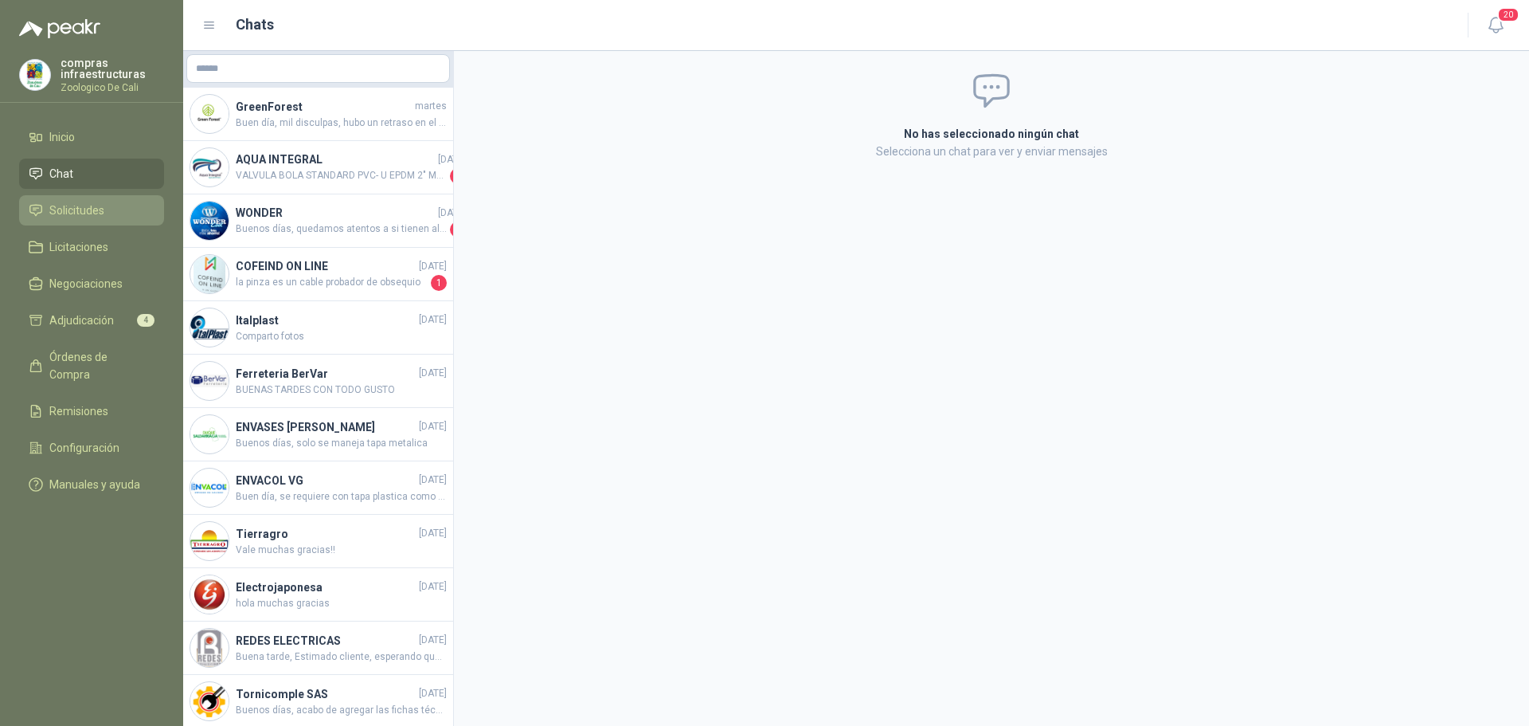
click at [84, 200] on link "Solicitudes" at bounding box center [91, 210] width 145 height 30
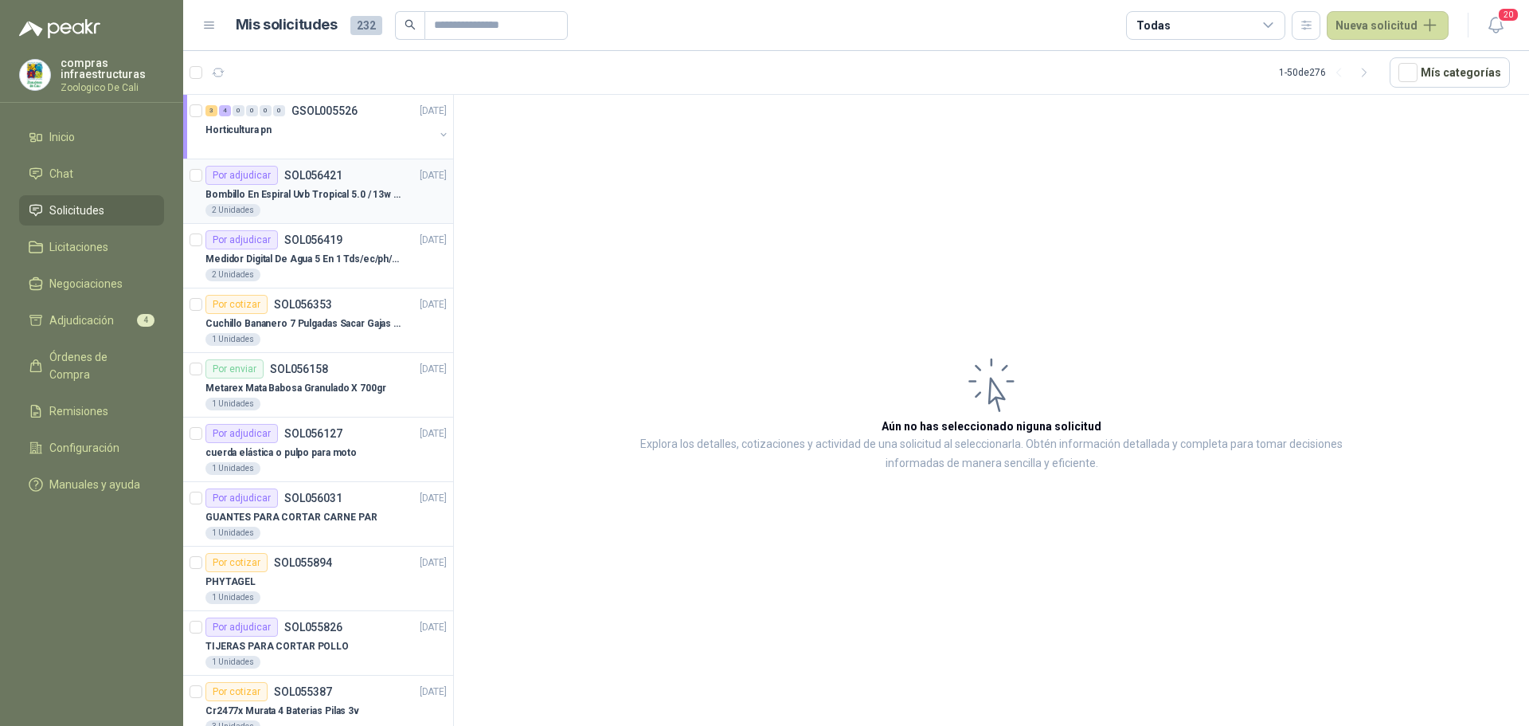
click at [272, 198] on p "Bombillo En Espiral Uvb Tropical 5.0 / 13w Reptiles (ectotermos)" at bounding box center [304, 194] width 198 height 15
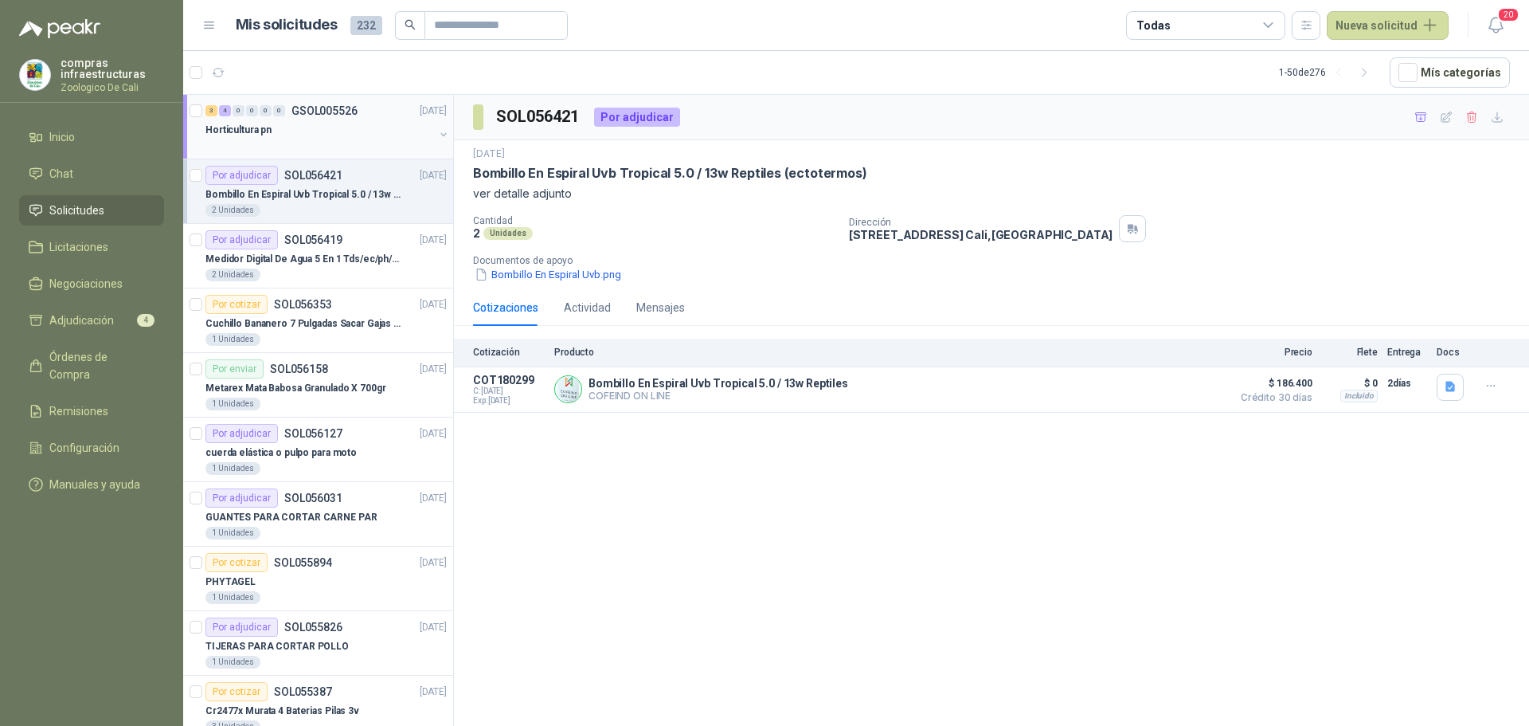
click at [327, 119] on div "3 4 0 0 0 0 GSOL005526 [DATE]" at bounding box center [327, 110] width 245 height 19
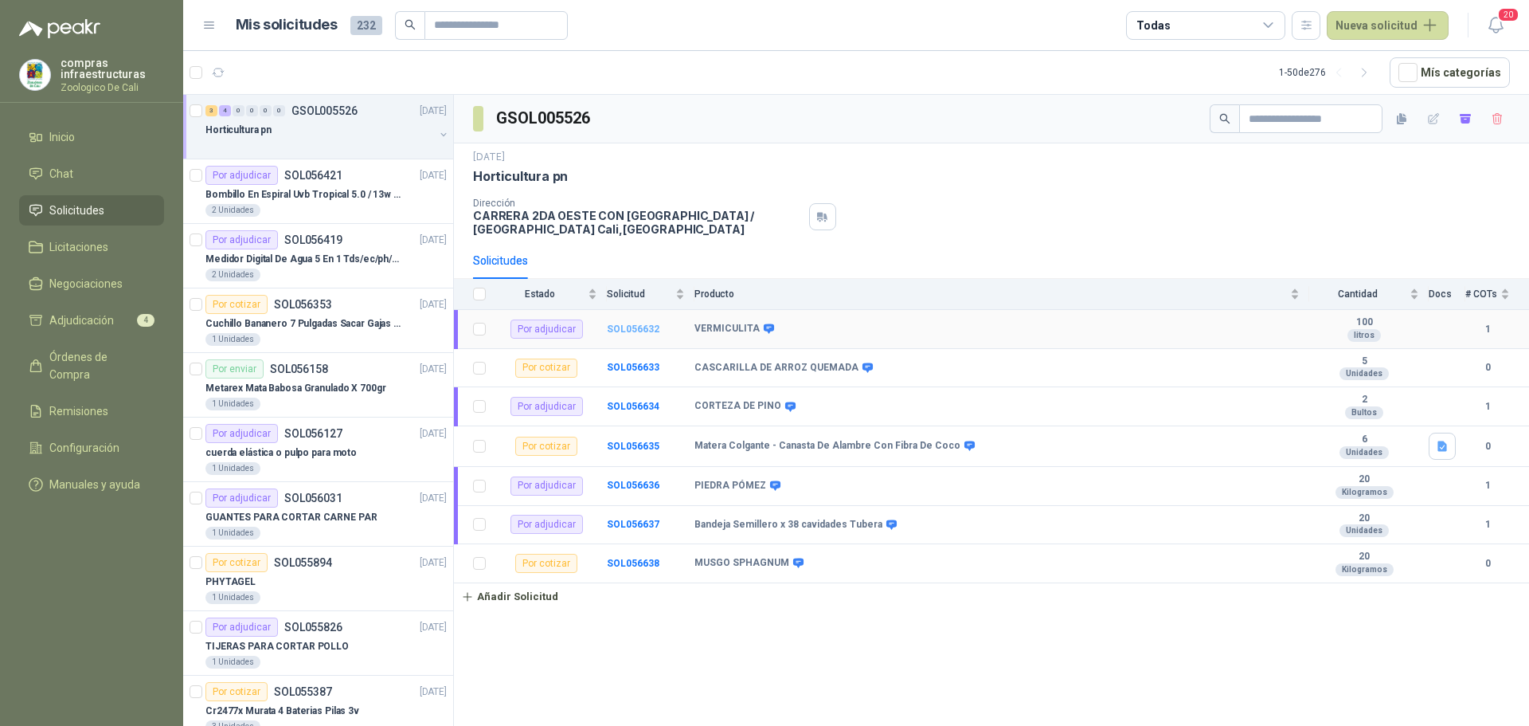
click at [636, 331] on b "SOL056632" at bounding box center [633, 328] width 53 height 11
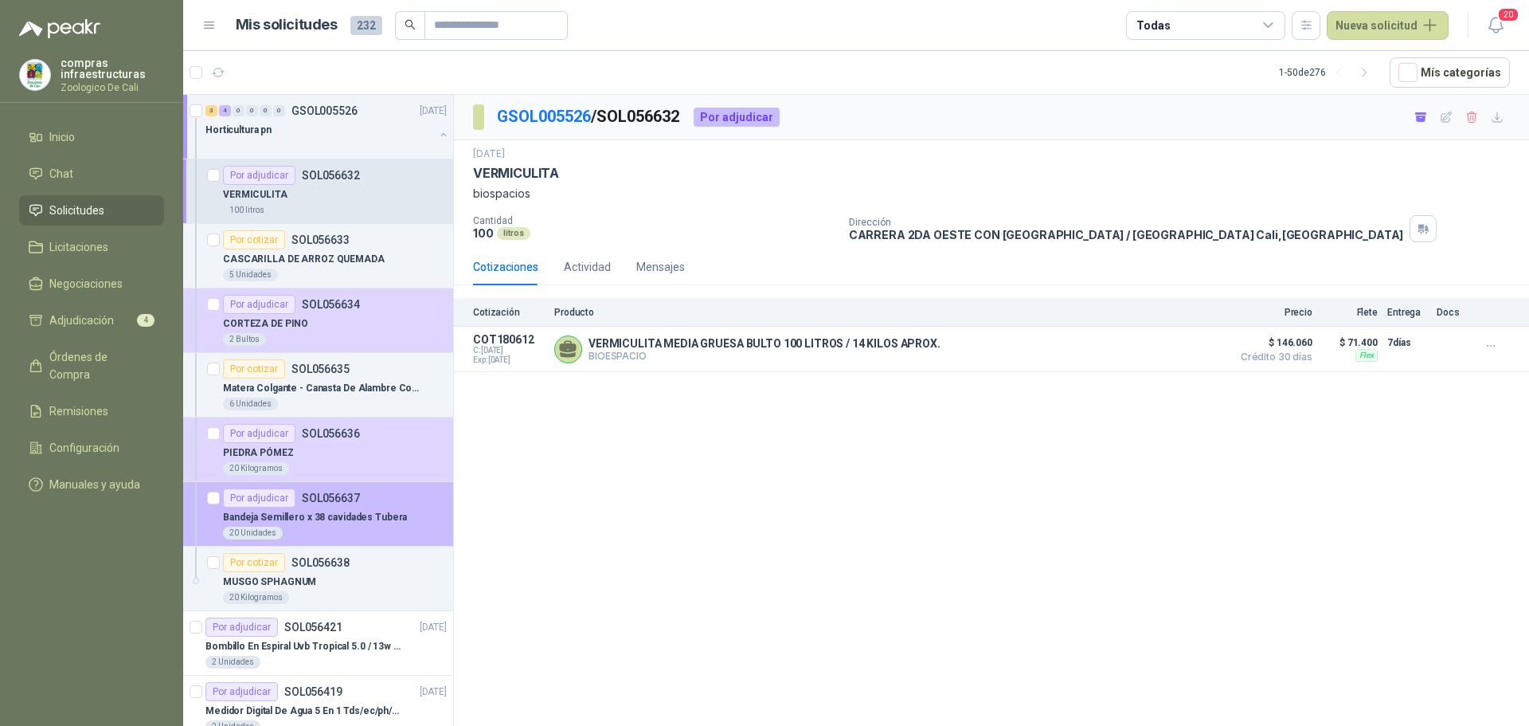
click at [294, 495] on div "Por adjudicar SOL056637" at bounding box center [291, 497] width 137 height 19
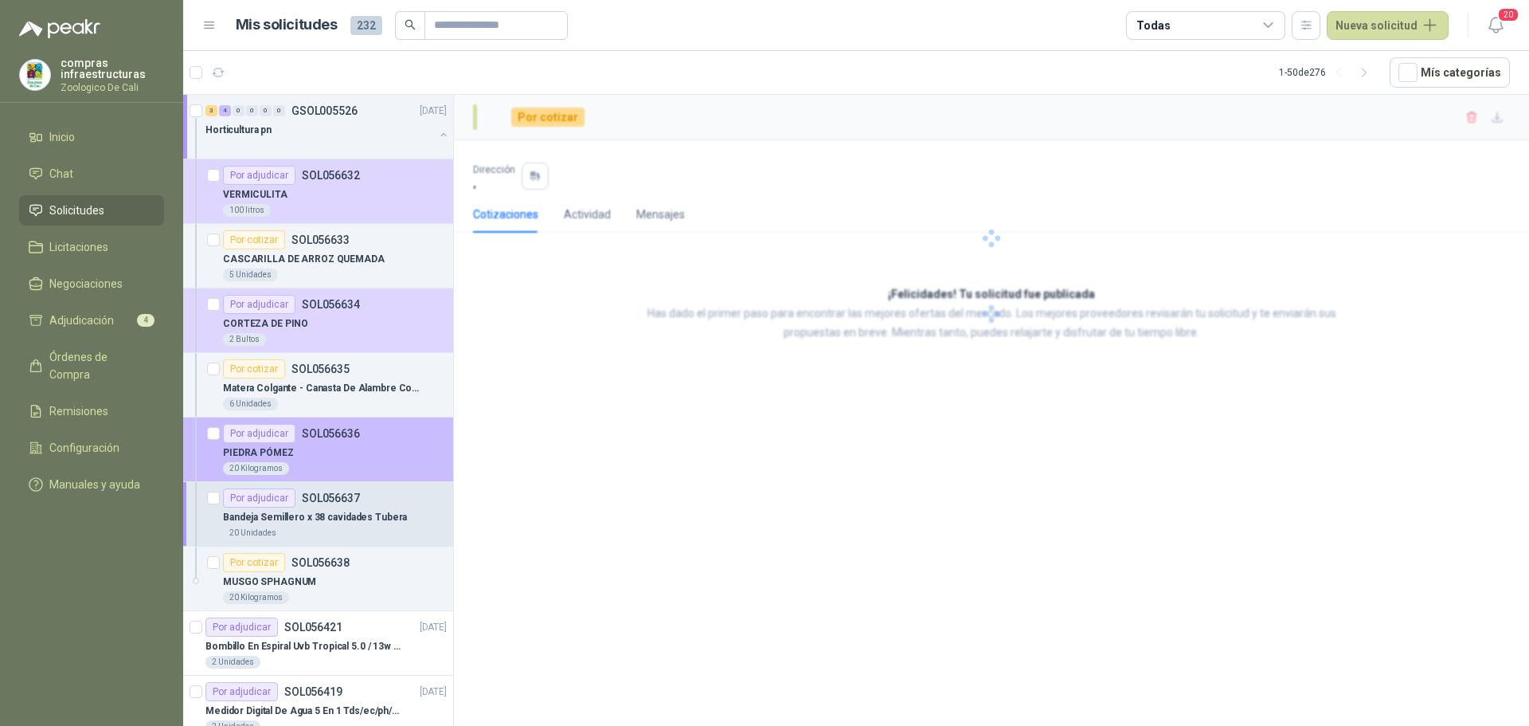
click at [296, 458] on div "PIEDRA PÓMEZ" at bounding box center [335, 452] width 224 height 19
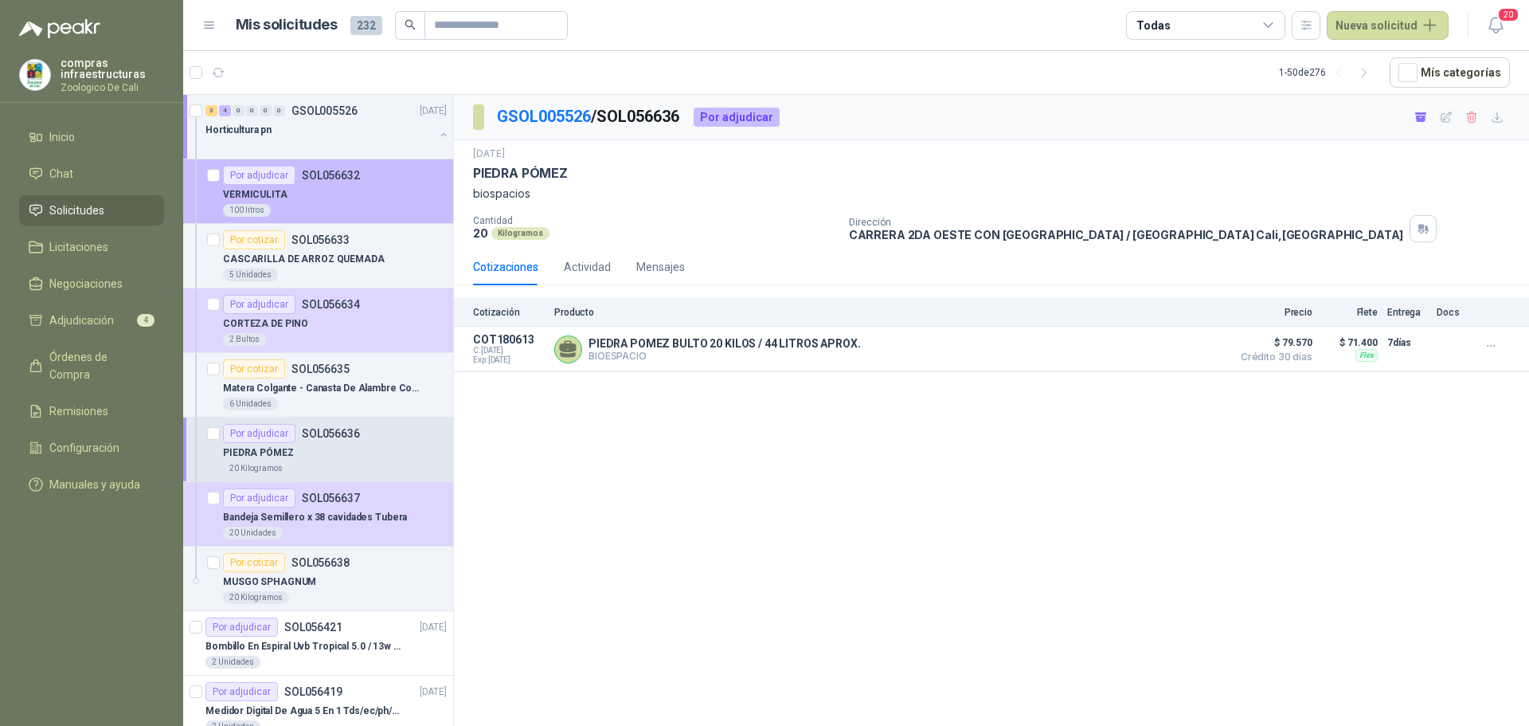
click at [333, 185] on div "VERMICULITA" at bounding box center [335, 194] width 224 height 19
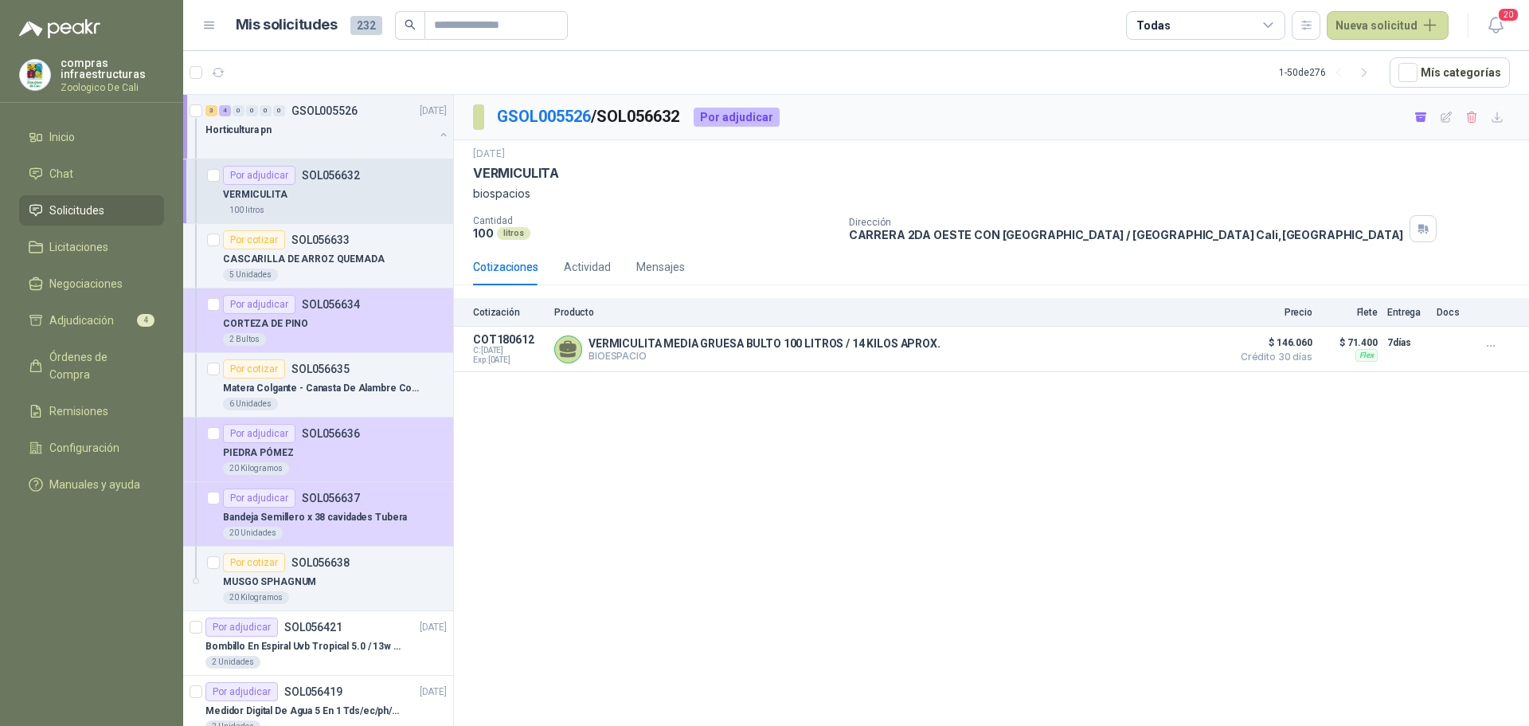
click at [84, 216] on span "Solicitudes" at bounding box center [76, 211] width 55 height 18
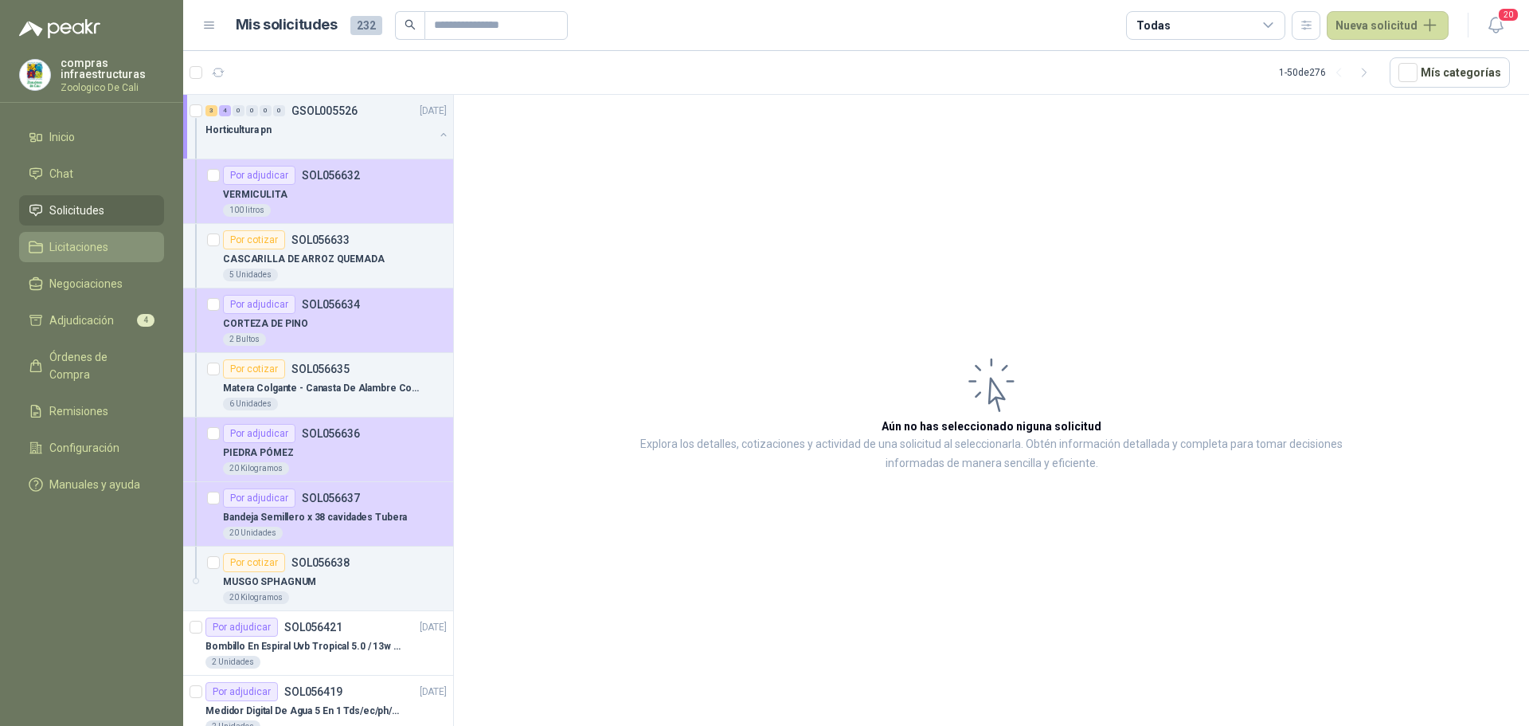
click at [80, 233] on link "Licitaciones" at bounding box center [91, 247] width 145 height 30
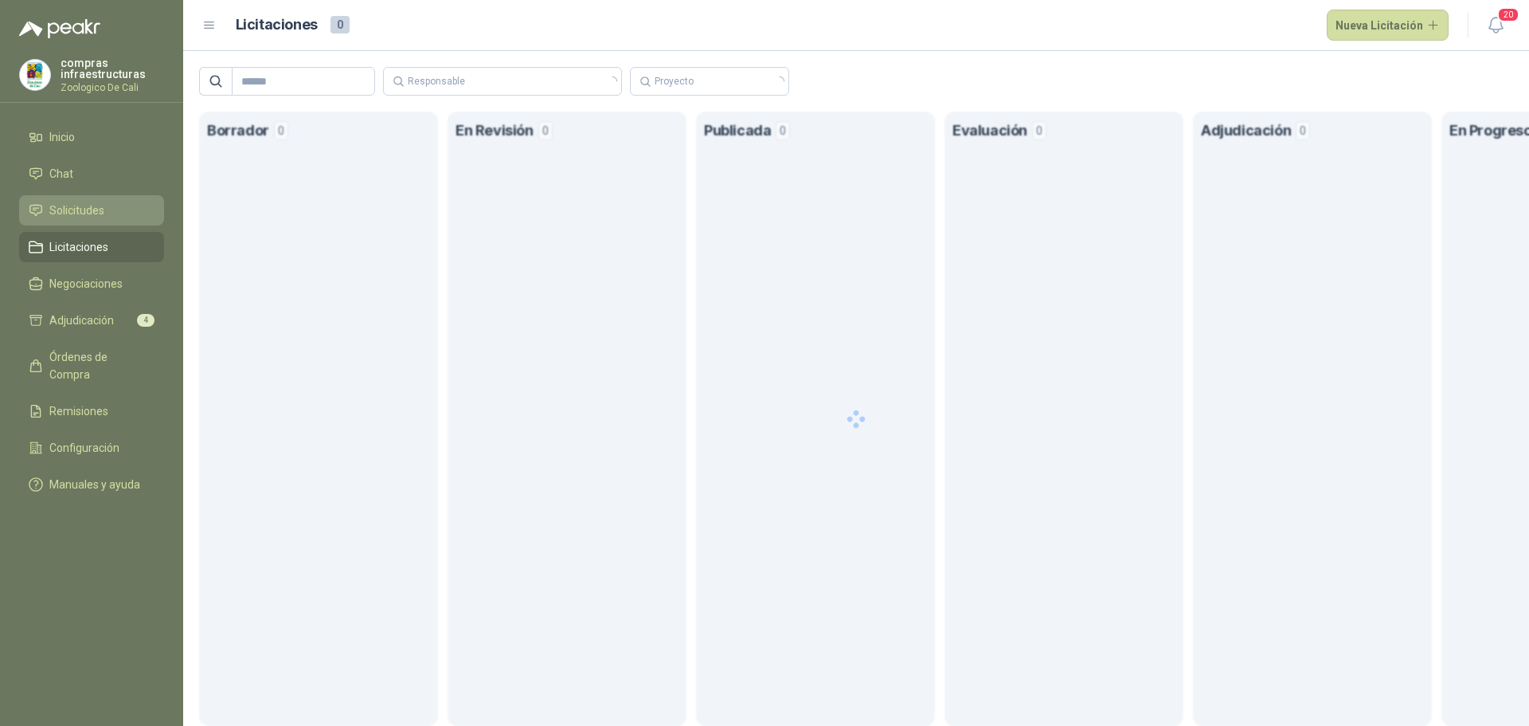
click at [84, 200] on link "Solicitudes" at bounding box center [91, 210] width 145 height 30
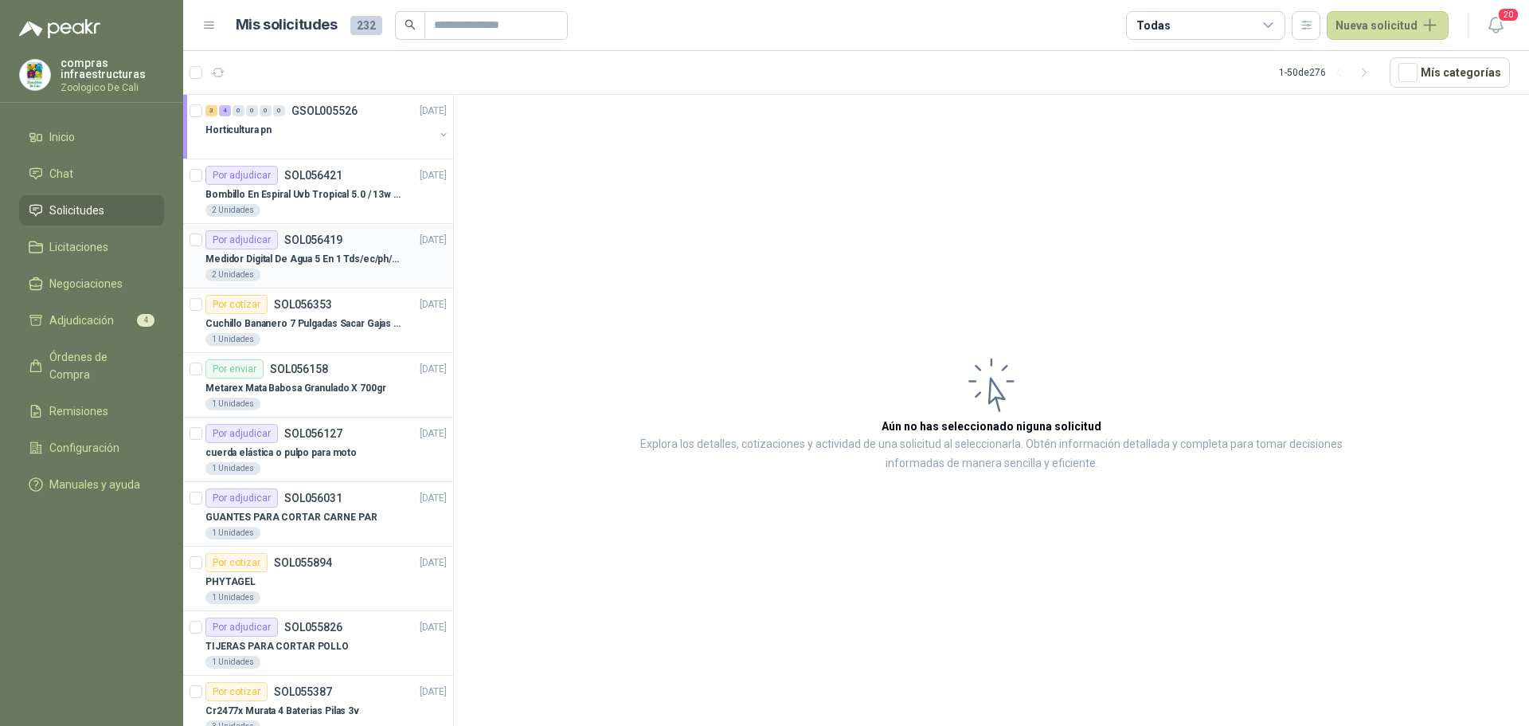
click at [357, 270] on div "2 Unidades" at bounding box center [325, 274] width 241 height 13
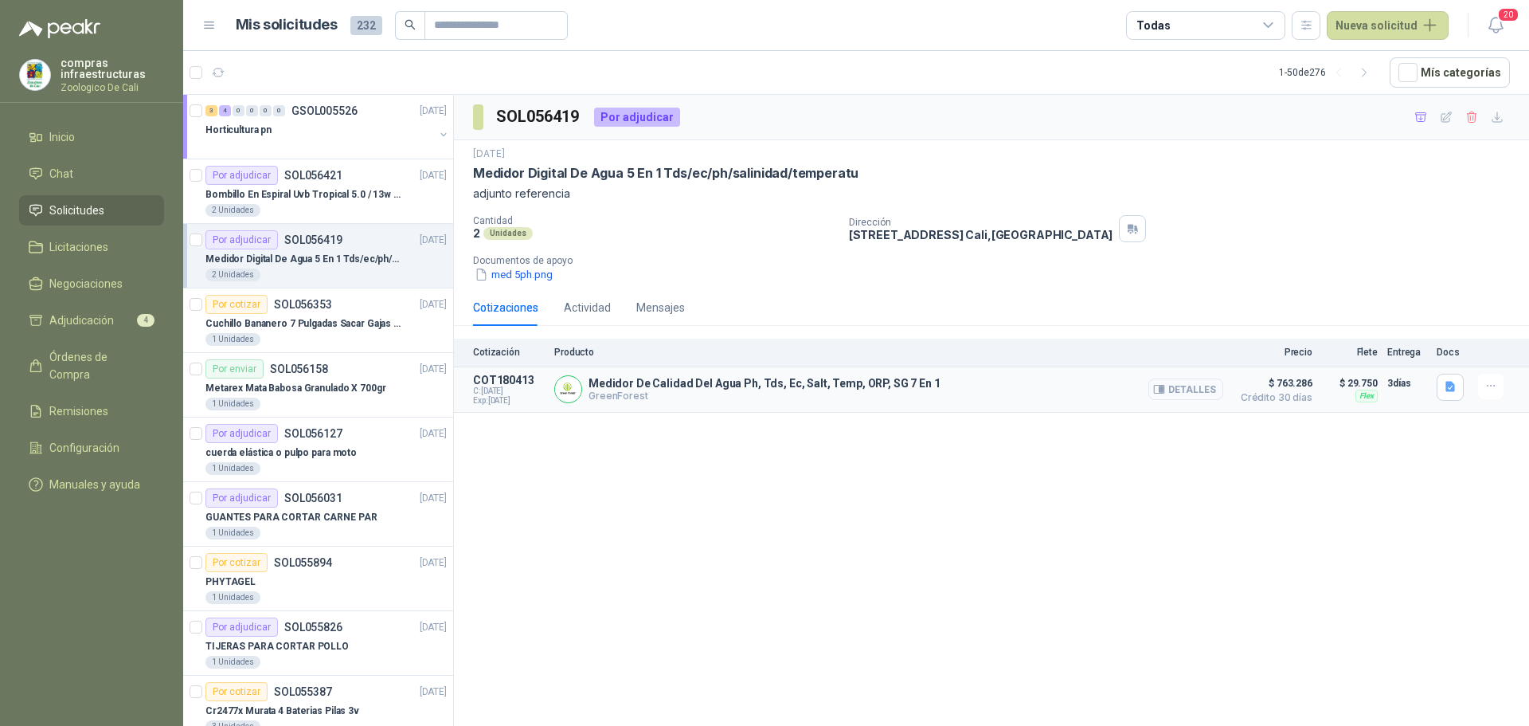
click at [1194, 395] on button "Detalles" at bounding box center [1186, 389] width 75 height 22
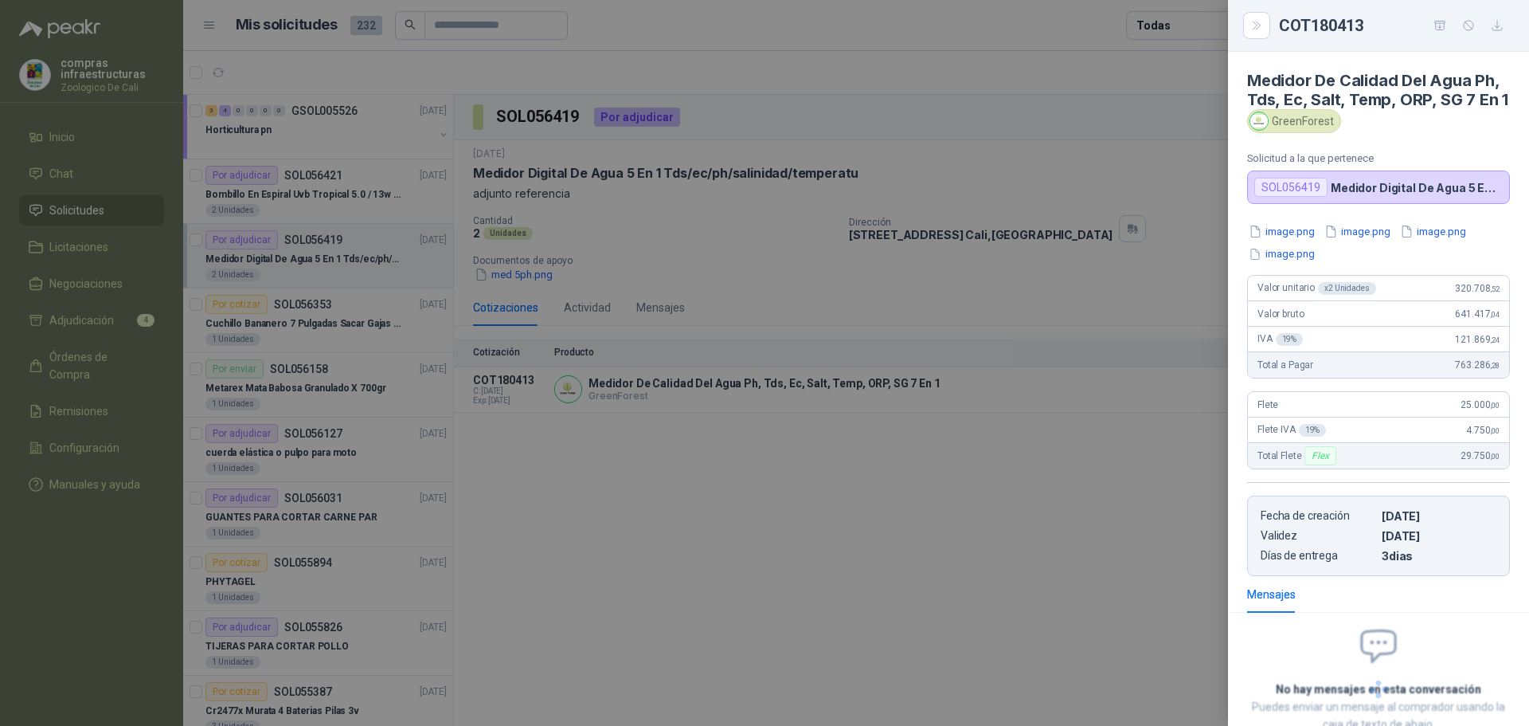
scroll to position [127, 0]
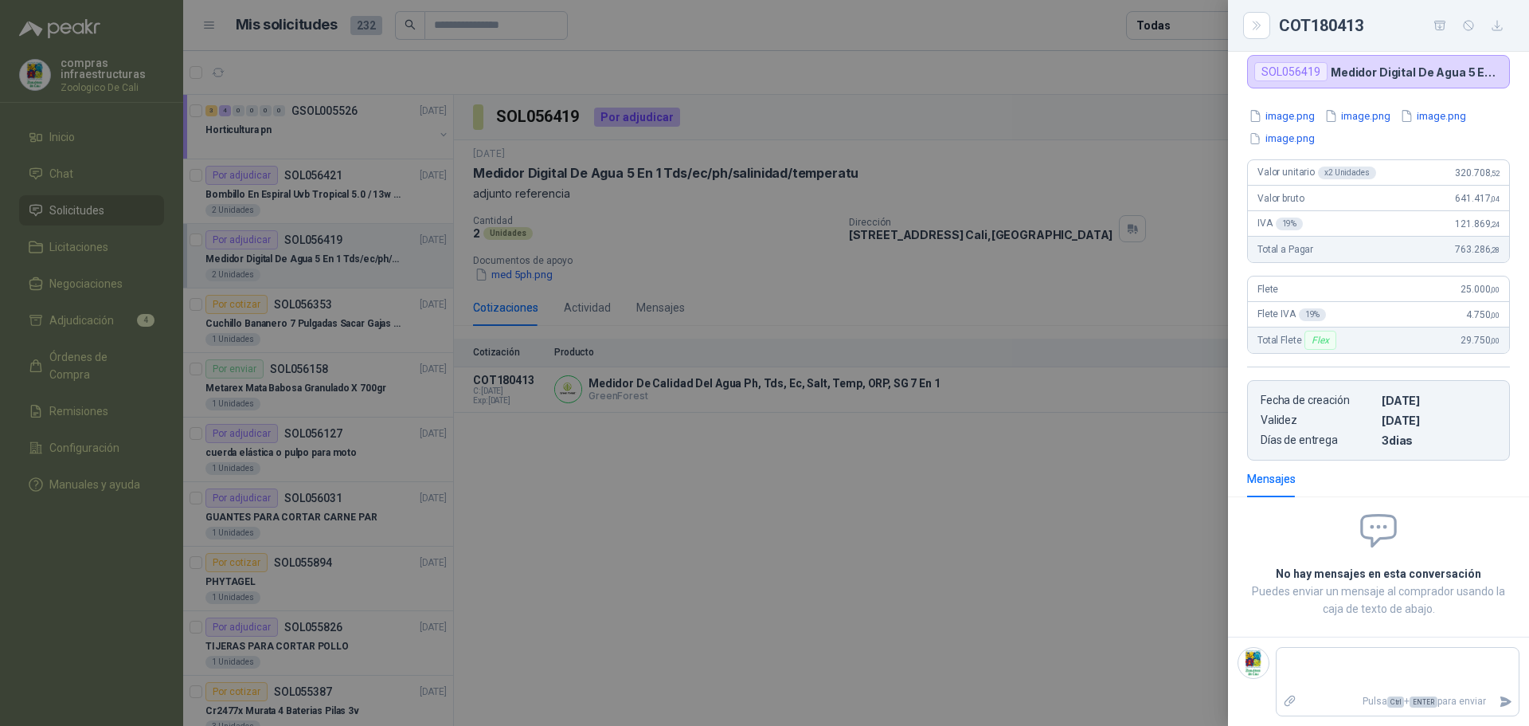
click at [1017, 464] on div at bounding box center [764, 363] width 1529 height 726
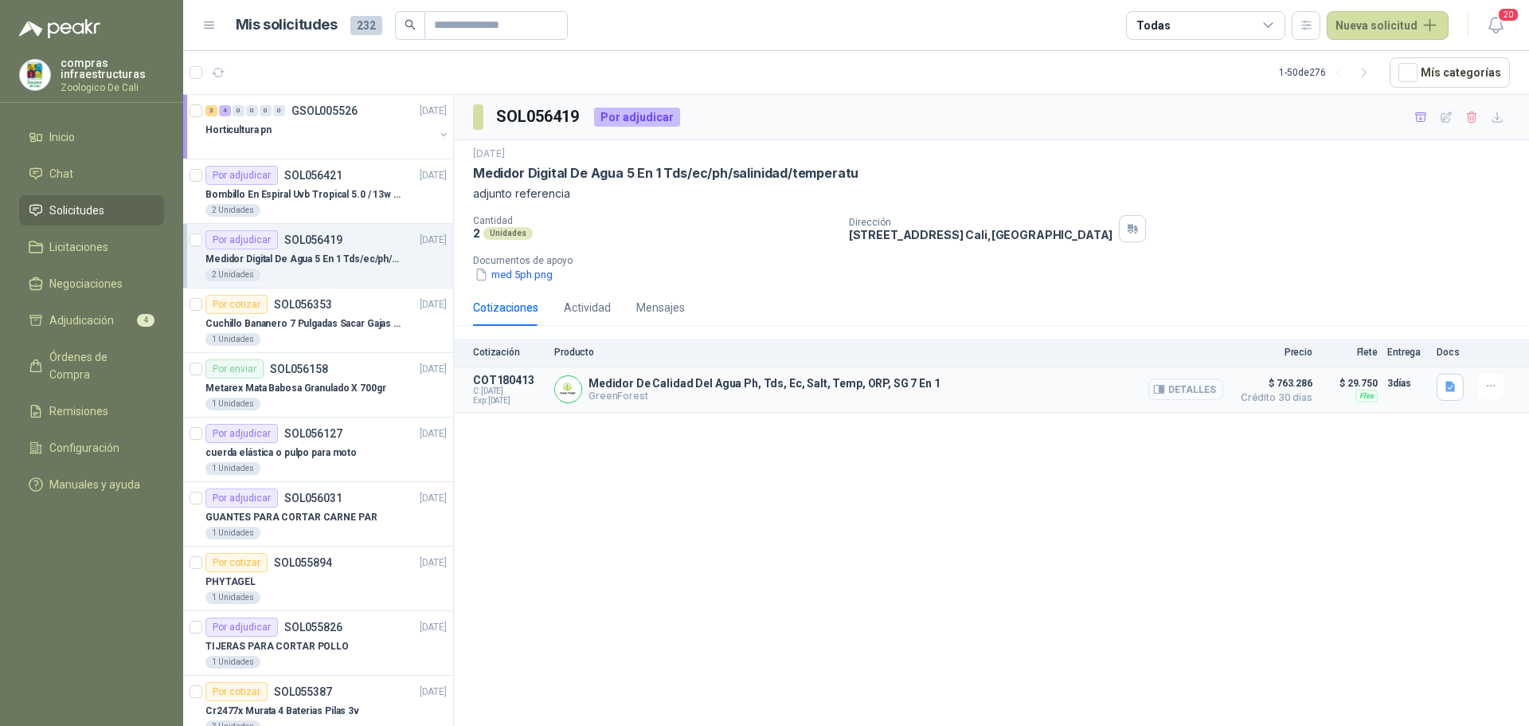
click at [1190, 389] on button "Detalles" at bounding box center [1186, 389] width 75 height 22
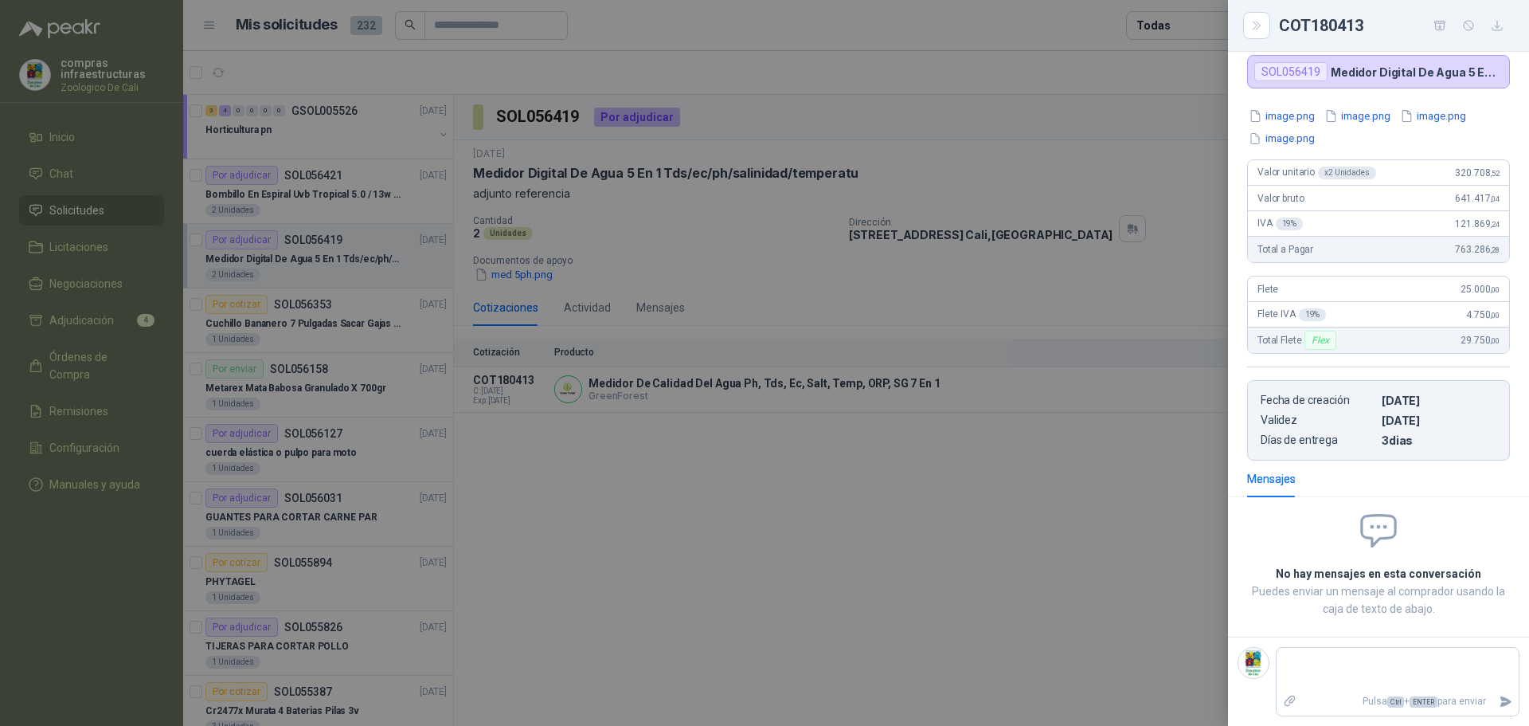
click at [1114, 463] on div at bounding box center [764, 363] width 1529 height 726
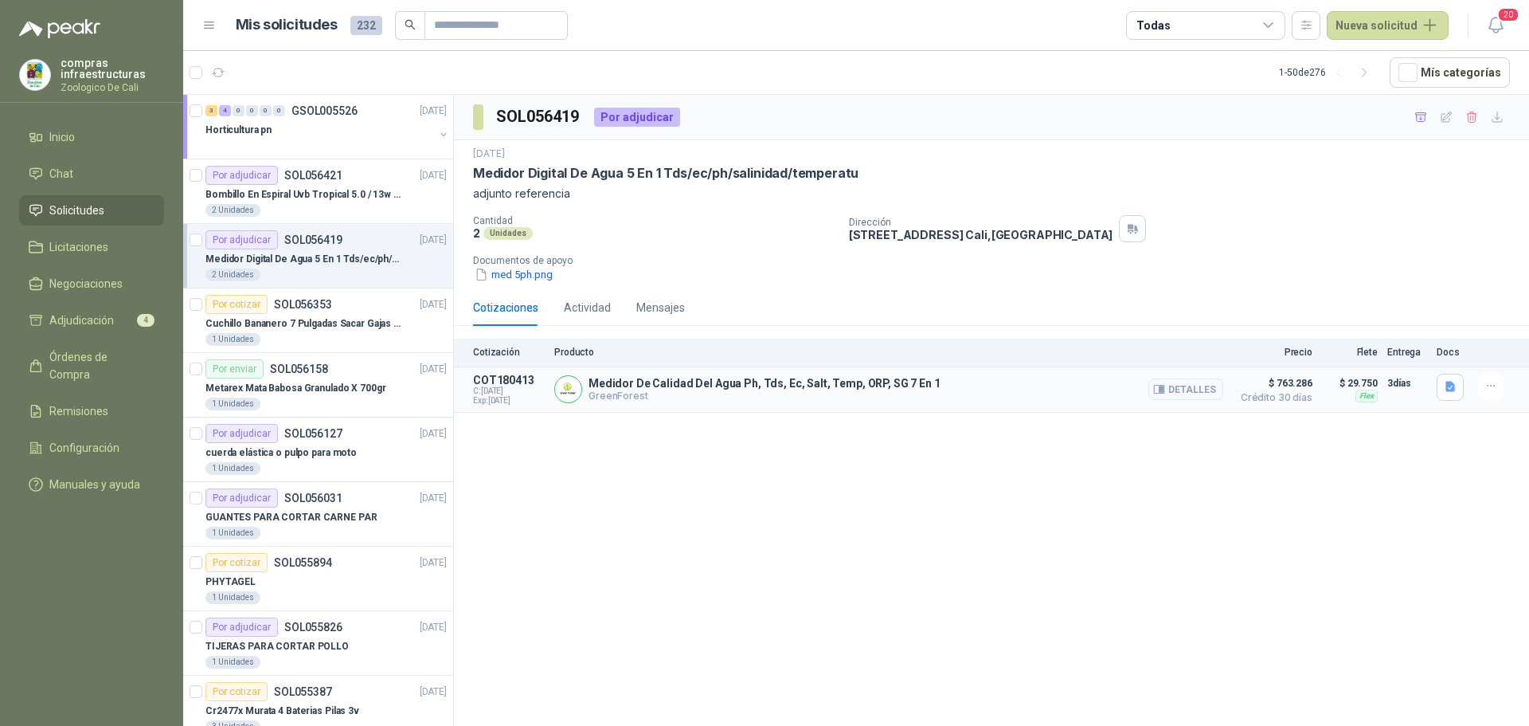
click at [1195, 386] on button "Detalles" at bounding box center [1186, 389] width 75 height 22
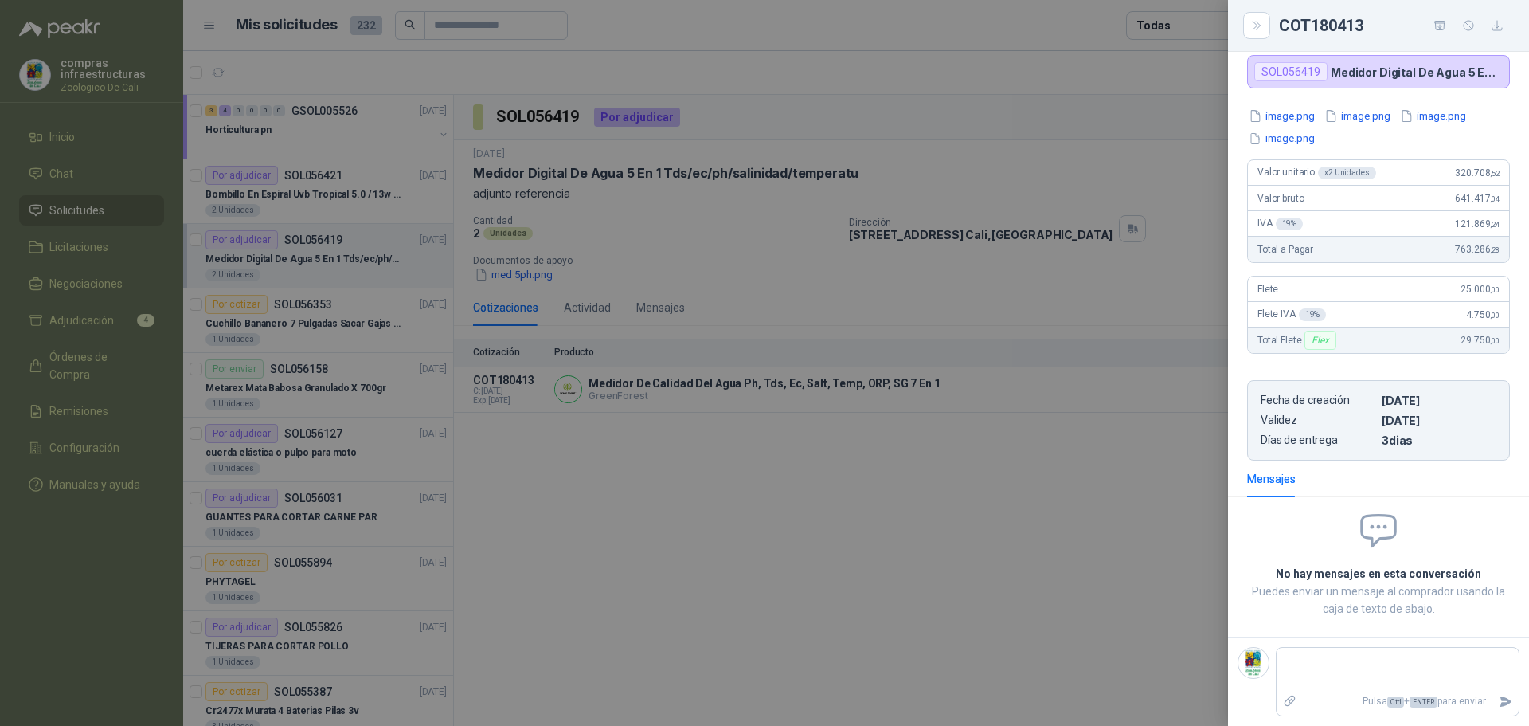
click at [1011, 402] on div at bounding box center [764, 363] width 1529 height 726
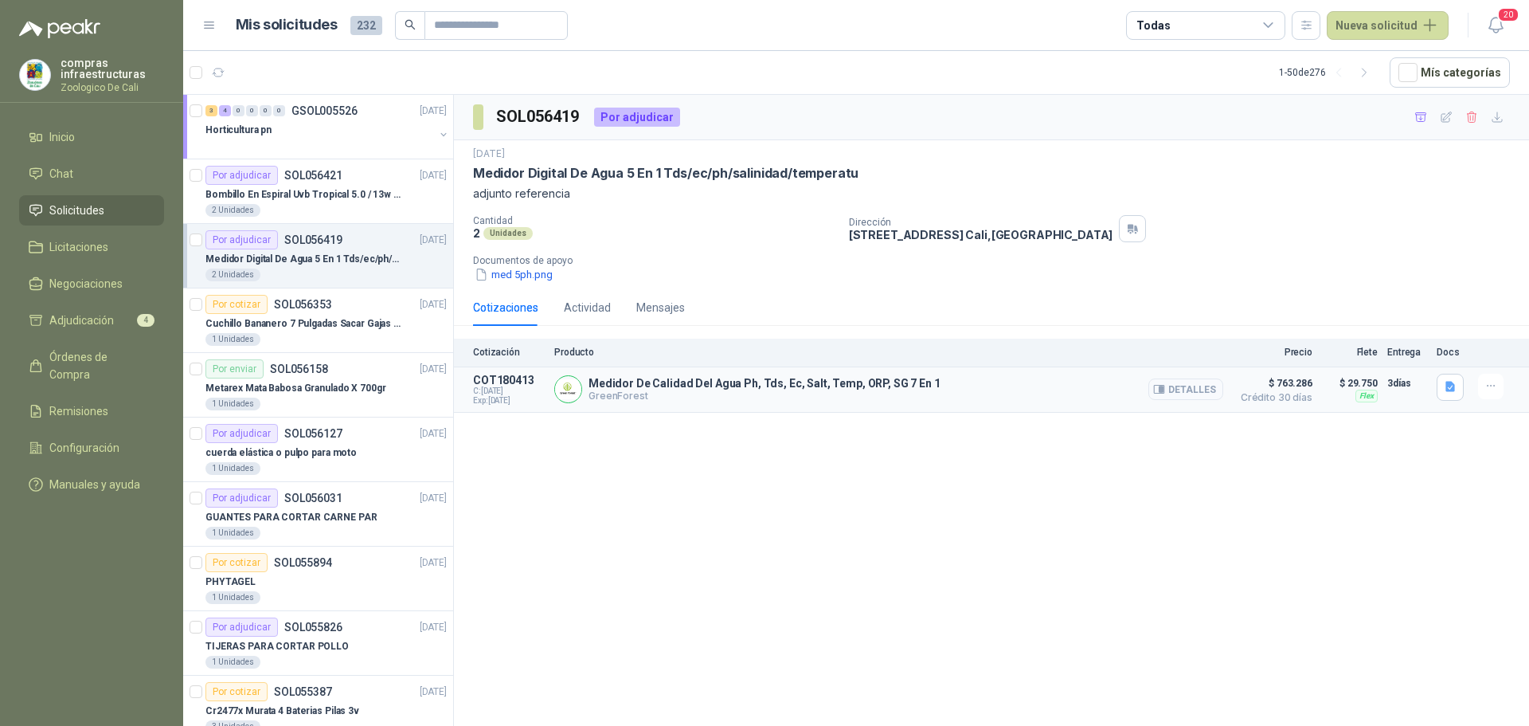
click at [1196, 392] on button "Detalles" at bounding box center [1186, 389] width 75 height 22
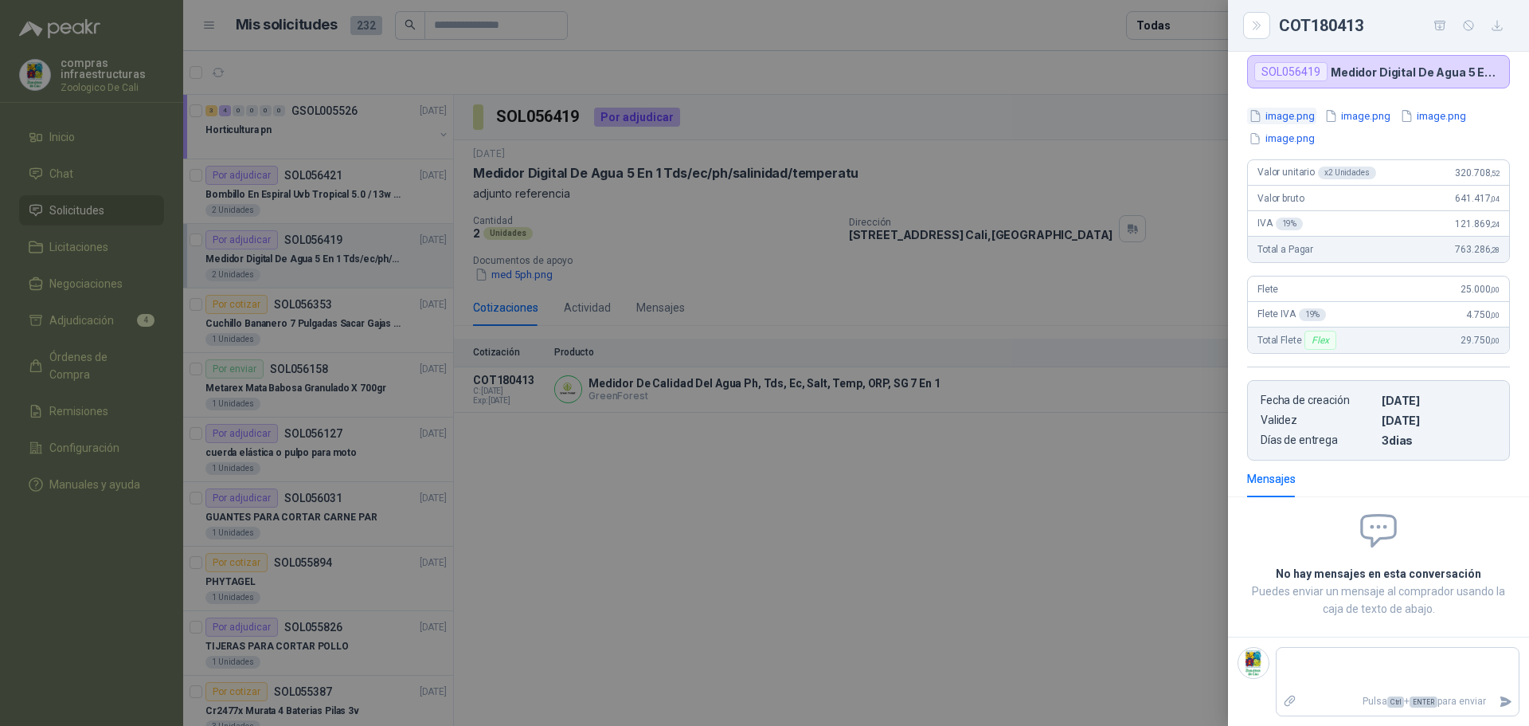
click at [1291, 124] on button "image.png" at bounding box center [1281, 116] width 69 height 17
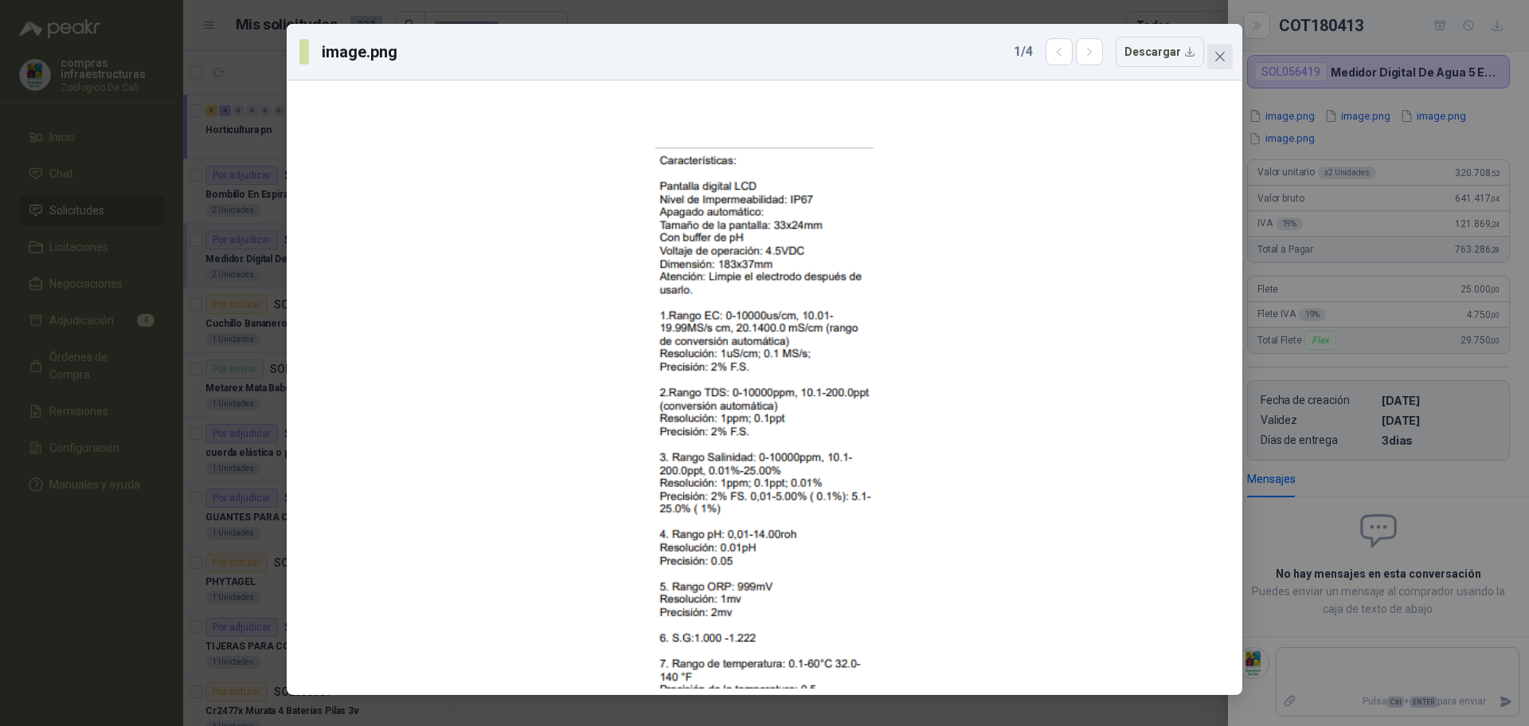
click at [1219, 65] on button "Close" at bounding box center [1219, 56] width 25 height 25
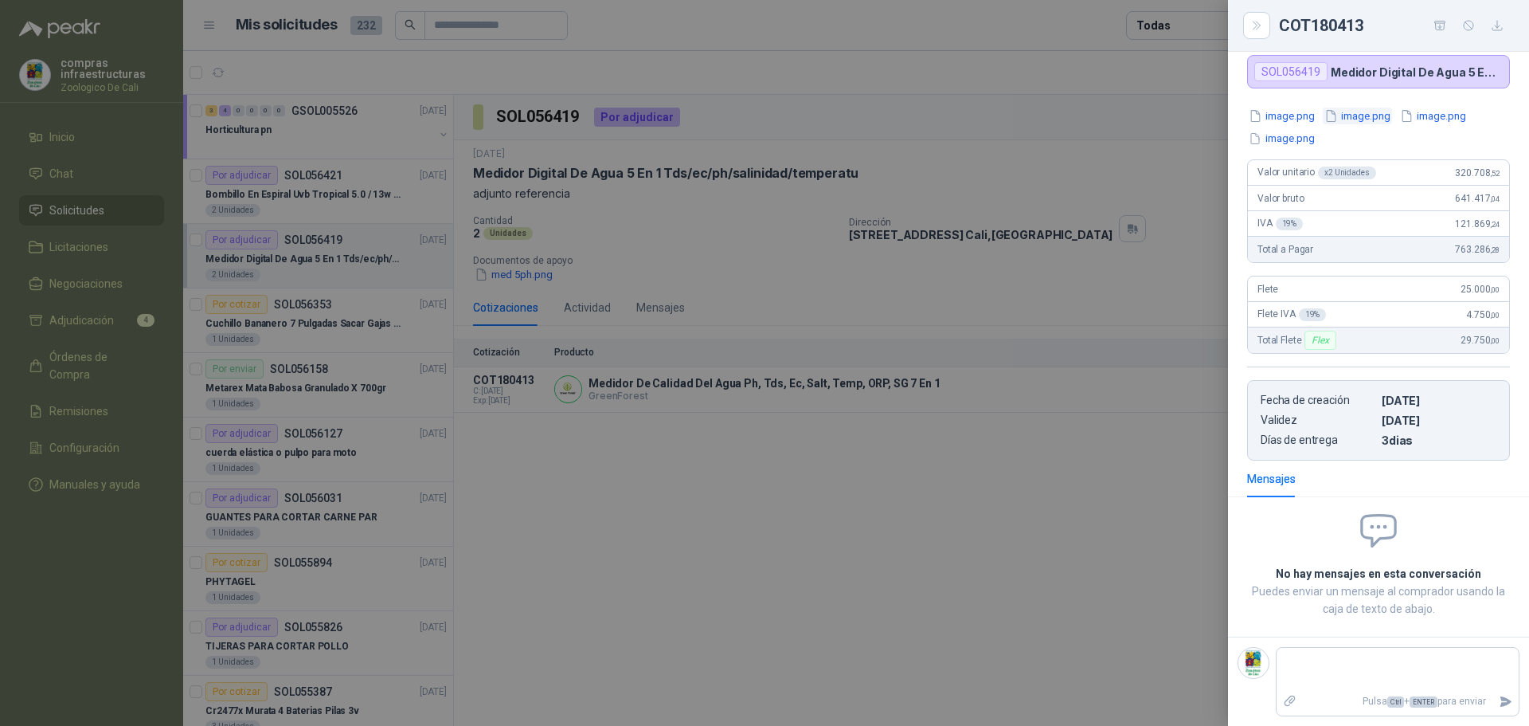
click at [1348, 124] on button "image.png" at bounding box center [1357, 116] width 69 height 17
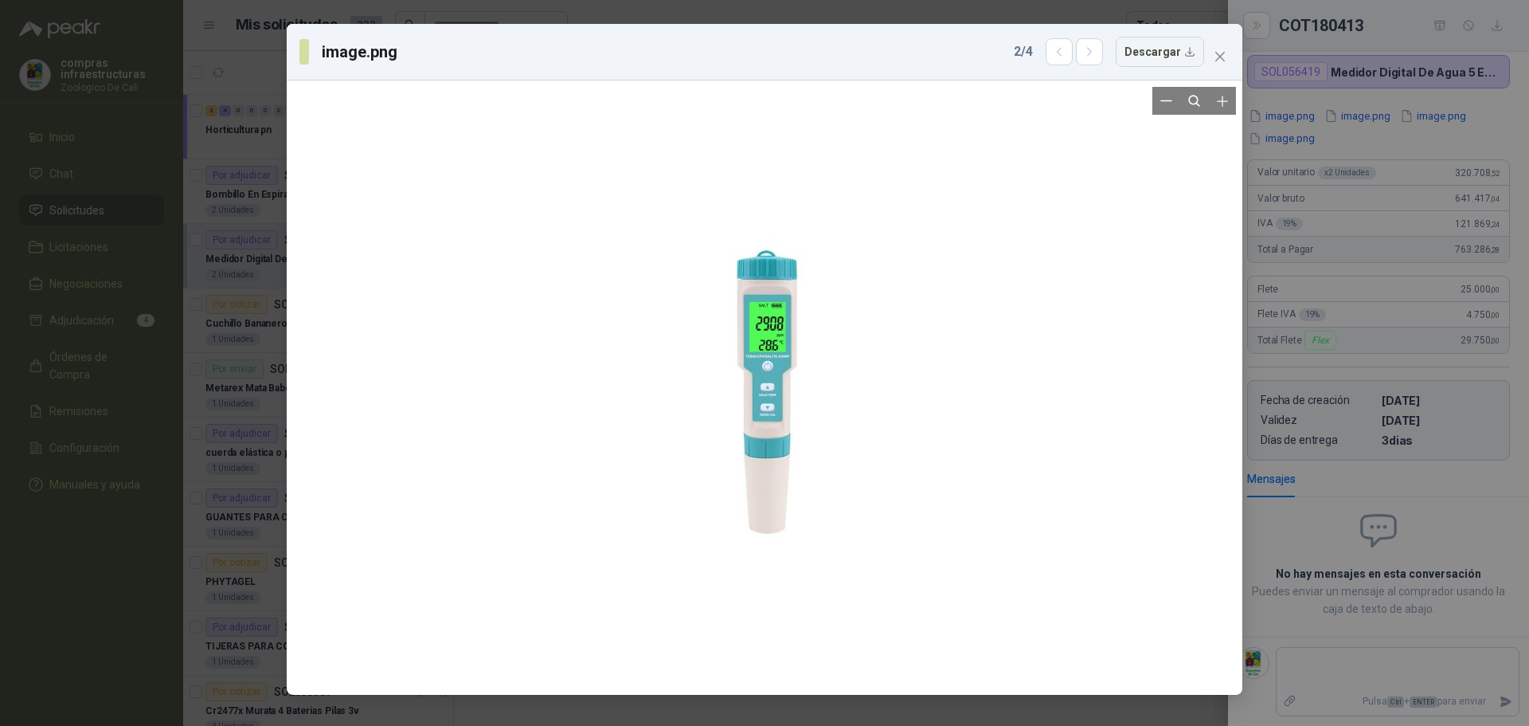
click at [867, 283] on div at bounding box center [765, 387] width 478 height 601
click at [1055, 54] on button "button" at bounding box center [1059, 51] width 27 height 27
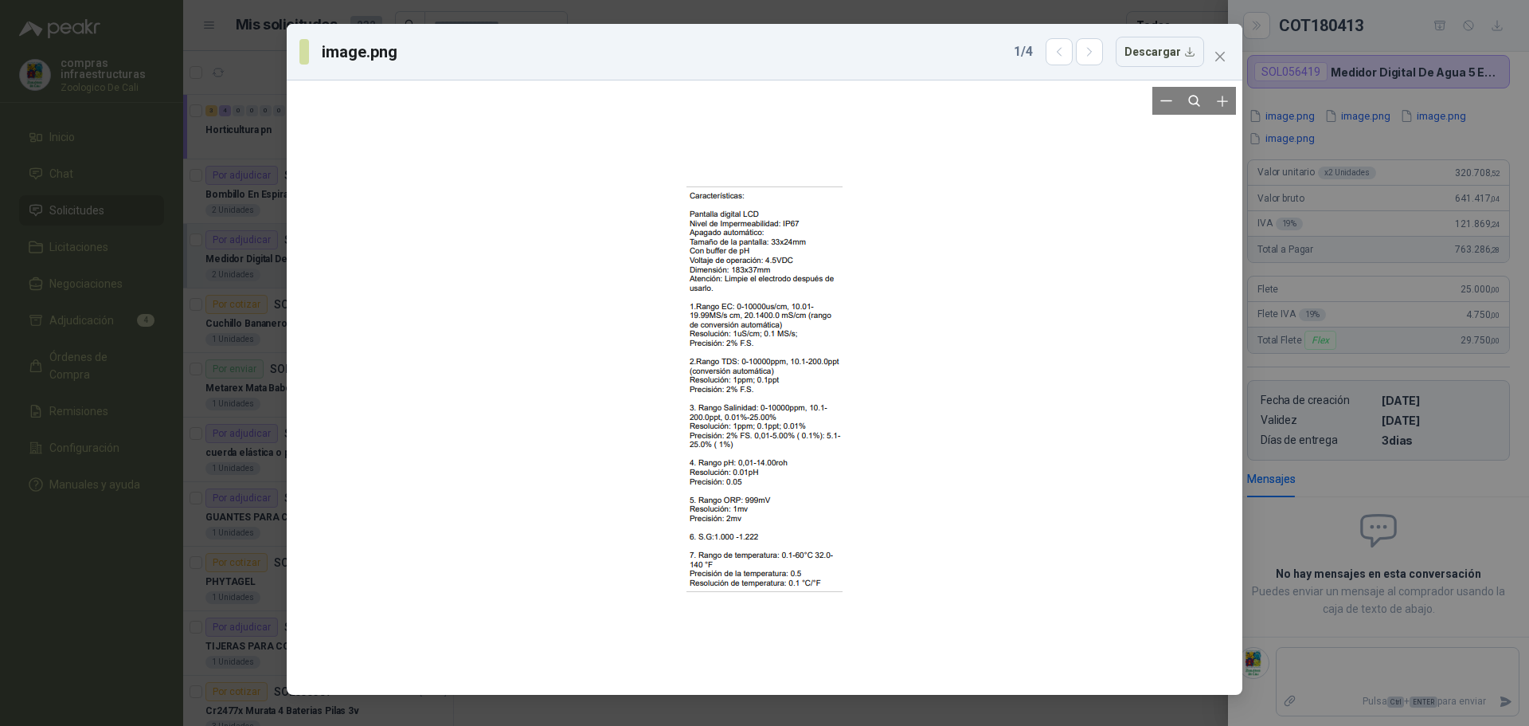
click at [763, 274] on div at bounding box center [765, 387] width 156 height 601
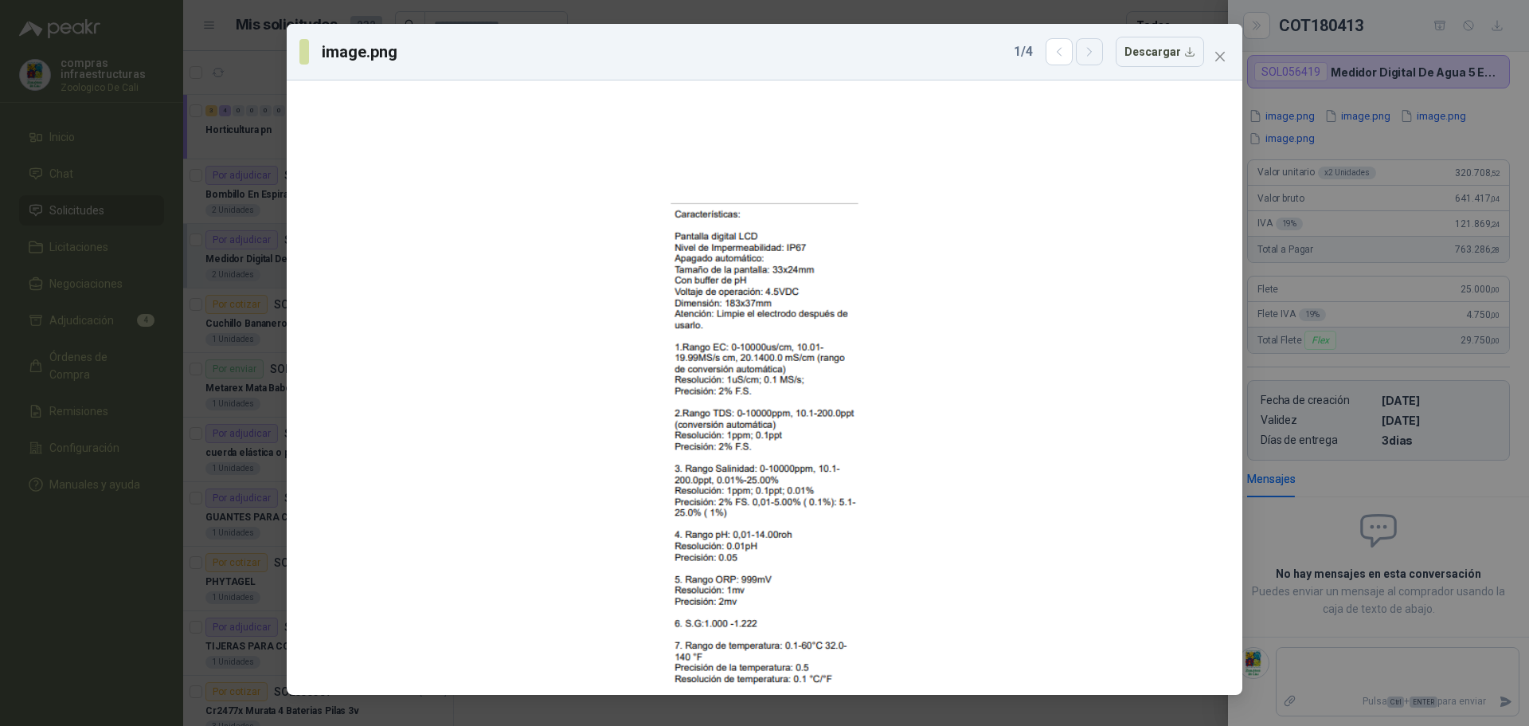
click at [1098, 60] on button "button" at bounding box center [1089, 51] width 27 height 27
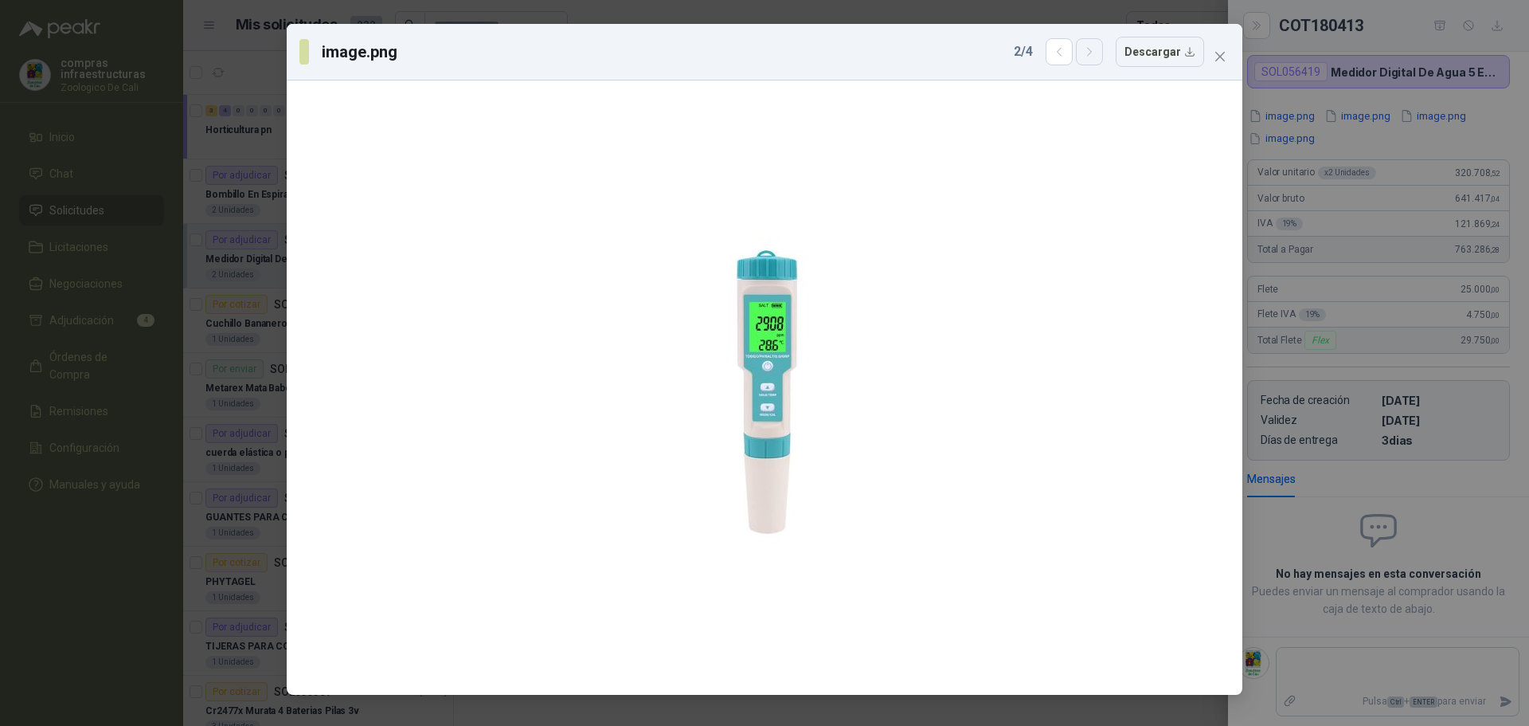
click at [1098, 60] on button "button" at bounding box center [1089, 51] width 27 height 27
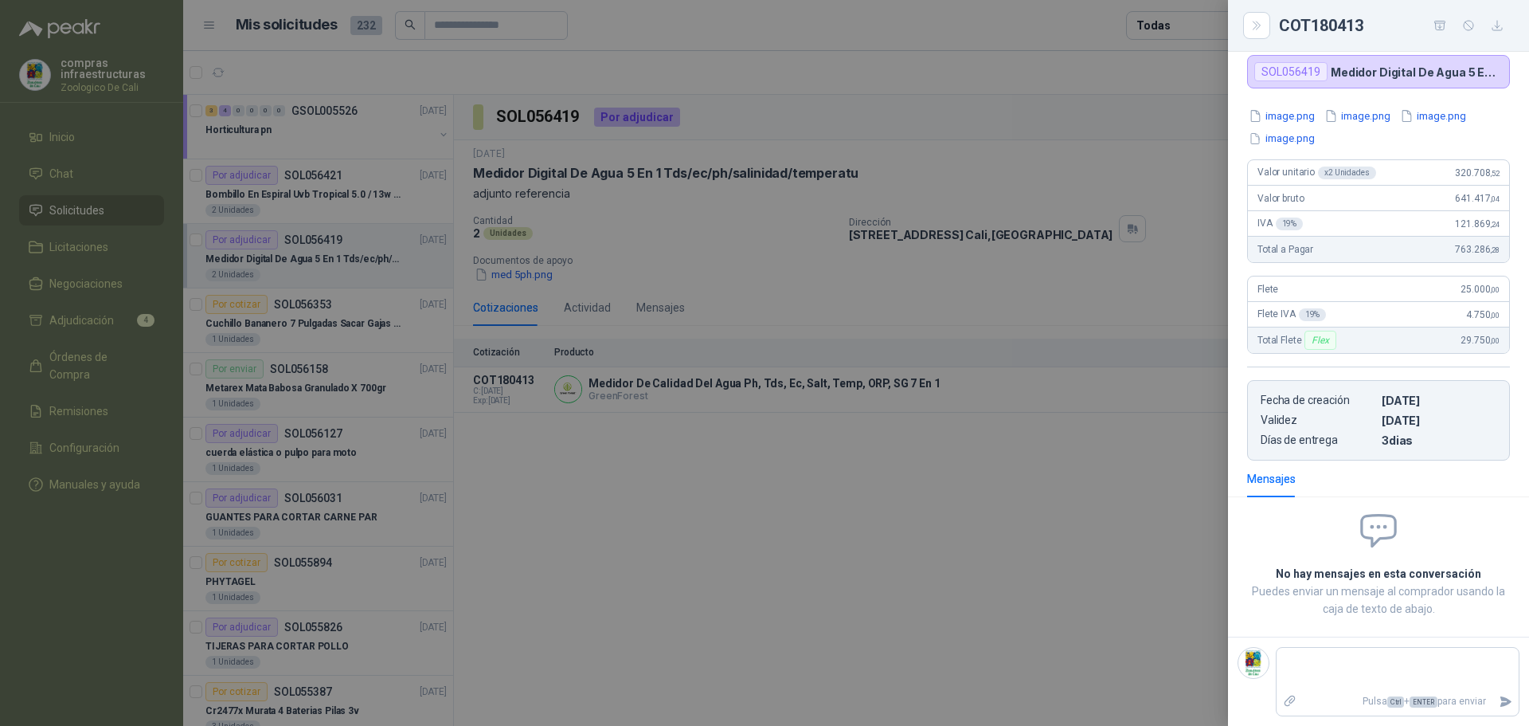
click at [1113, 336] on div at bounding box center [764, 363] width 1529 height 726
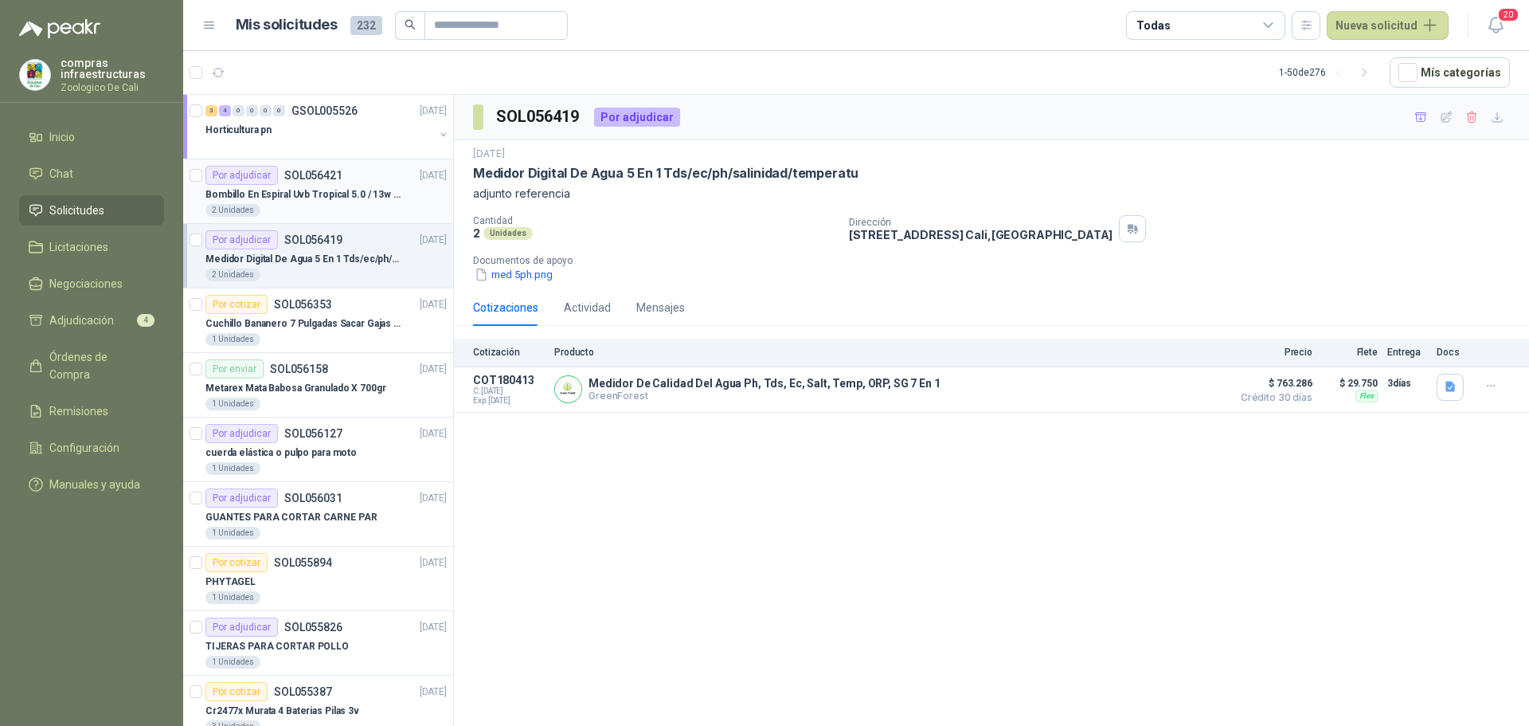
click at [340, 207] on div "2 Unidades" at bounding box center [325, 210] width 241 height 13
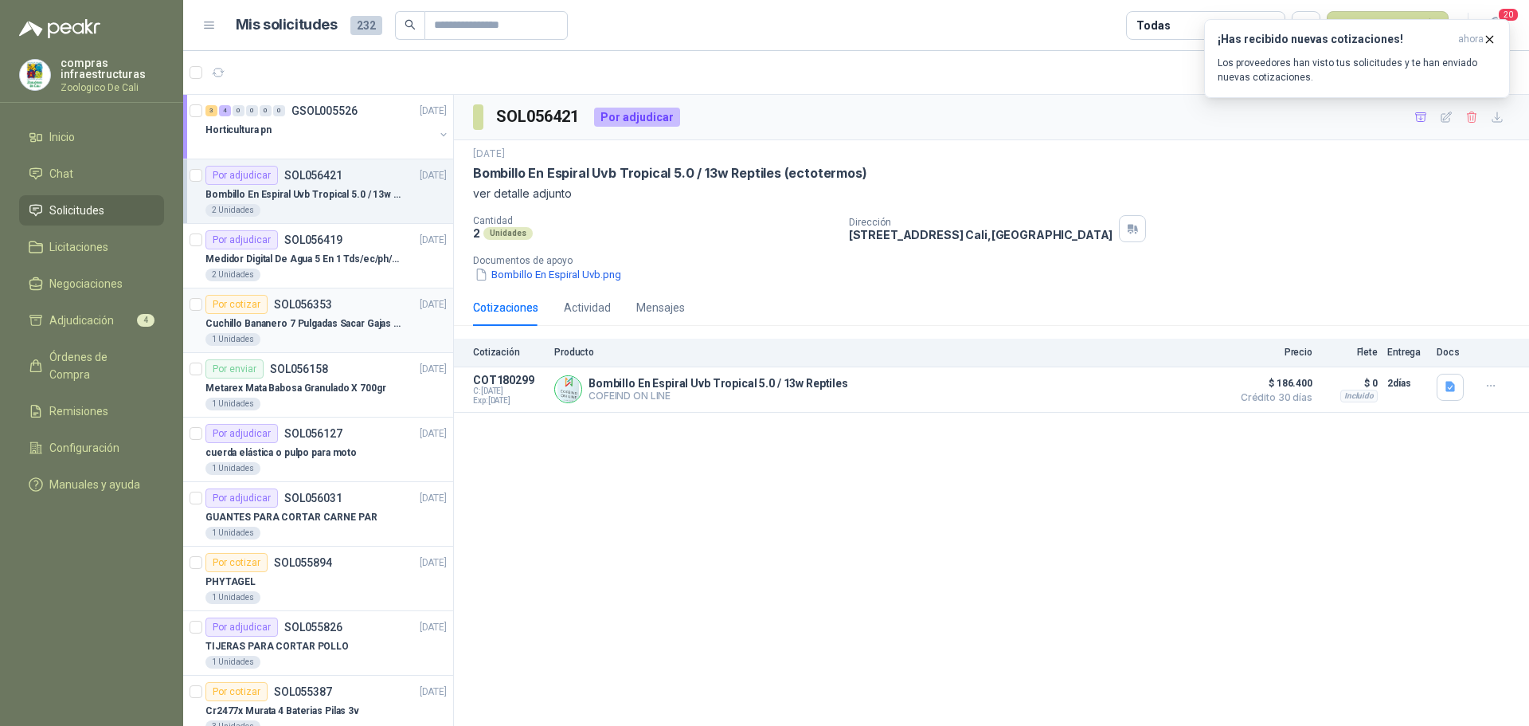
click at [287, 331] on p "Cuchillo Bananero 7 Pulgadas Sacar Gajas O Deshoje O Desman" at bounding box center [304, 323] width 198 height 15
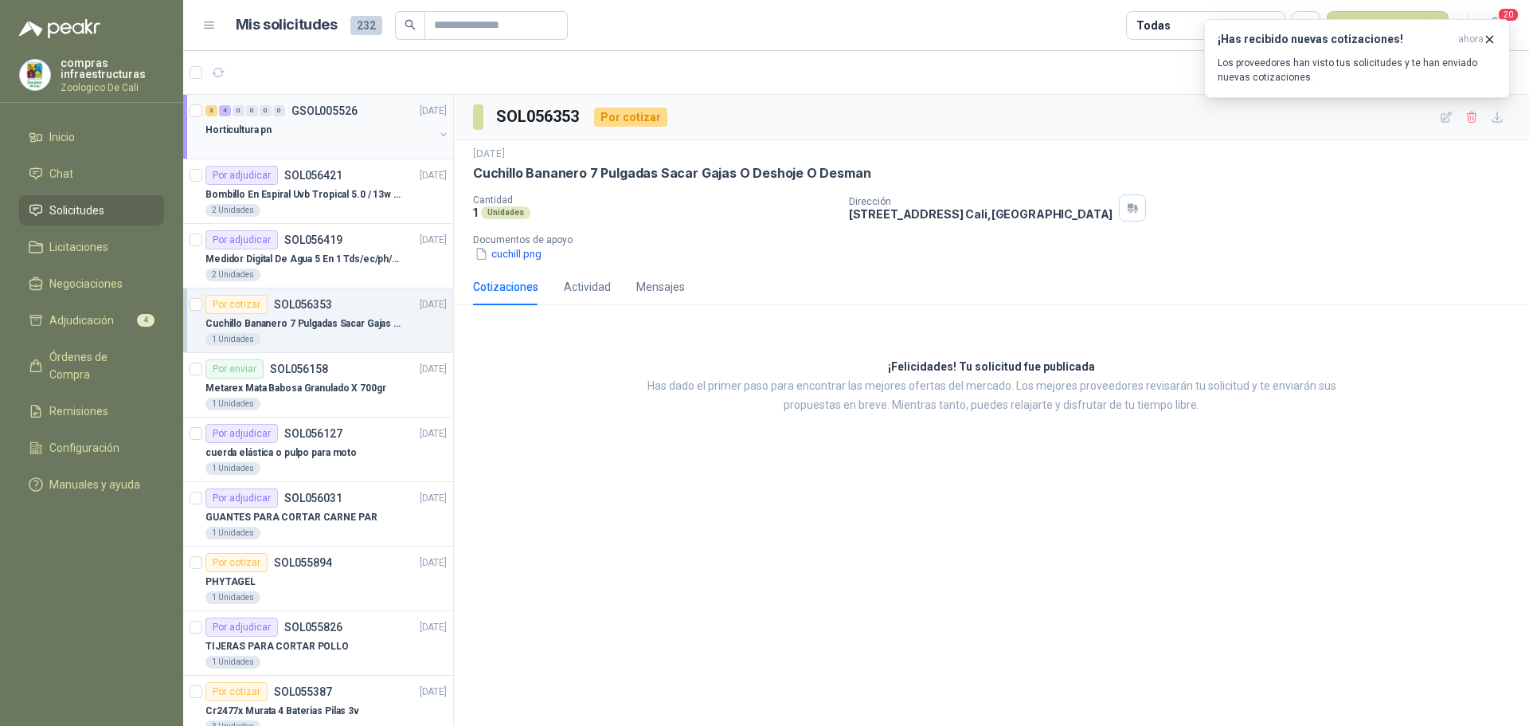
click at [310, 139] on div at bounding box center [319, 145] width 229 height 13
